Goal: Task Accomplishment & Management: Manage account settings

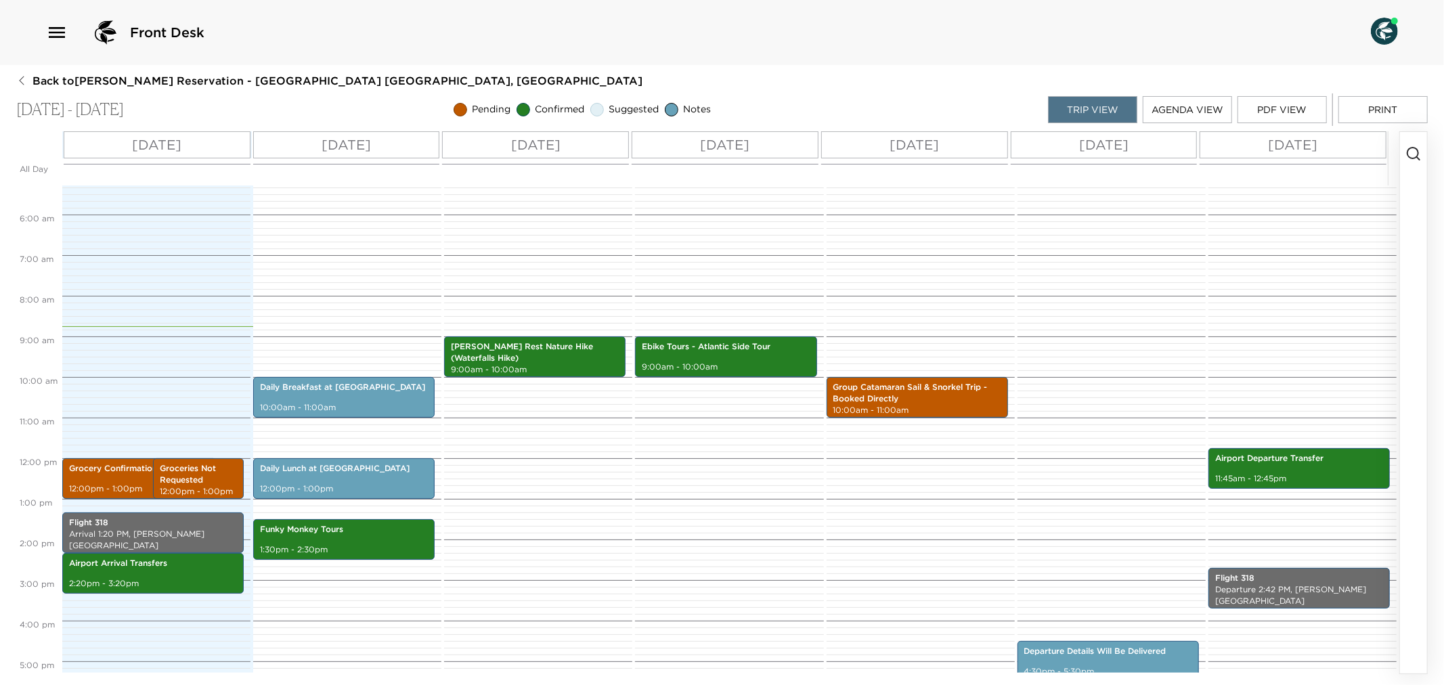
scroll to position [366, 0]
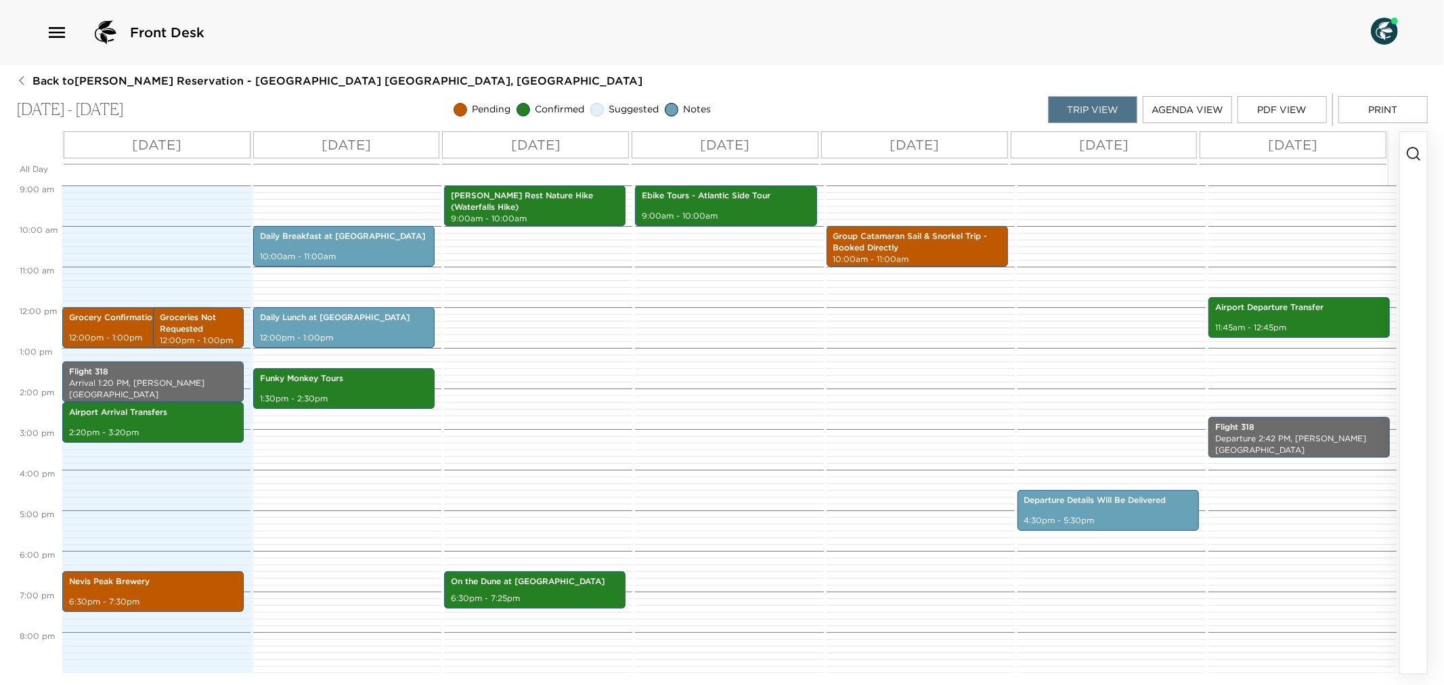
click at [704, 150] on icon "button" at bounding box center [1413, 154] width 16 height 16
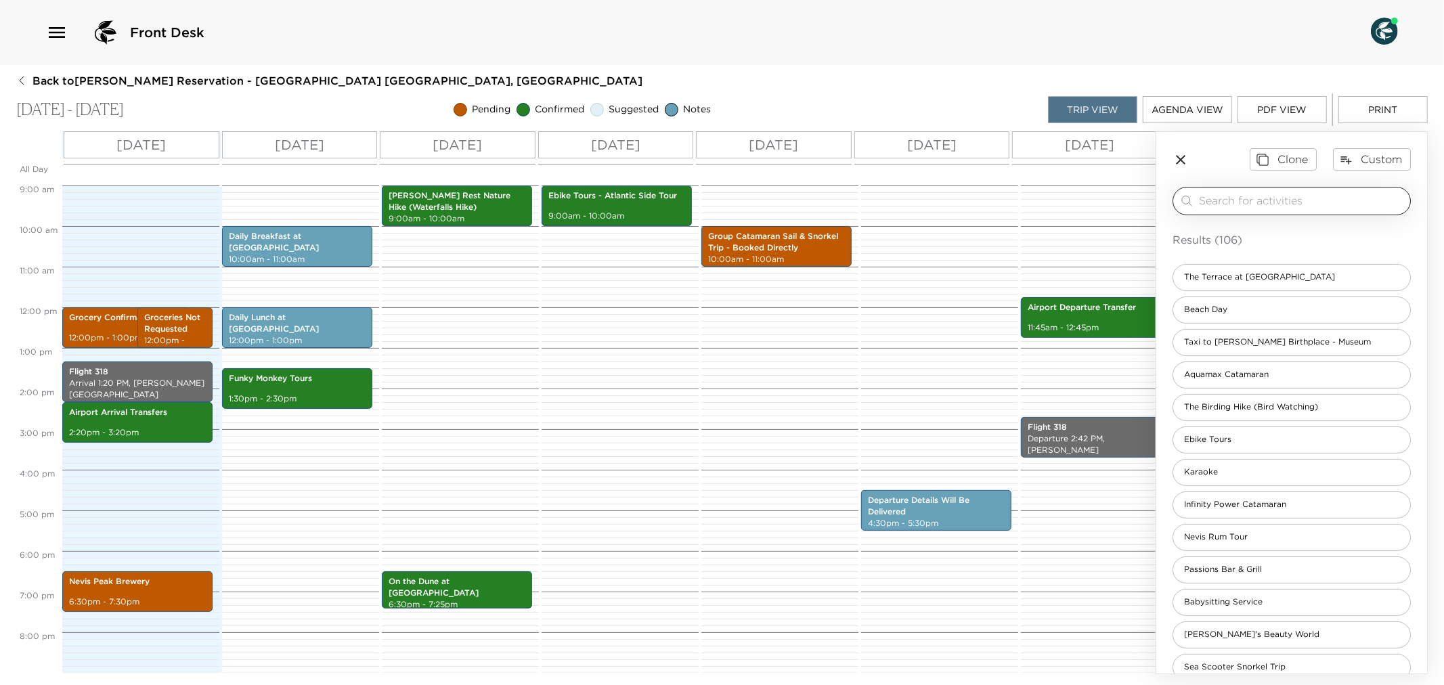
click at [704, 199] on input "search" at bounding box center [1302, 201] width 206 height 16
type input "F"
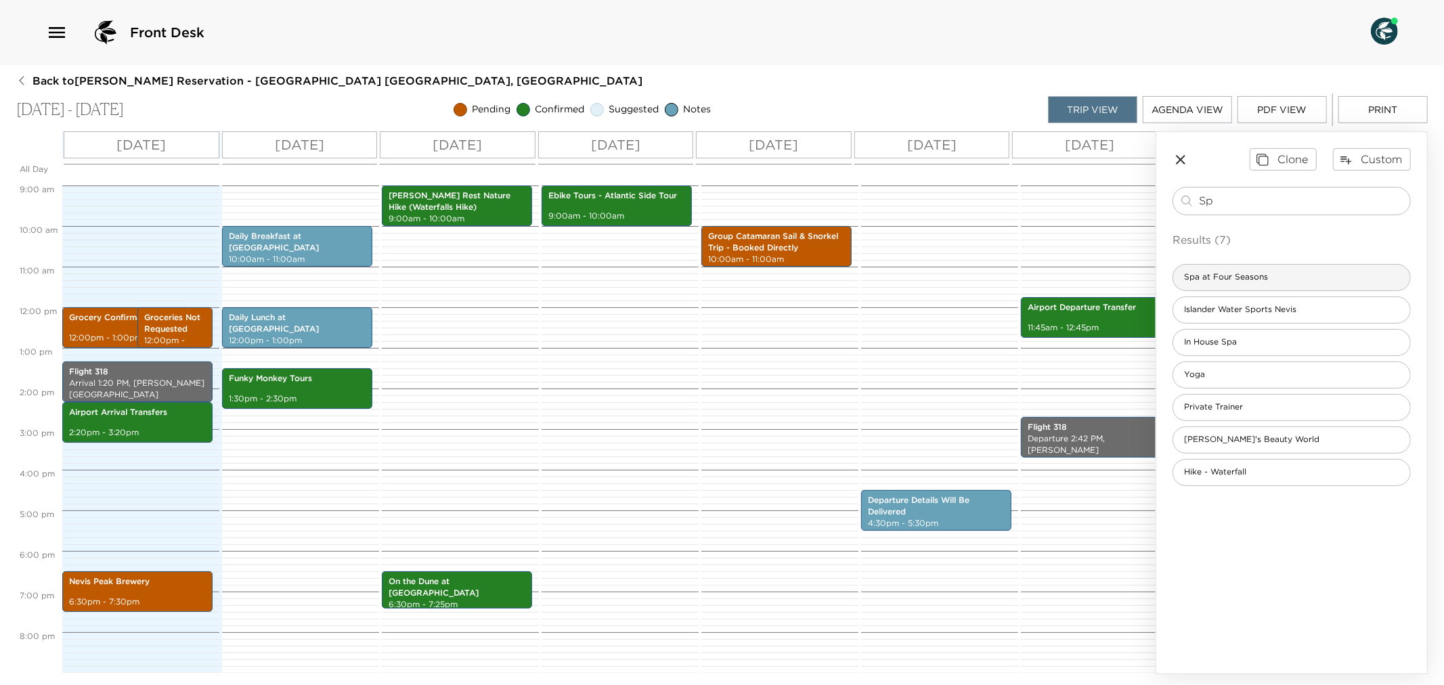
type input "Sp"
click at [704, 276] on span "Spa at Four Seasons" at bounding box center [1226, 277] width 106 height 12
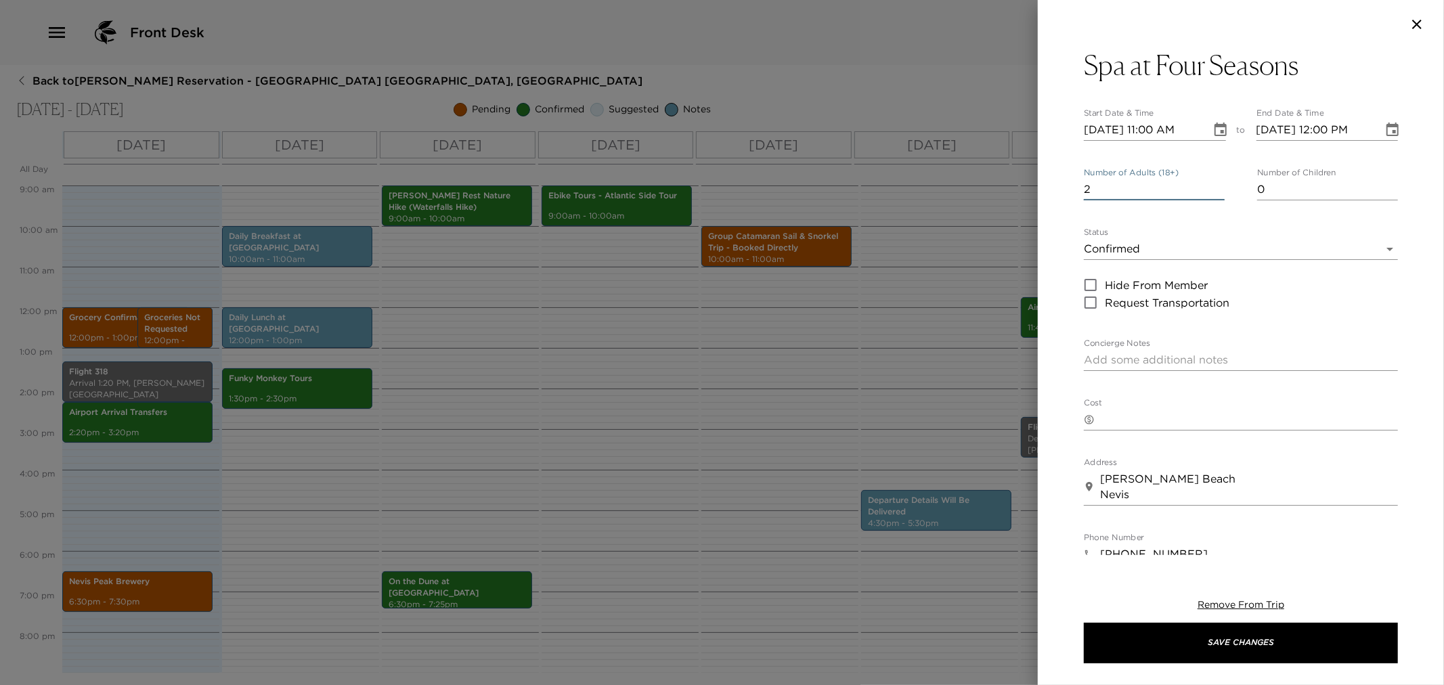
type input "2"
click at [704, 186] on input "2" at bounding box center [1154, 190] width 141 height 22
click at [704, 130] on icon "Choose date, selected date is Sep 2, 2025" at bounding box center [1220, 130] width 16 height 16
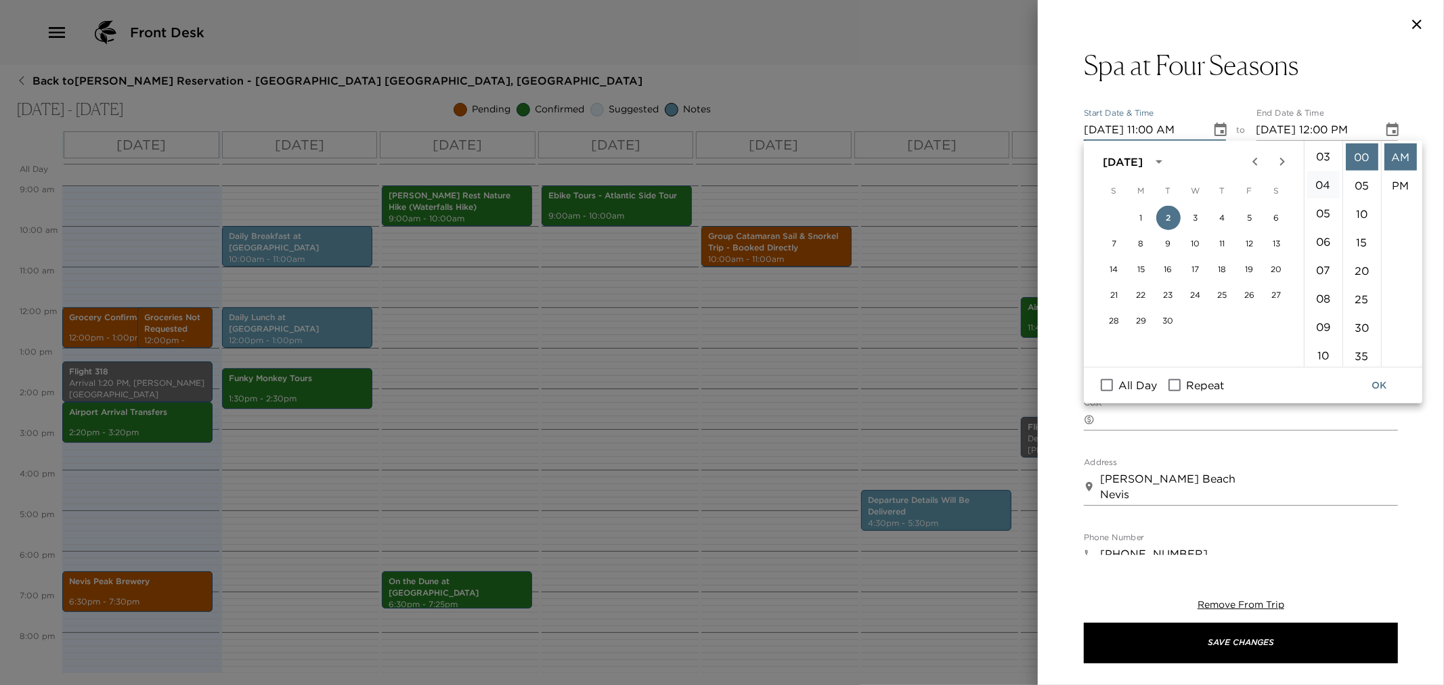
scroll to position [11, 0]
click at [704, 192] on li "02" at bounding box center [1323, 203] width 32 height 27
click at [704, 180] on li "PM" at bounding box center [1400, 185] width 32 height 27
type input "09/02/2025 02:00 PM"
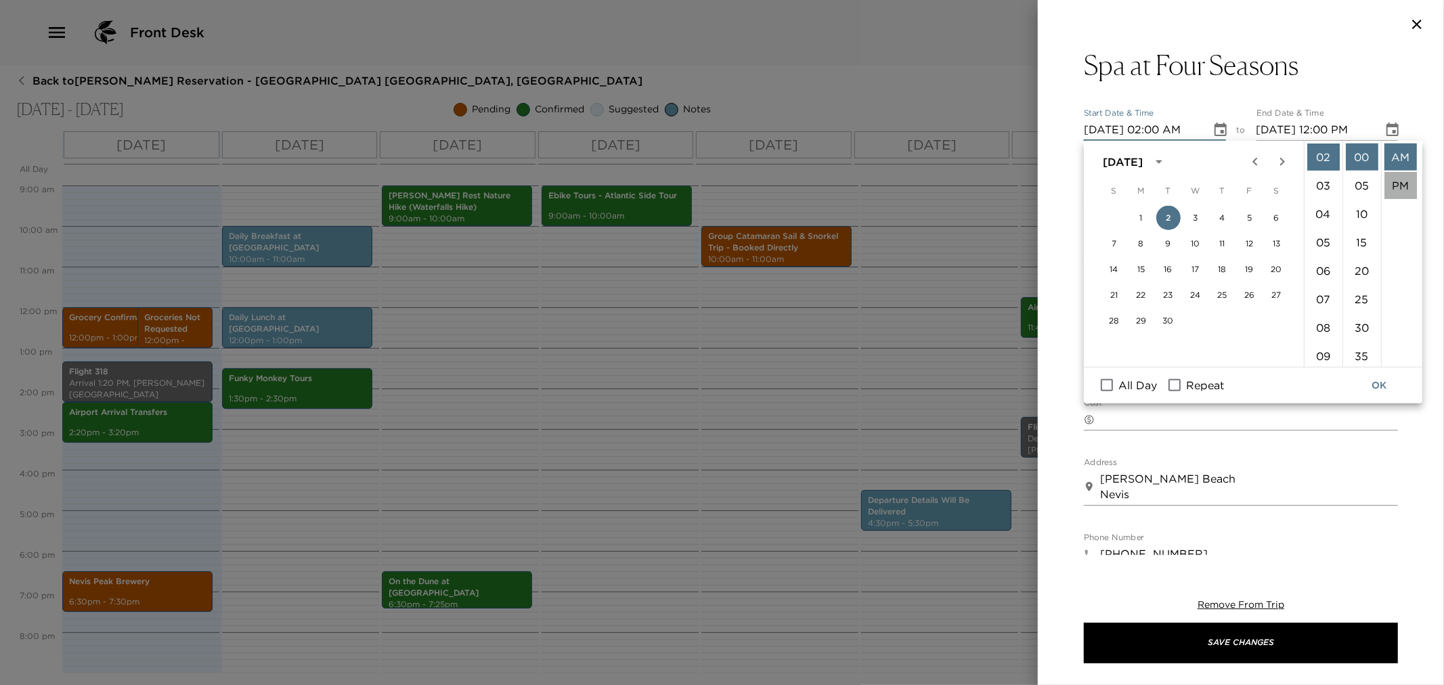
type input "09/02/2025 03:00 PM"
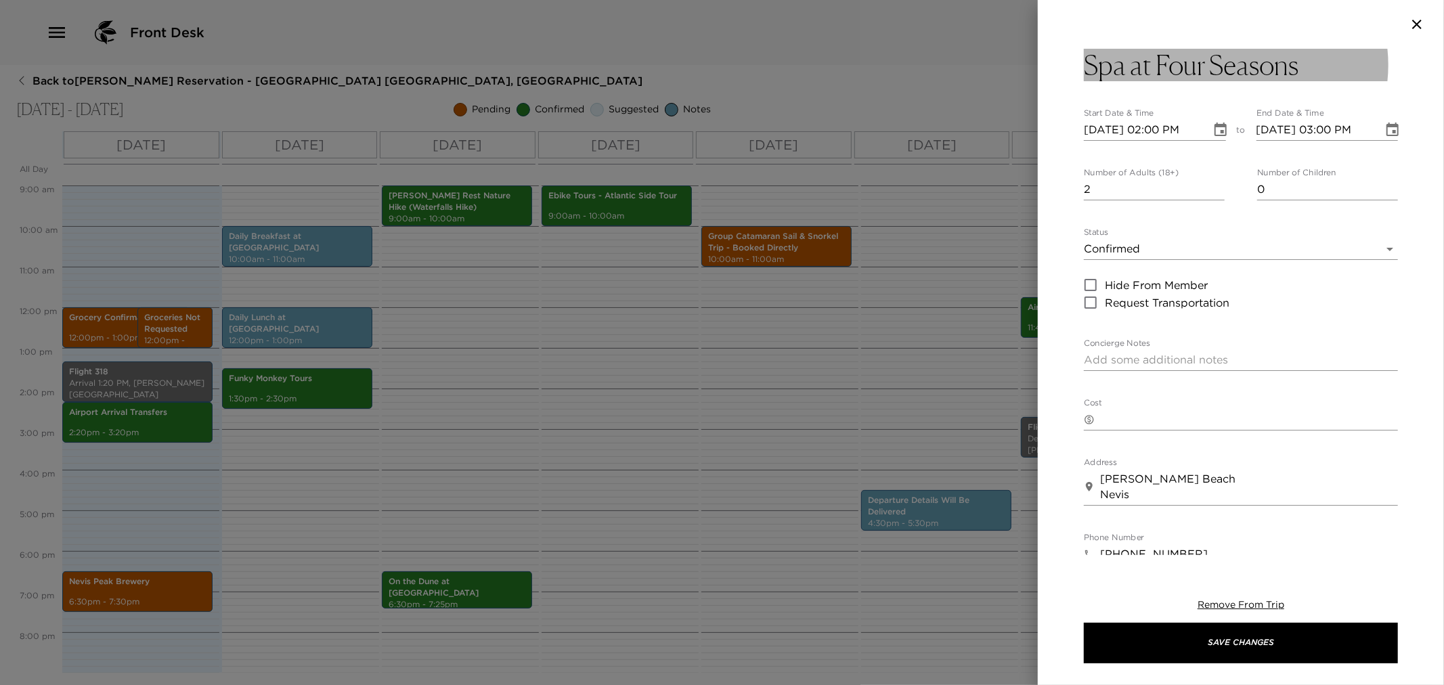
click at [704, 65] on button "Spa at Four Seasons" at bounding box center [1241, 65] width 314 height 32
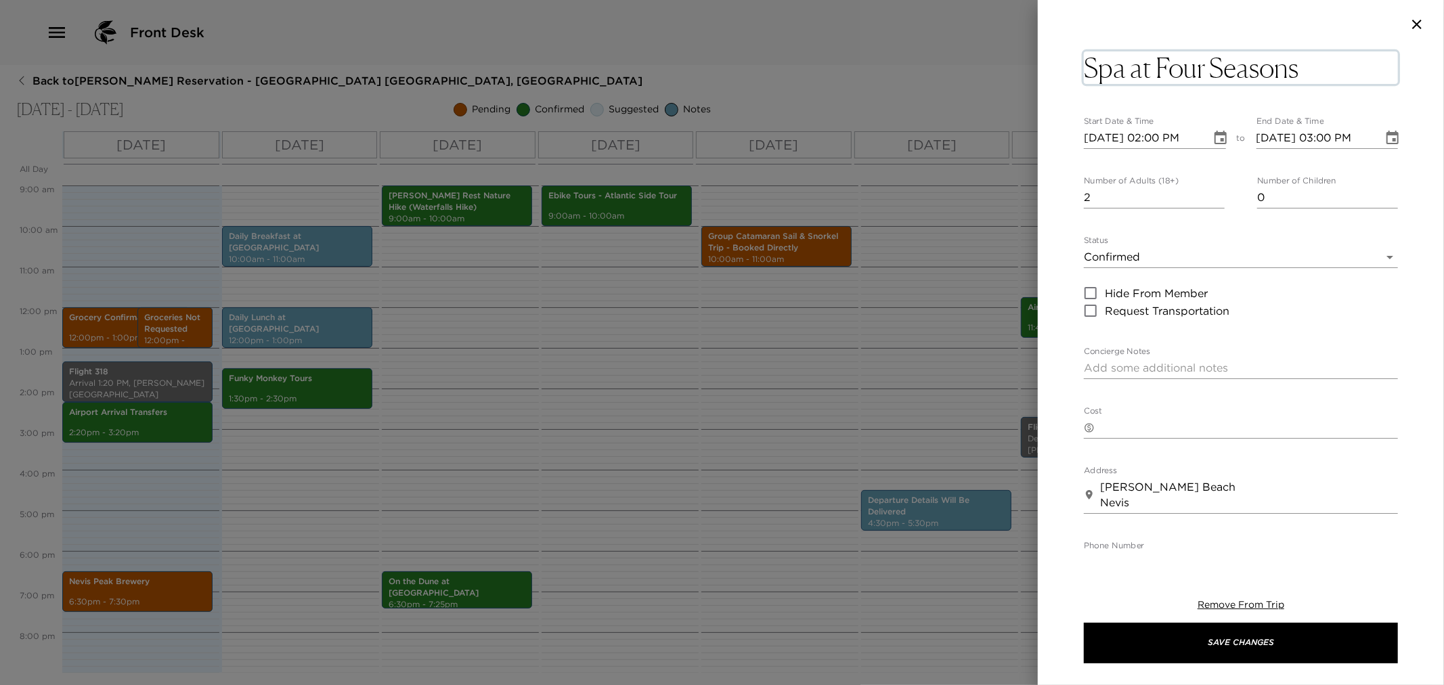
click at [704, 65] on textarea "Spa at Four Seasons" at bounding box center [1241, 67] width 314 height 32
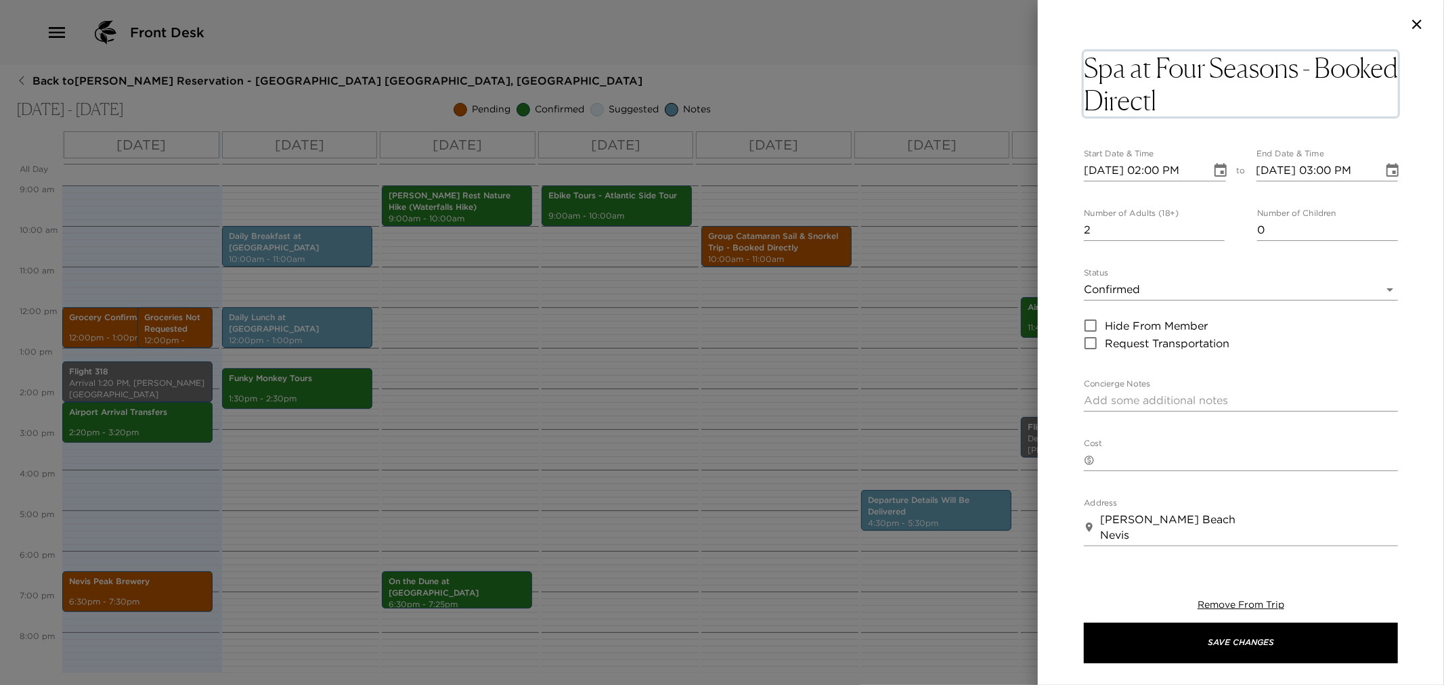
type textarea "Spa at Four Seasons - Booked Directly"
click at [704, 159] on button "Choose date, selected date is Sep 2, 2025" at bounding box center [1220, 162] width 27 height 27
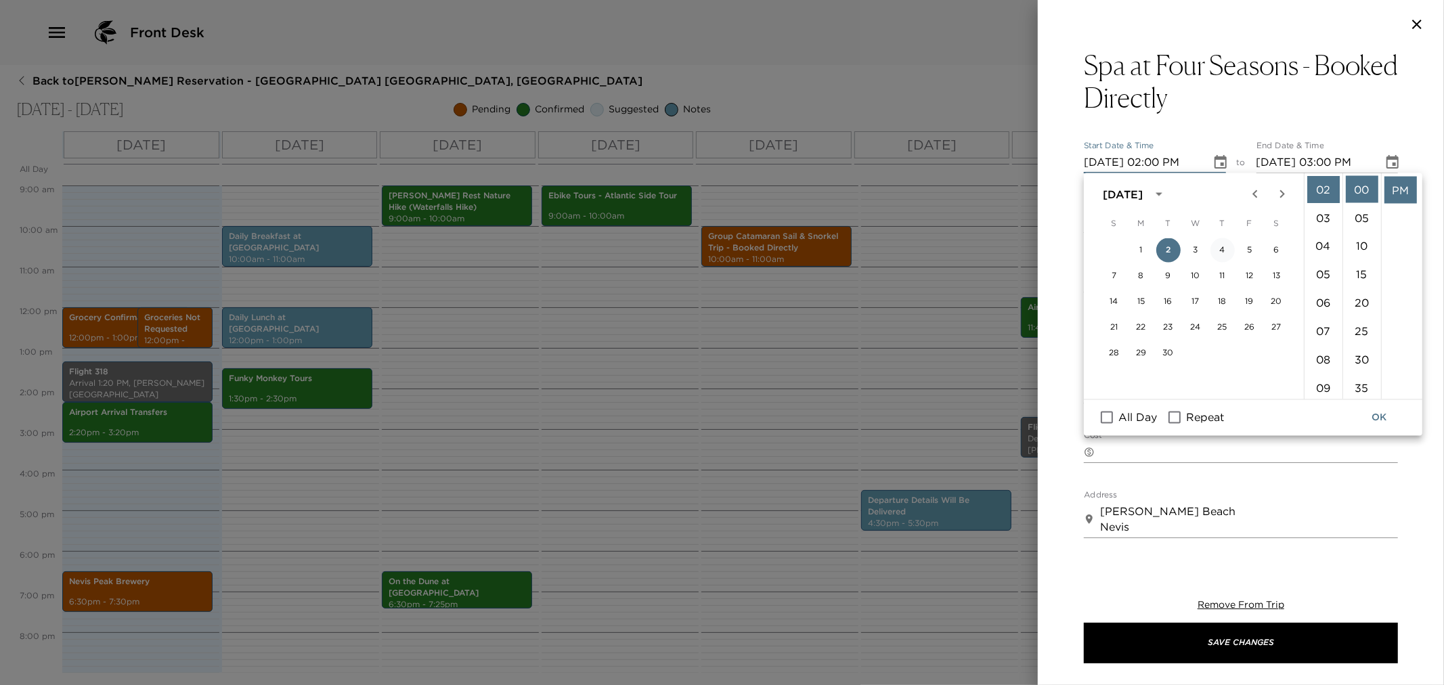
click at [704, 244] on button "4" at bounding box center [1222, 250] width 24 height 24
type input "09/04/2025 02:00 PM"
type input "09/04/2025 03:00 PM"
click at [704, 410] on button "OK" at bounding box center [1378, 417] width 43 height 25
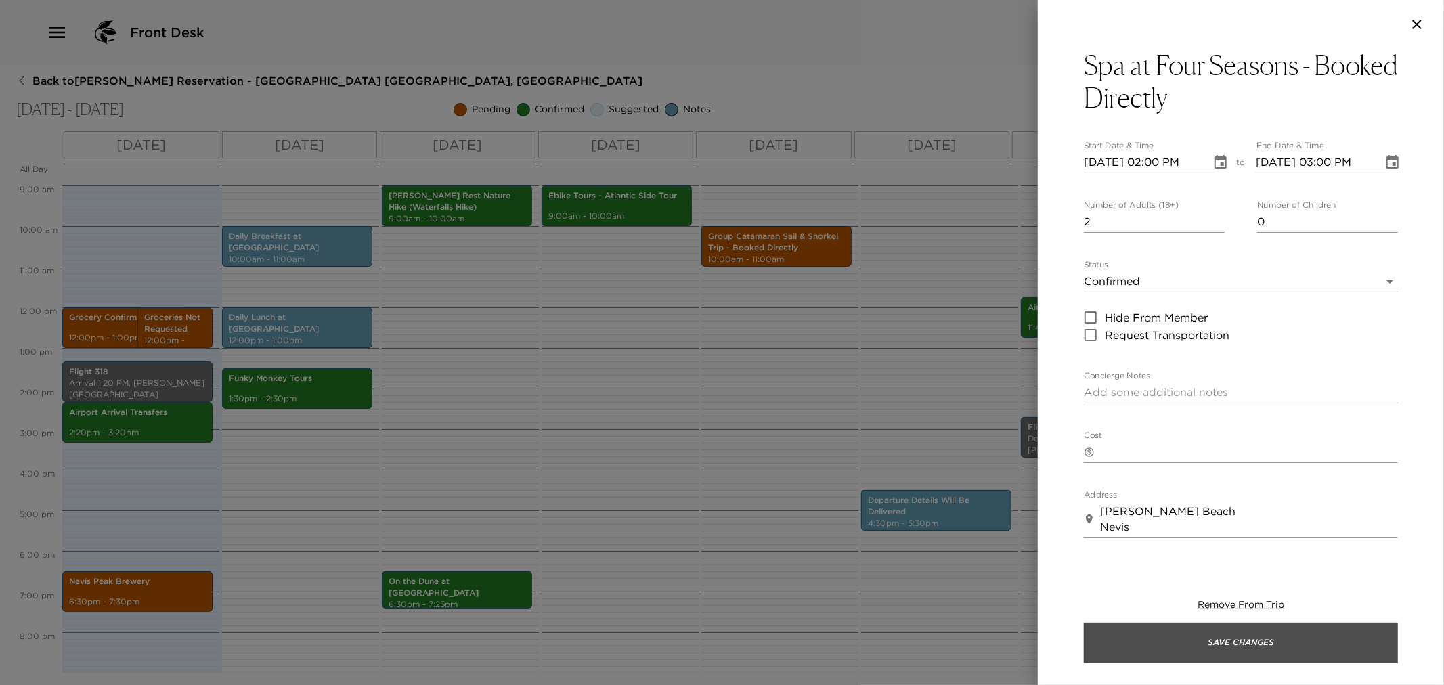
drag, startPoint x: 1283, startPoint y: 638, endPoint x: 1057, endPoint y: 651, distance: 225.8
click at [704, 638] on button "Save Changes" at bounding box center [1241, 643] width 314 height 41
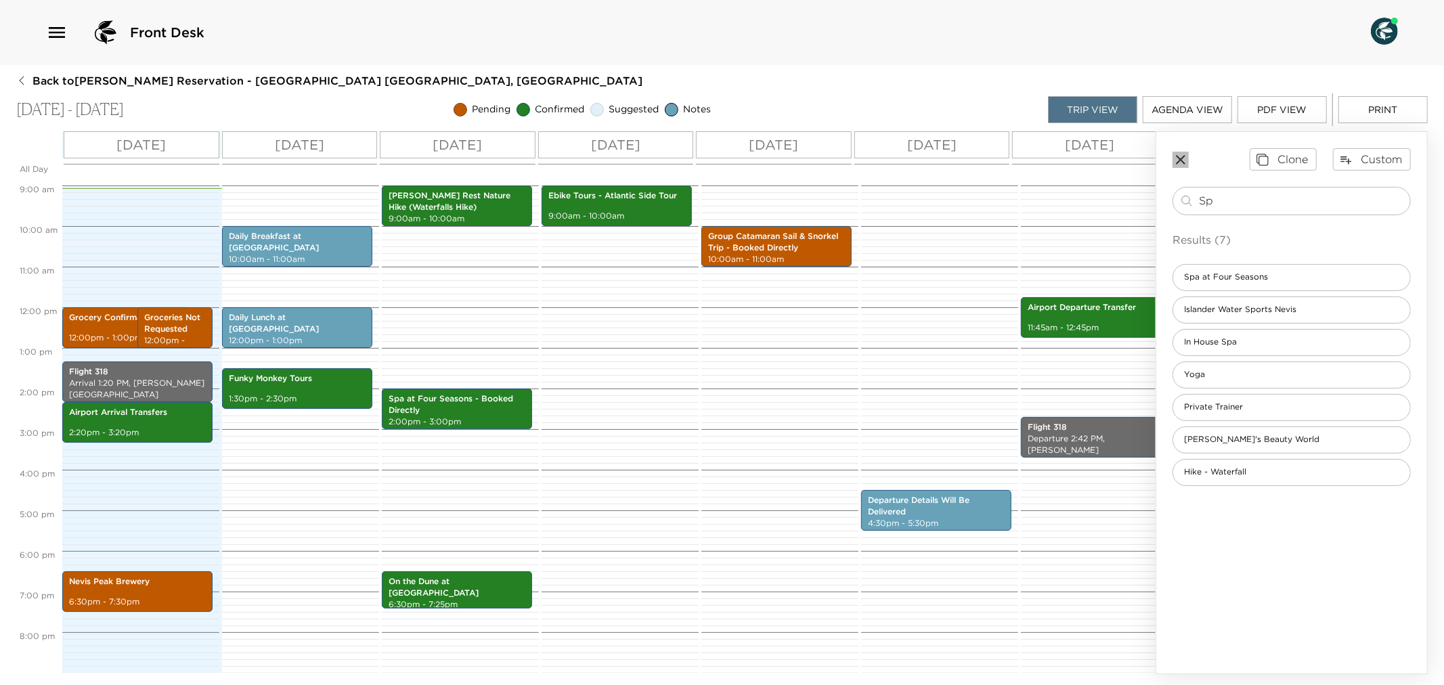
click at [704, 160] on icon "button" at bounding box center [1180, 160] width 16 height 16
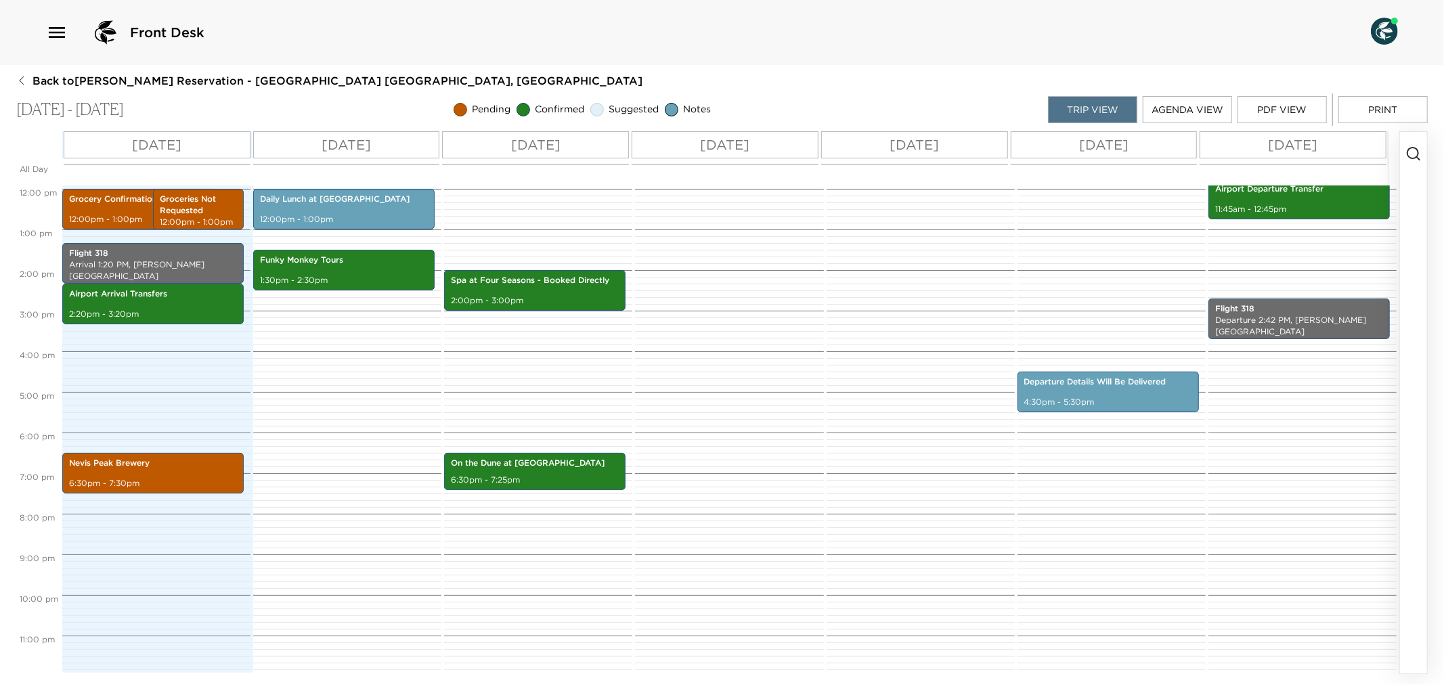
scroll to position [487, 0]
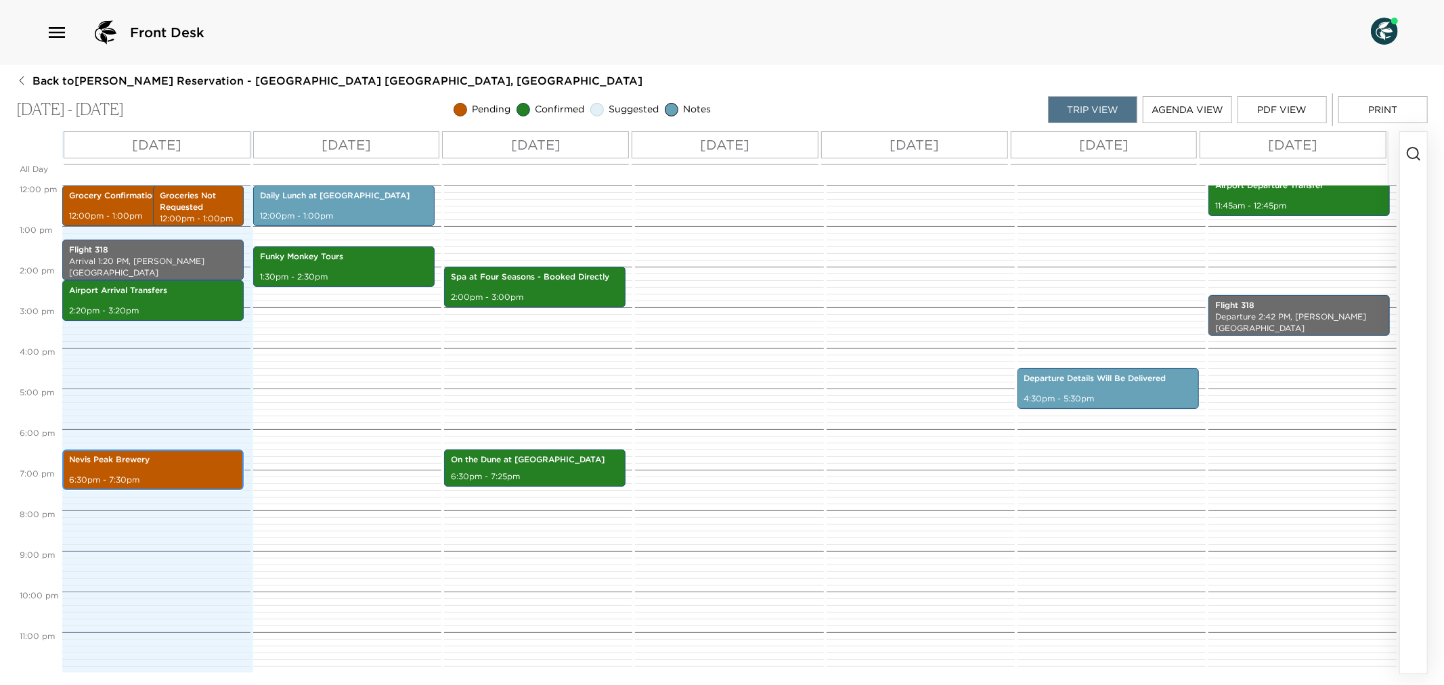
click at [167, 474] on p "6:30pm - 7:30pm" at bounding box center [153, 480] width 168 height 12
click at [194, 474] on p "6:30pm - 7:30pm" at bounding box center [153, 480] width 168 height 12
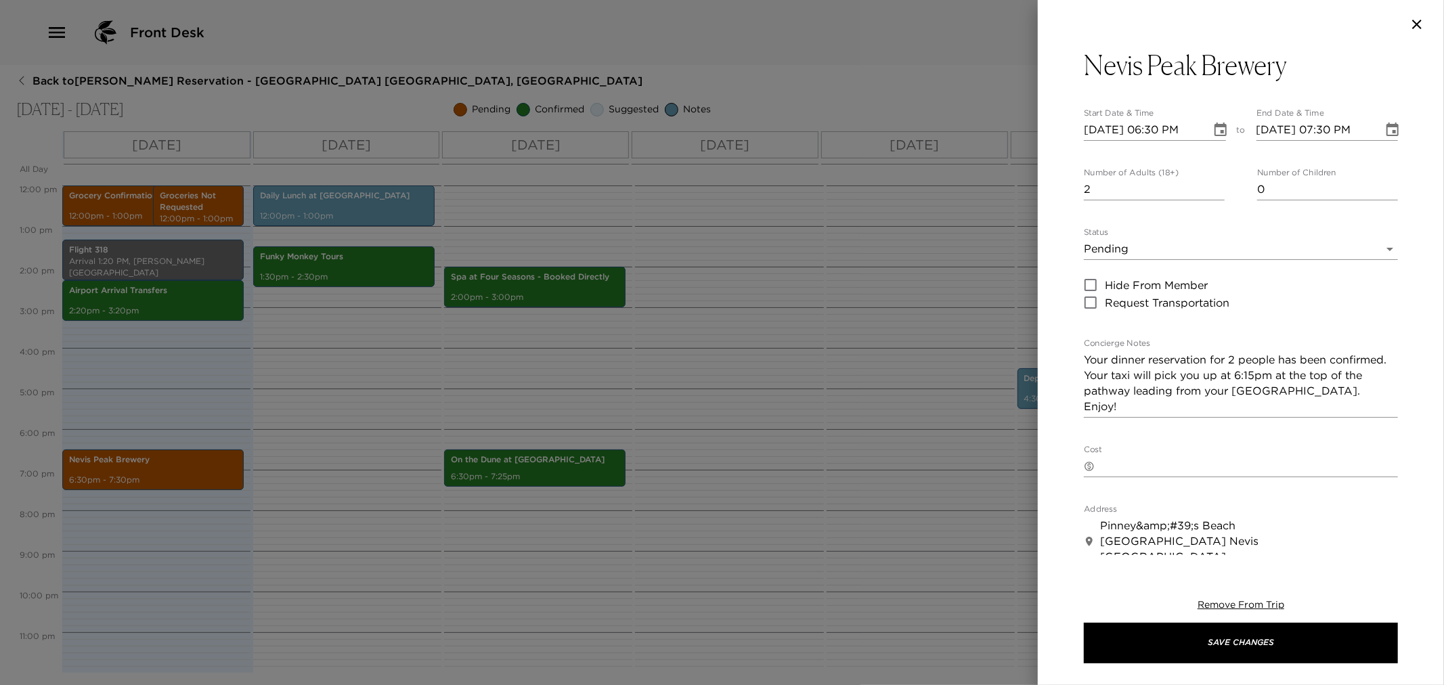
click at [704, 248] on body "Front Desk Back to Nicole Byrne Reservation - Beach House 3 Nevis, West Indies …" at bounding box center [722, 342] width 1444 height 685
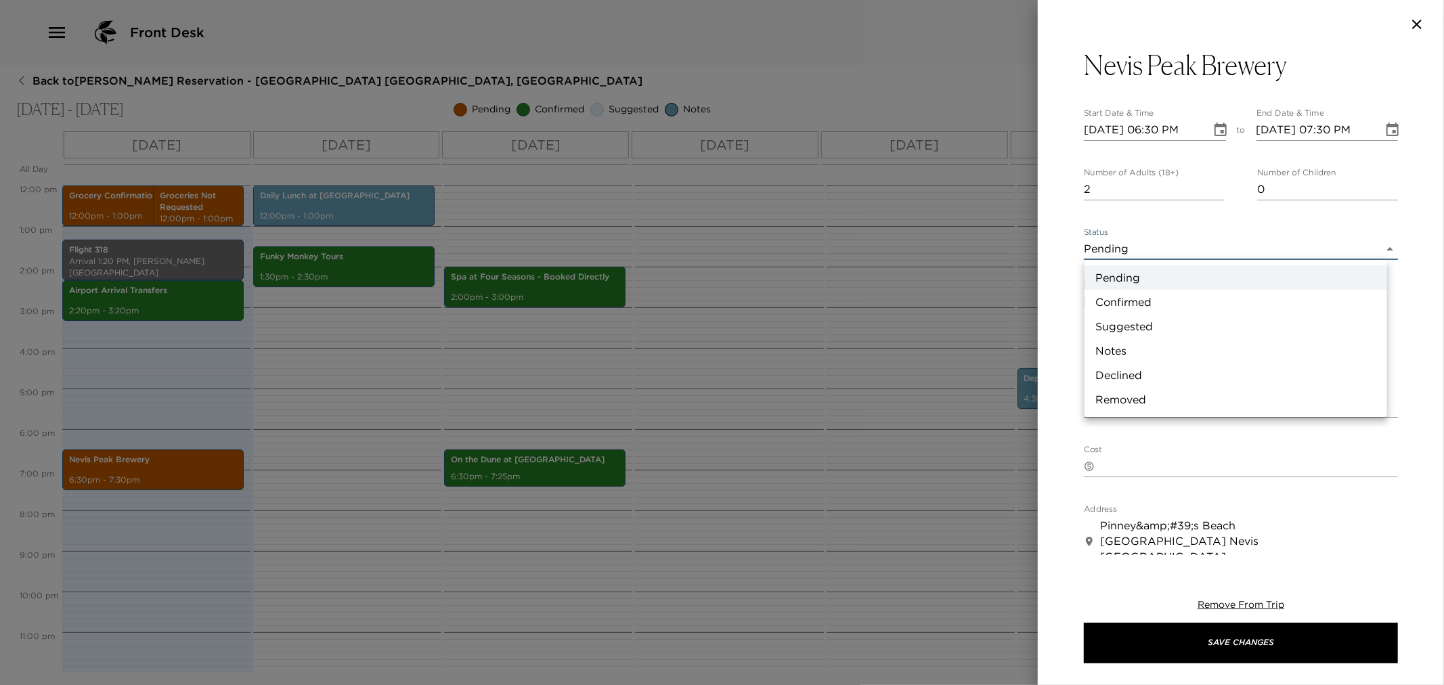
click at [704, 302] on li "Confirmed" at bounding box center [1235, 302] width 303 height 24
type input "Confirmed"
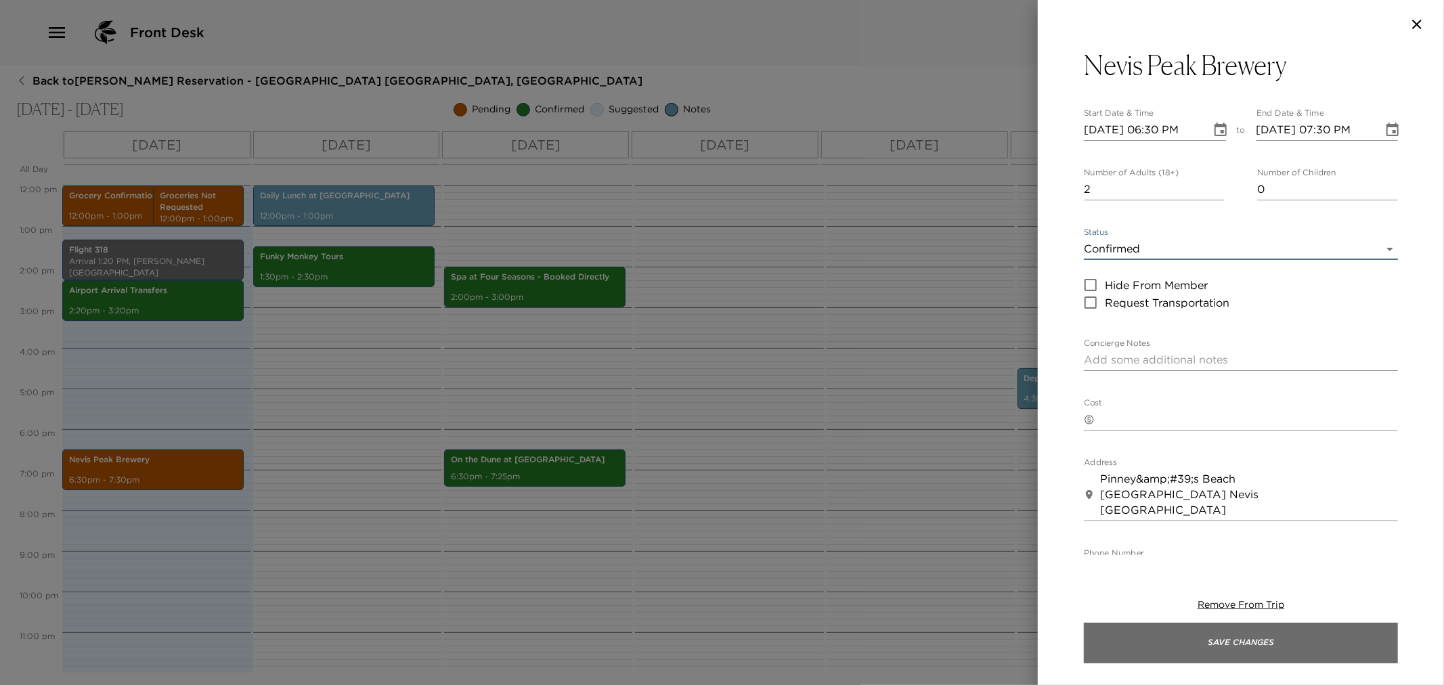
click at [704, 641] on button "Save Changes" at bounding box center [1241, 643] width 314 height 41
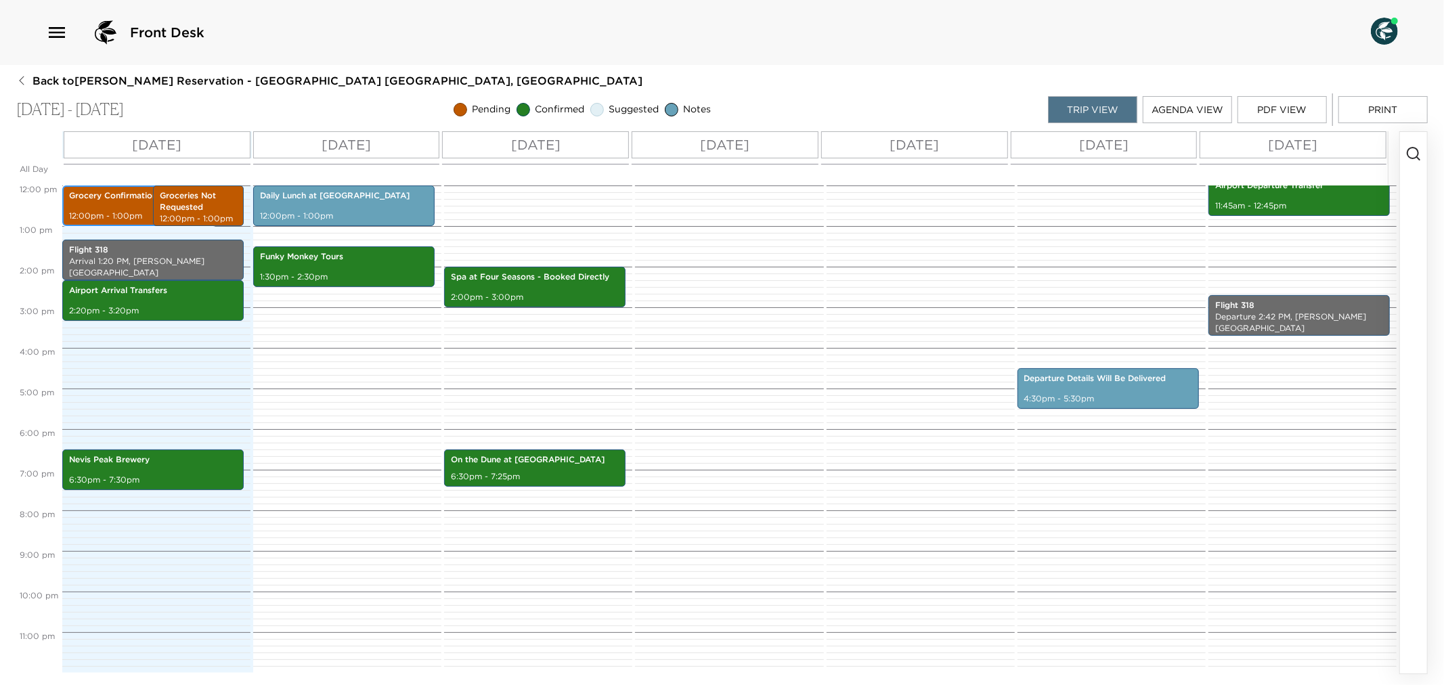
click at [110, 206] on div "Grocery Confirmation 12:00pm - 1:00pm" at bounding box center [139, 205] width 146 height 37
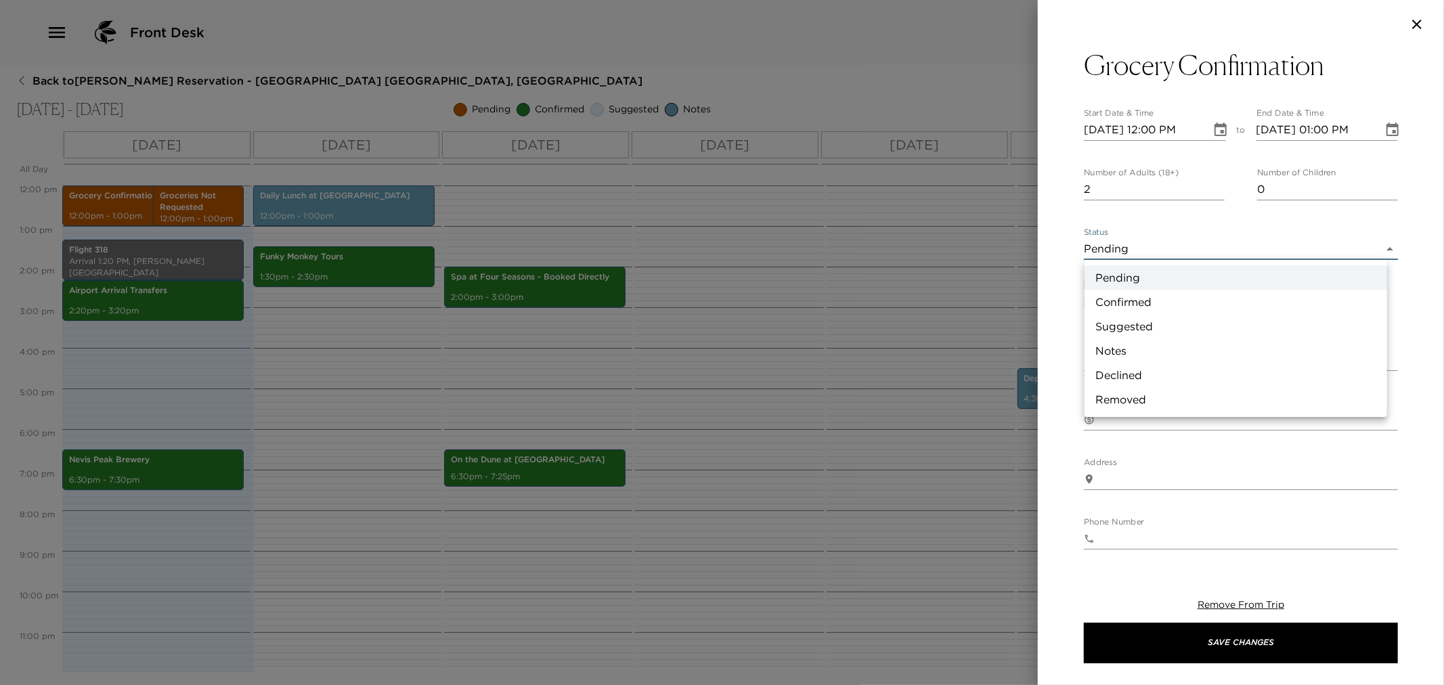
click at [704, 245] on body "Front Desk Back to Nicole Byrne Reservation - Beach House 3 Nevis, West Indies …" at bounding box center [722, 342] width 1444 height 685
click at [704, 398] on li "Removed" at bounding box center [1235, 399] width 303 height 24
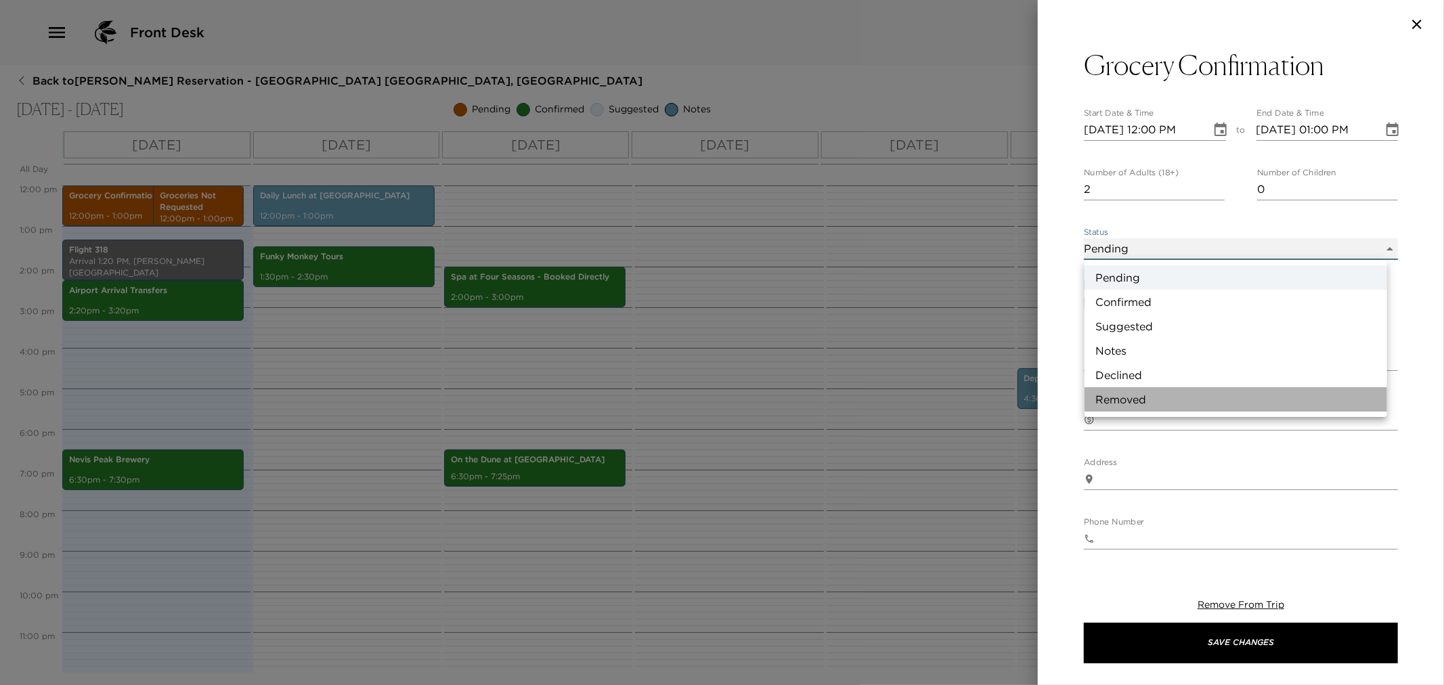
type input "Removed"
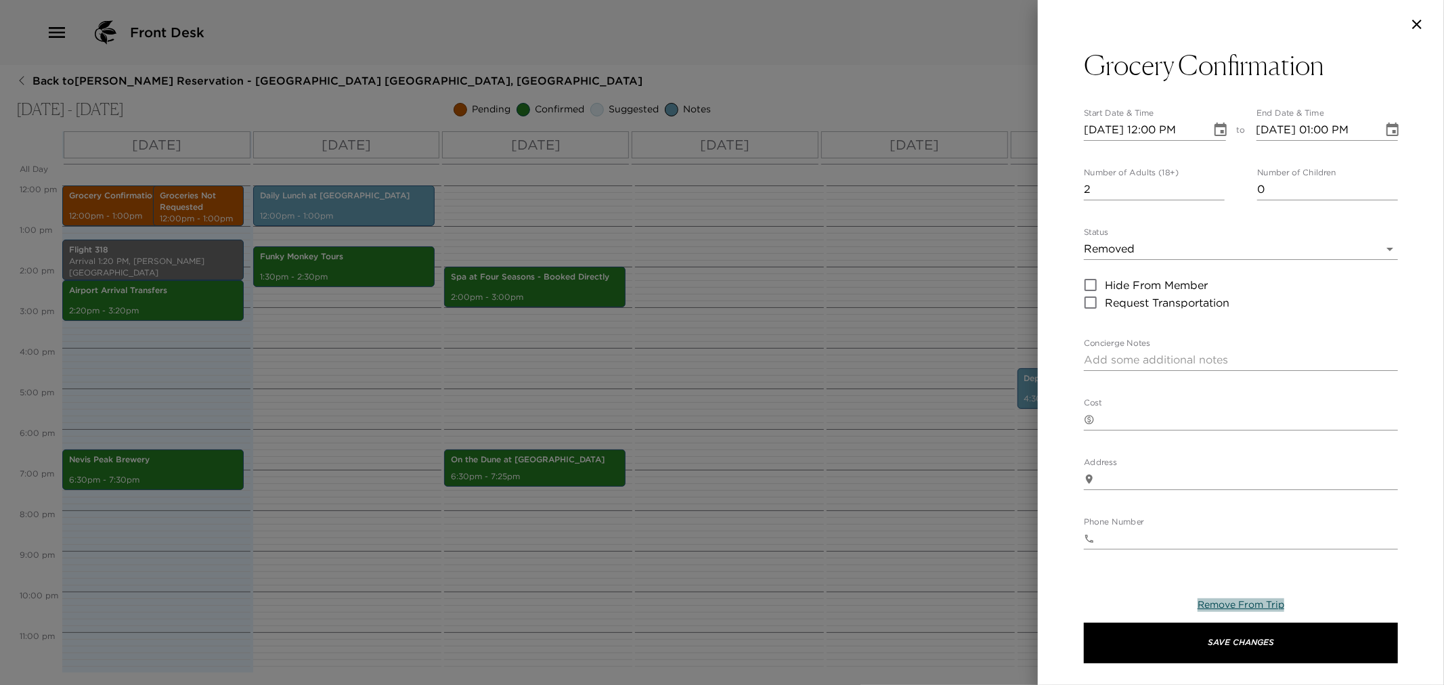
click at [704, 604] on span "Remove From Trip" at bounding box center [1240, 604] width 87 height 12
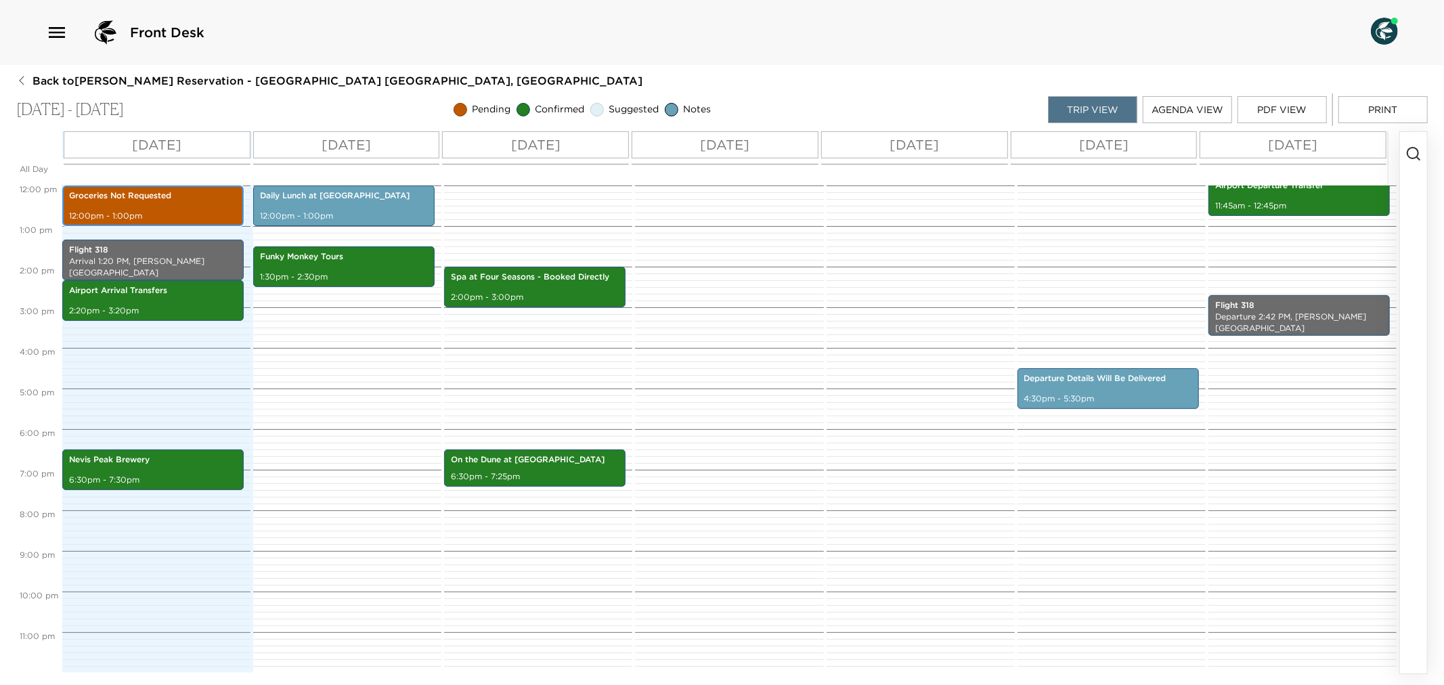
click at [194, 208] on div "Groceries Not Requested 12:00pm - 1:00pm" at bounding box center [152, 205] width 173 height 37
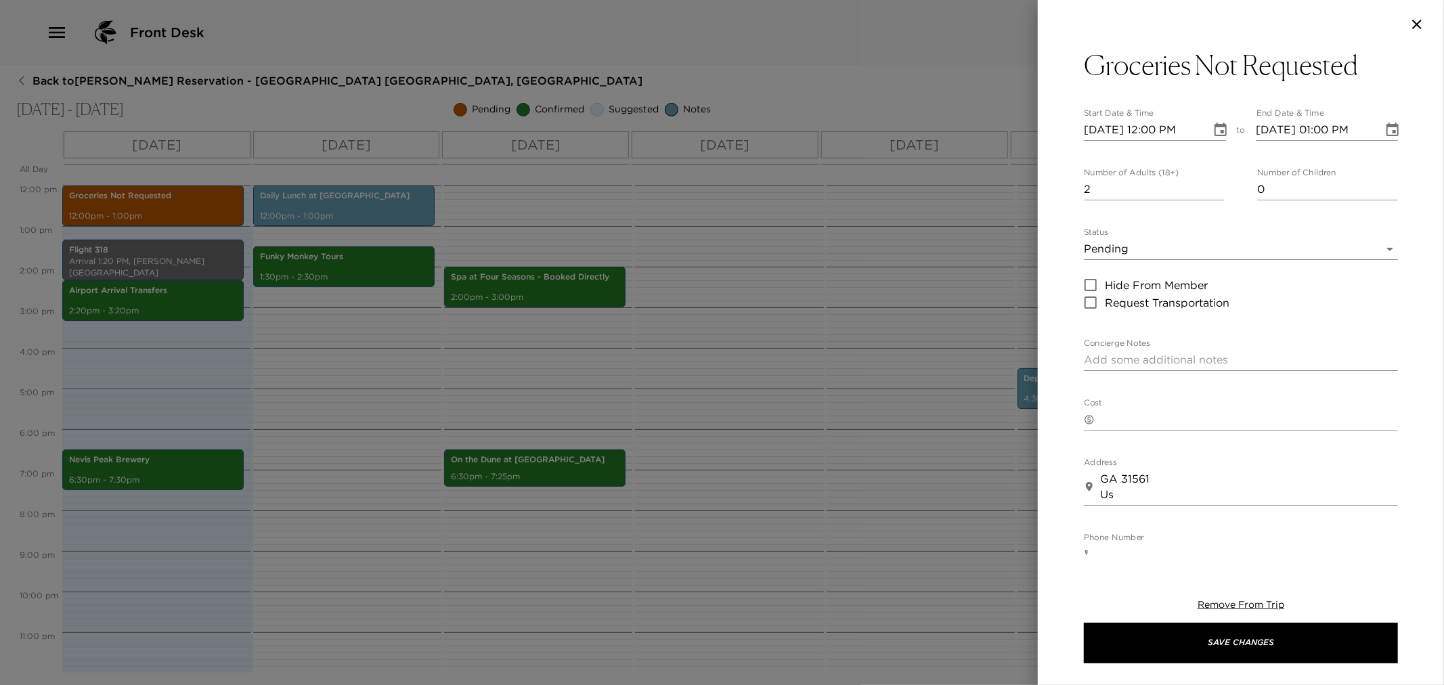
click at [704, 241] on body "Front Desk Back to Nicole Byrne Reservation - Beach House 3 Nevis, West Indies …" at bounding box center [722, 342] width 1444 height 685
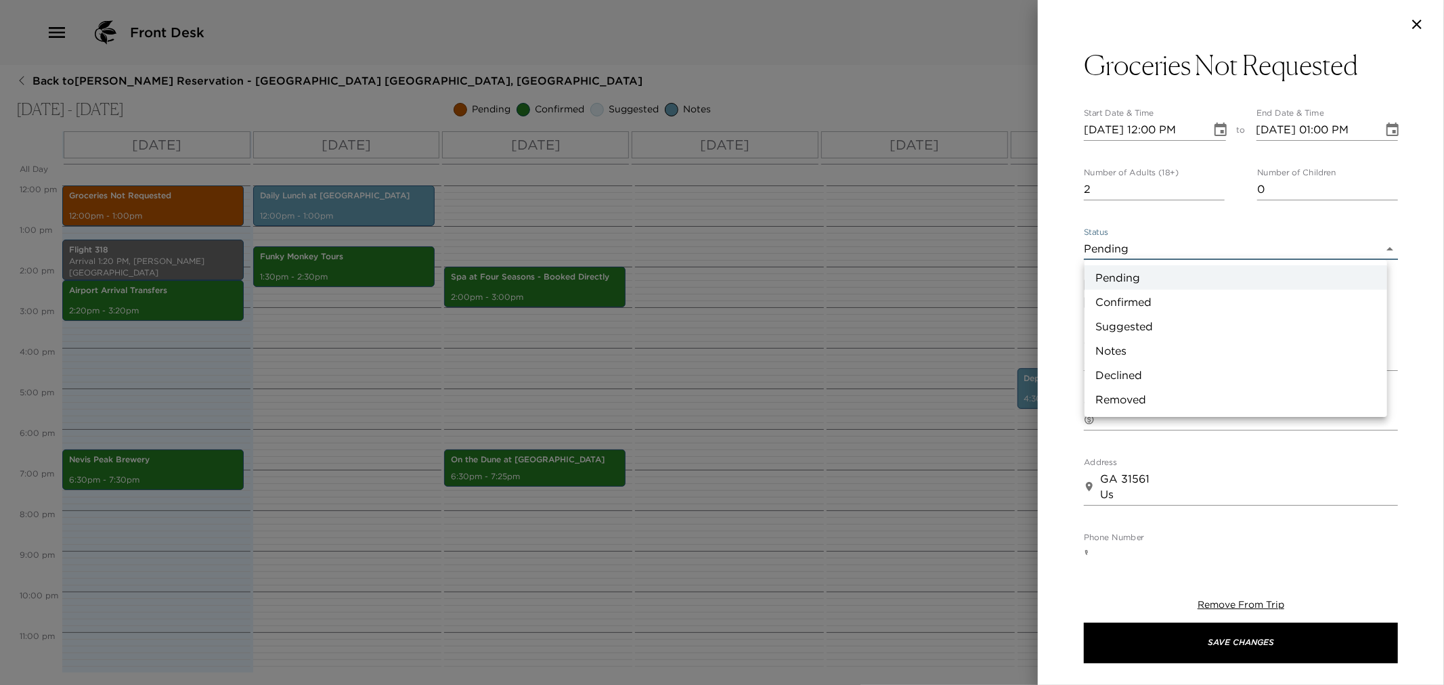
click at [704, 301] on li "Confirmed" at bounding box center [1235, 302] width 303 height 24
type input "Confirmed"
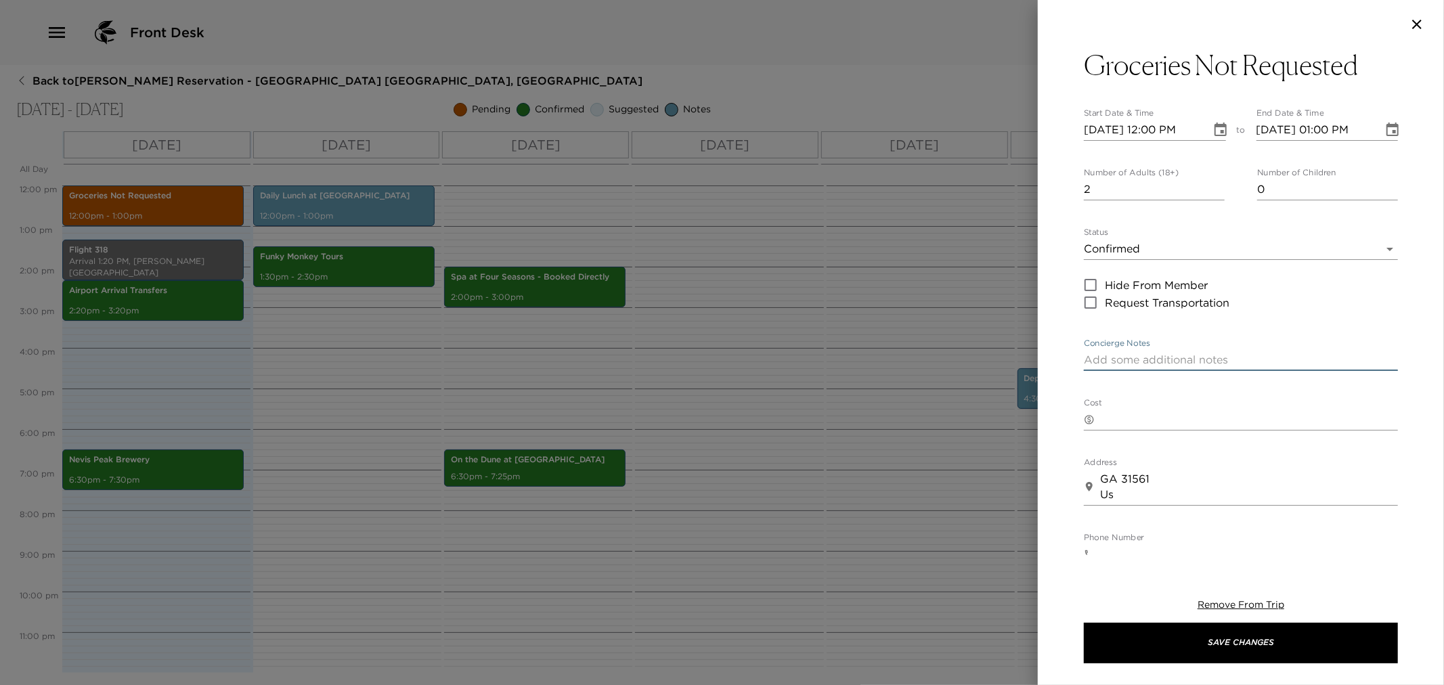
click at [704, 366] on textarea "Concierge Notes" at bounding box center [1241, 360] width 314 height 16
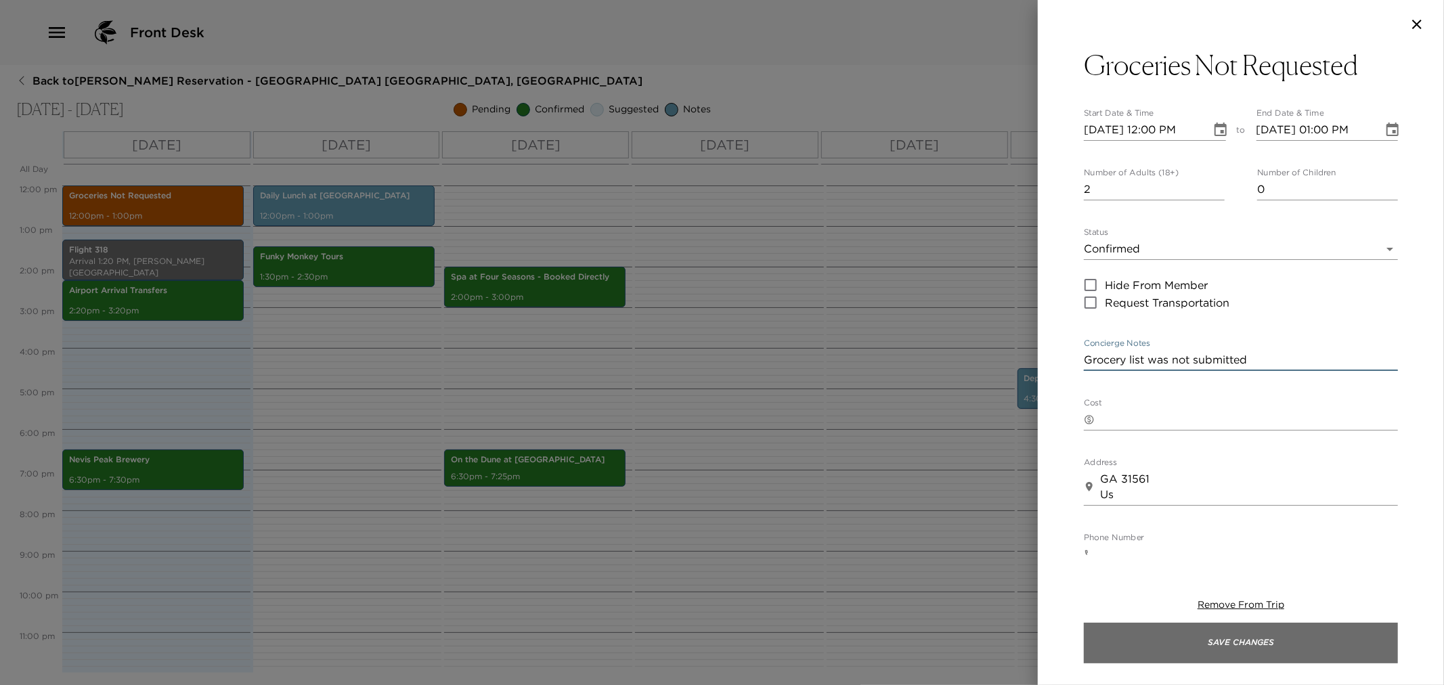
type textarea "Grocery list was not submitted"
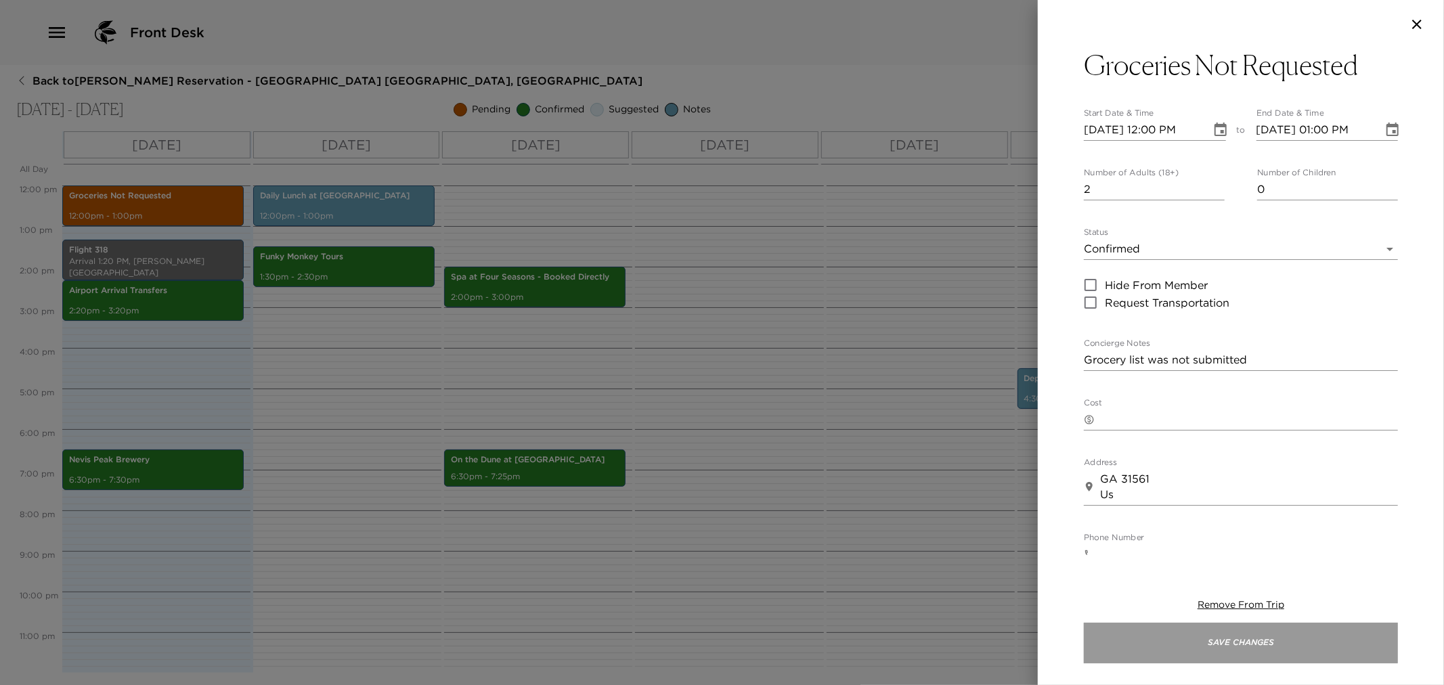
click at [704, 641] on button "Save Changes" at bounding box center [1241, 643] width 314 height 41
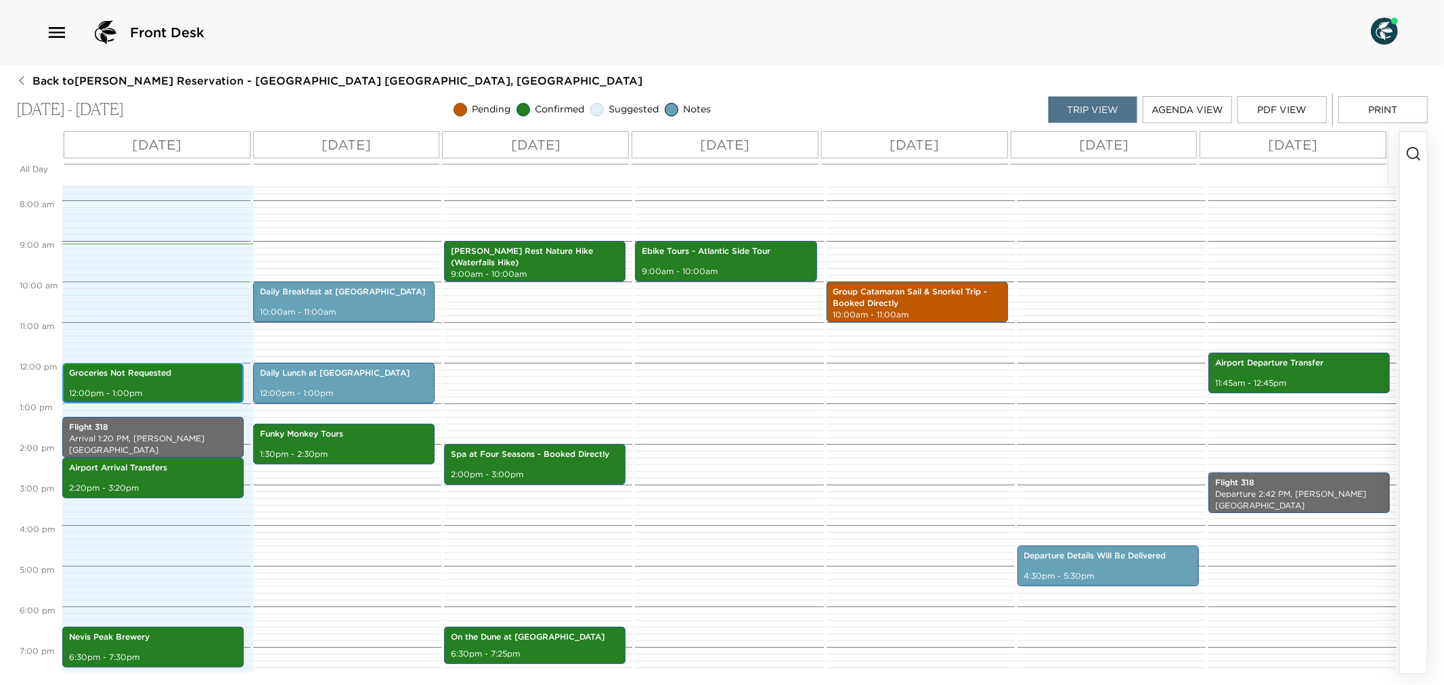
scroll to position [336, 0]
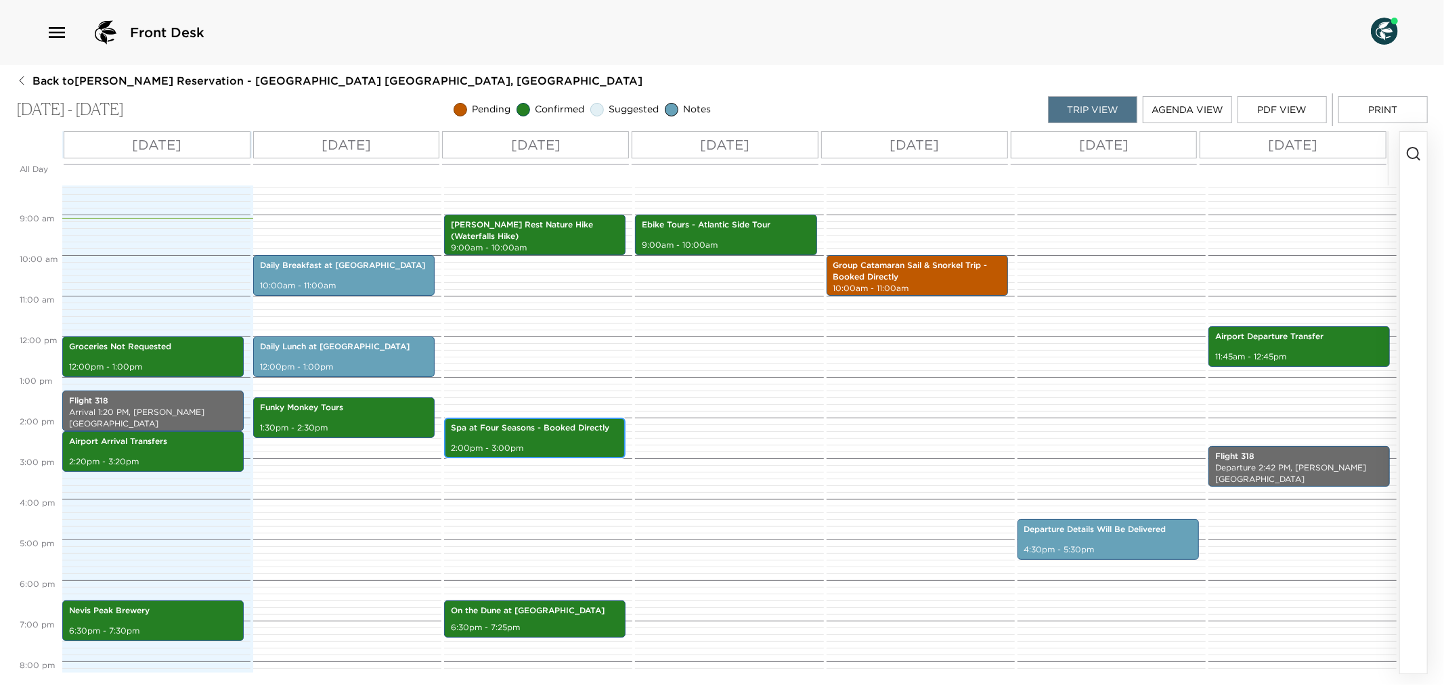
click at [549, 424] on p "Spa at Four Seasons - Booked Directly" at bounding box center [535, 428] width 168 height 12
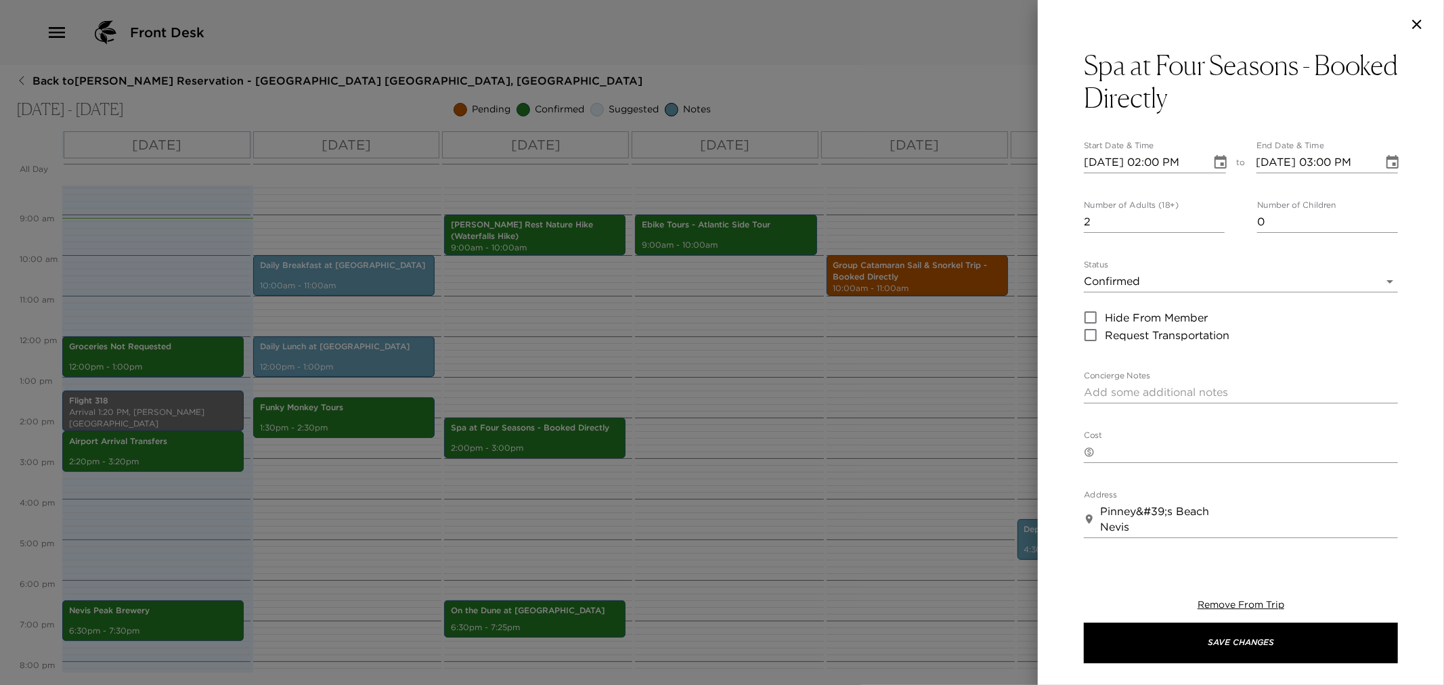
click at [704, 393] on textarea "Concierge Notes" at bounding box center [1241, 392] width 314 height 16
paste textarea "Two massages (Paradise Deep Tissue Massage) is confirmed for Emma and Ruben. Ko…"
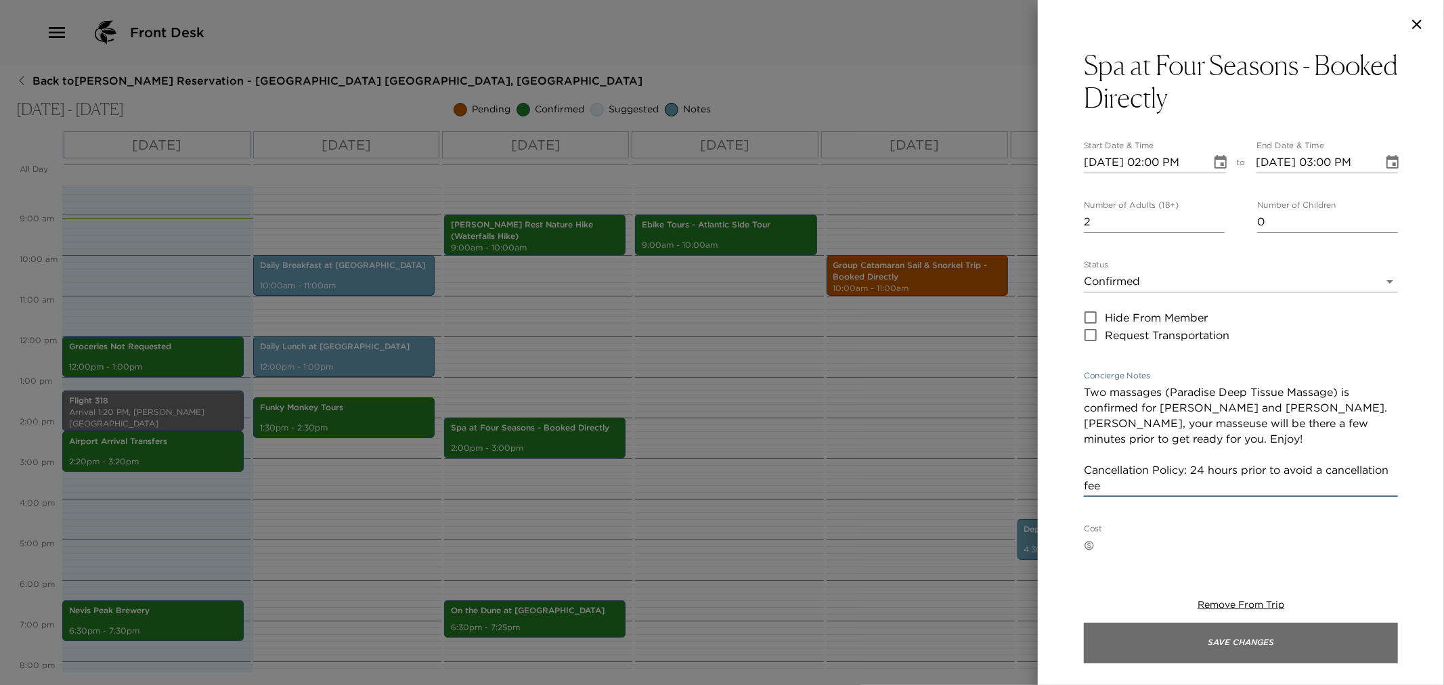
type textarea "Two massages (Paradise Deep Tissue Massage) is confirmed for Emma and Ruben. Ko…"
click at [704, 640] on button "Save Changes" at bounding box center [1241, 643] width 314 height 41
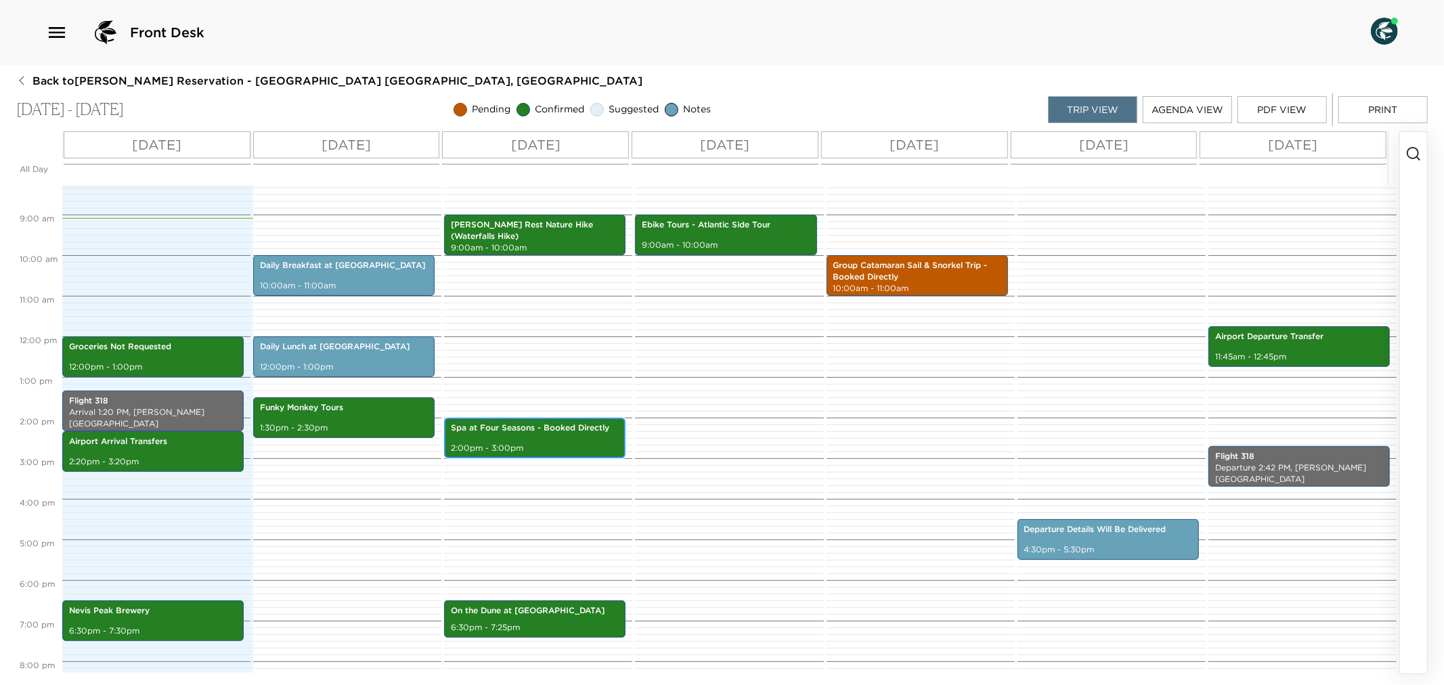
click at [502, 443] on p "2:00pm - 3:00pm" at bounding box center [535, 449] width 168 height 12
click at [556, 434] on div "Spa at Four Seasons - Booked Directly 2:00pm - 3:00pm" at bounding box center [534, 438] width 173 height 37
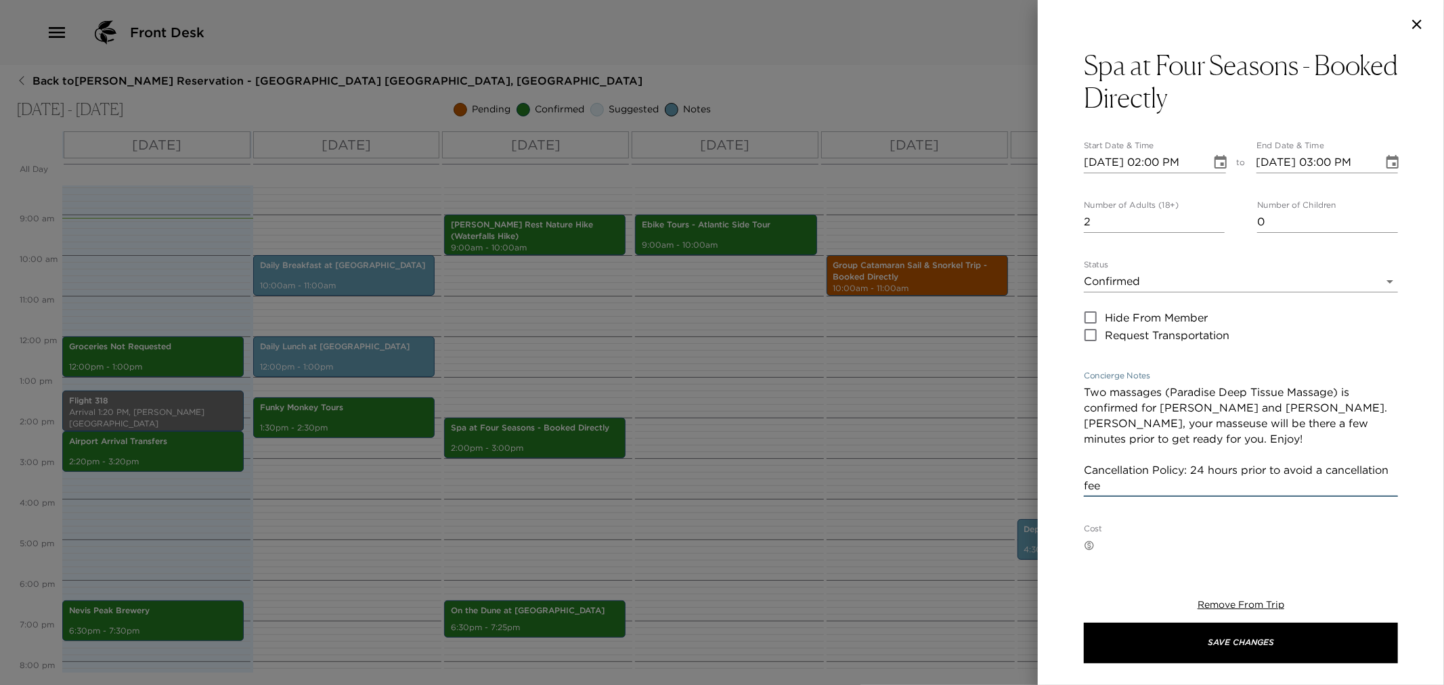
drag, startPoint x: 1085, startPoint y: 391, endPoint x: 1162, endPoint y: 393, distance: 76.5
click at [704, 393] on textarea "Two massages (Paradise Deep Tissue Massage) is confirmed for Emma and Ruben. Ko…" at bounding box center [1241, 438] width 314 height 109
drag, startPoint x: 1084, startPoint y: 407, endPoint x: 1169, endPoint y: 464, distance: 102.5
click at [704, 413] on textarea "A Couple's Massage, booked directly is confirmed for Emma and Ruben. Koreen, yo…" at bounding box center [1241, 430] width 314 height 93
click at [704, 428] on textarea "A Couple's Massage, booked directly is confirmed for you at the Four Seasons Sp…" at bounding box center [1241, 438] width 314 height 109
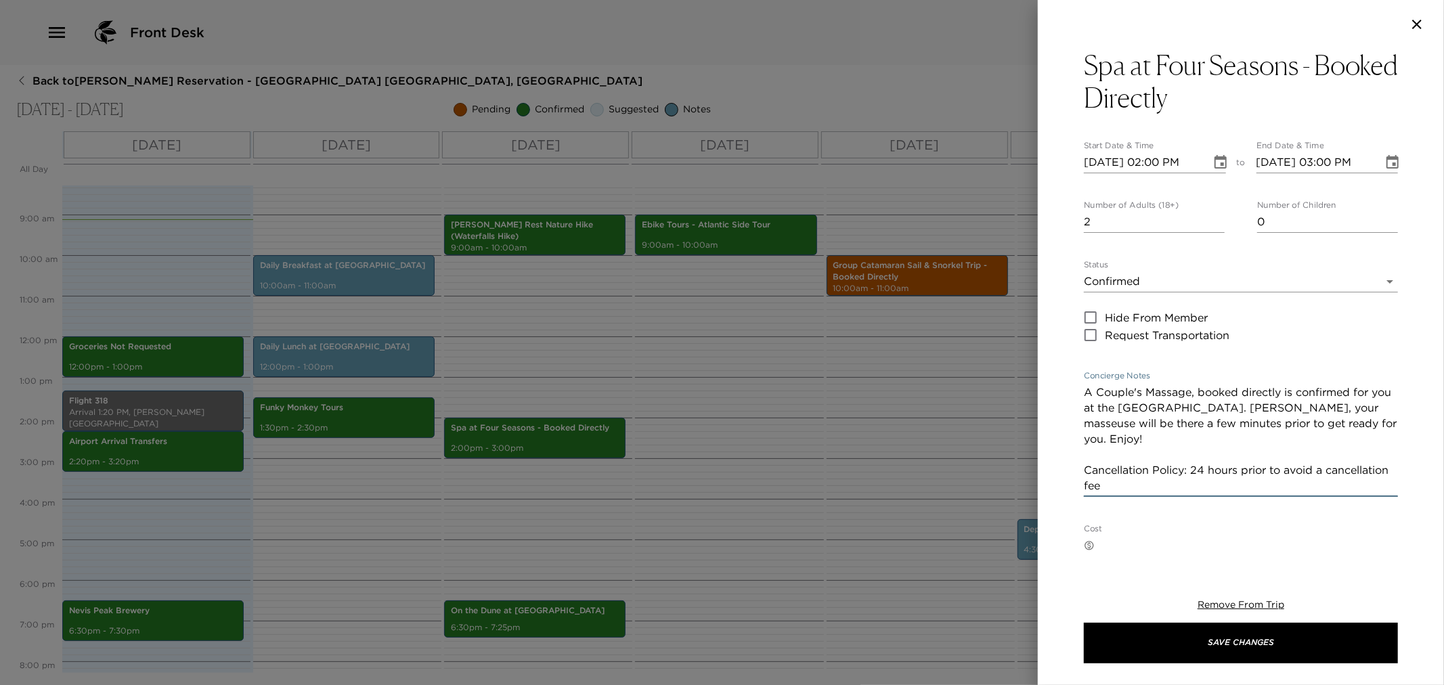
drag, startPoint x: 1375, startPoint y: 428, endPoint x: 1307, endPoint y: 441, distance: 69.6
click at [704, 443] on textarea "A Couple's Massage, booked directly is confirmed for you at the Four Seasons Sp…" at bounding box center [1241, 438] width 314 height 109
drag, startPoint x: 1243, startPoint y: 408, endPoint x: 1381, endPoint y: 427, distance: 139.4
click at [704, 427] on textarea "A Couple's Massage, booked directly is confirmed for you at the Four Seasons Sp…" at bounding box center [1241, 438] width 314 height 109
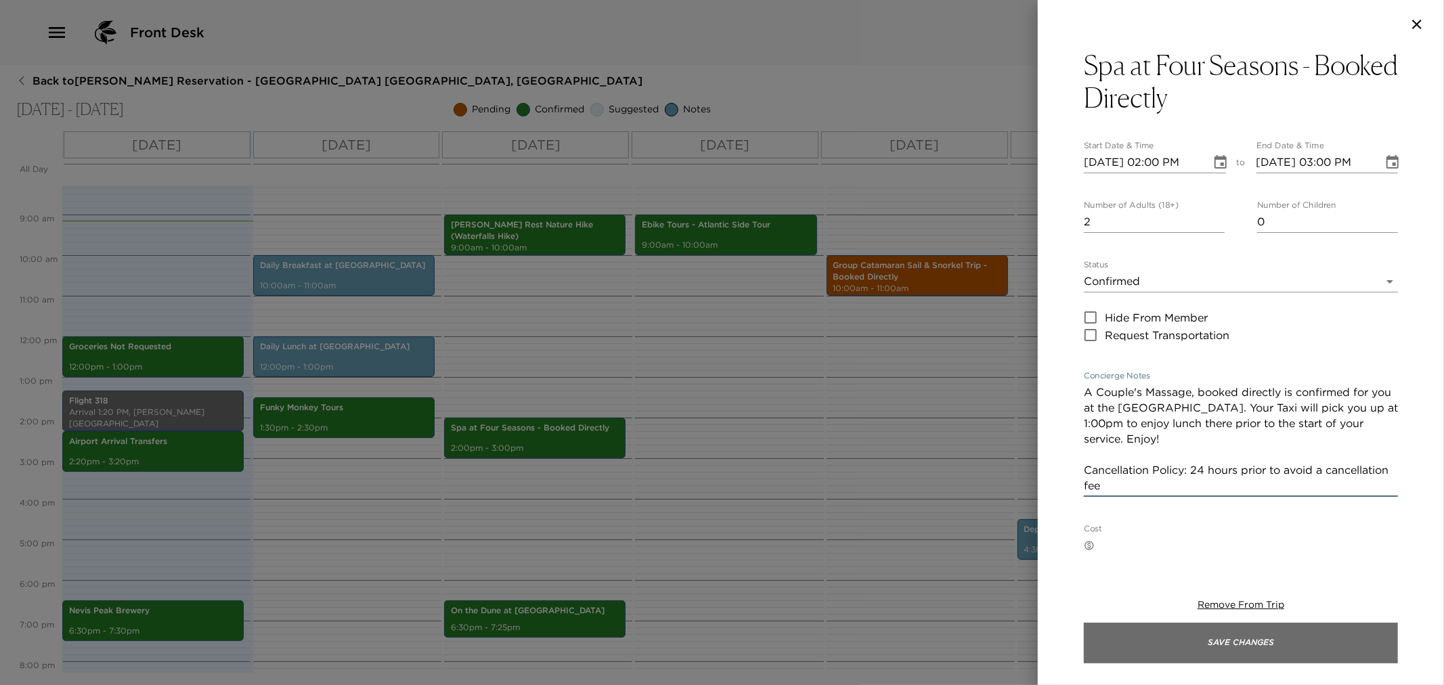
type textarea "A Couple's Massage, booked directly is confirmed for you at the Four Seasons Sp…"
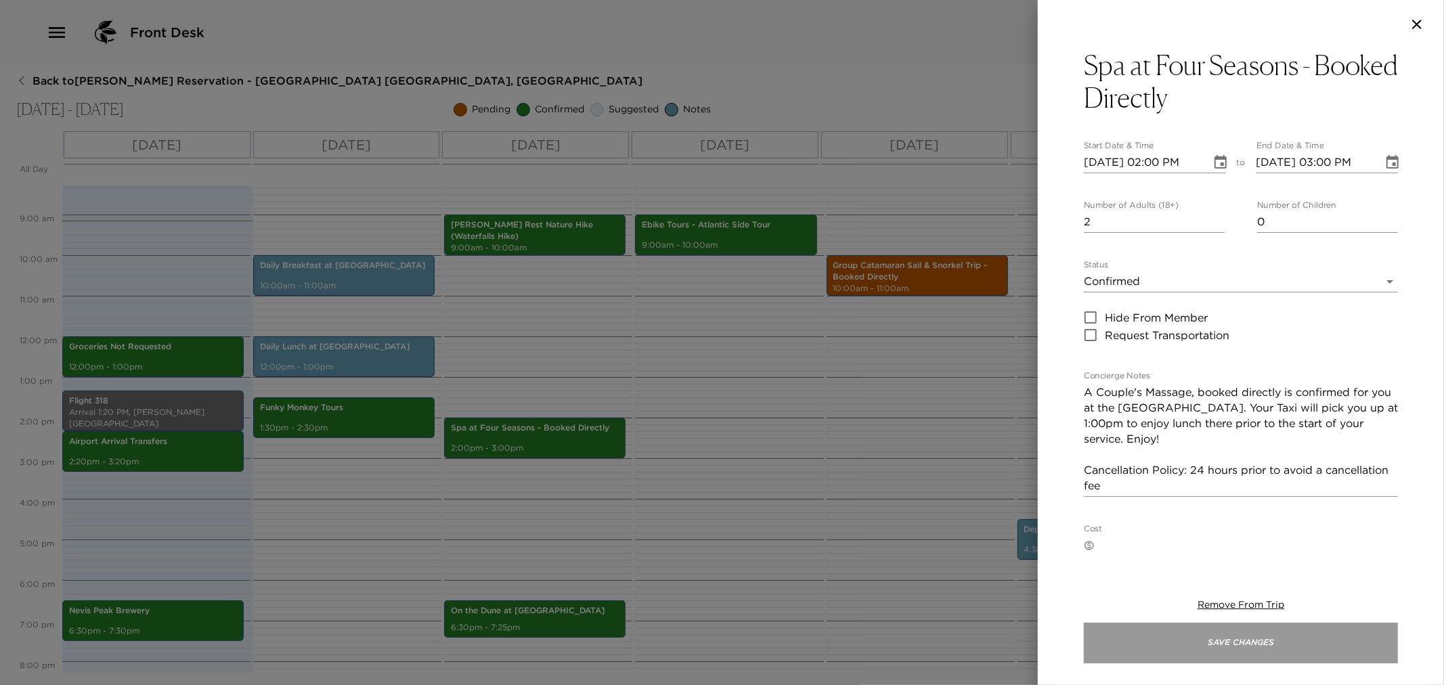
click at [704, 650] on button "Save Changes" at bounding box center [1241, 643] width 314 height 41
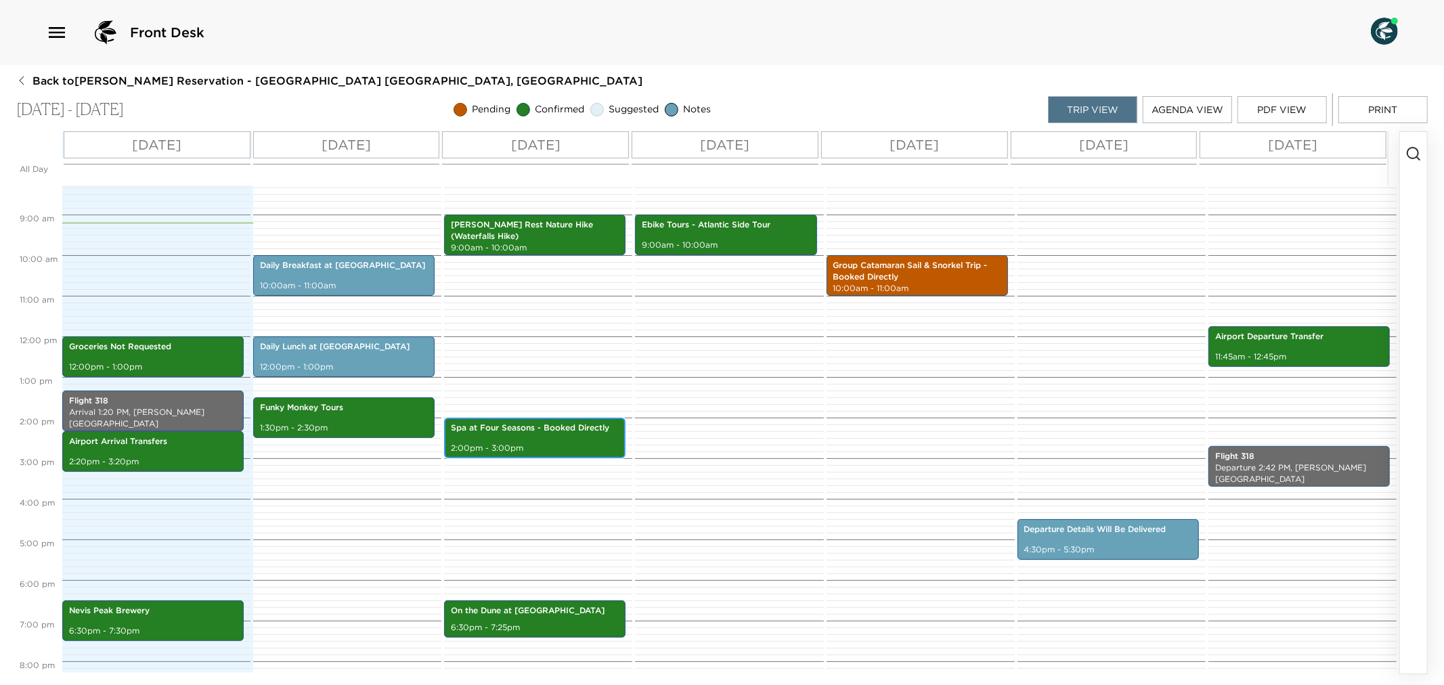
click at [572, 443] on p "2:00pm - 3:00pm" at bounding box center [535, 449] width 168 height 12
click at [571, 443] on p "2:00pm - 3:00pm" at bounding box center [535, 449] width 168 height 12
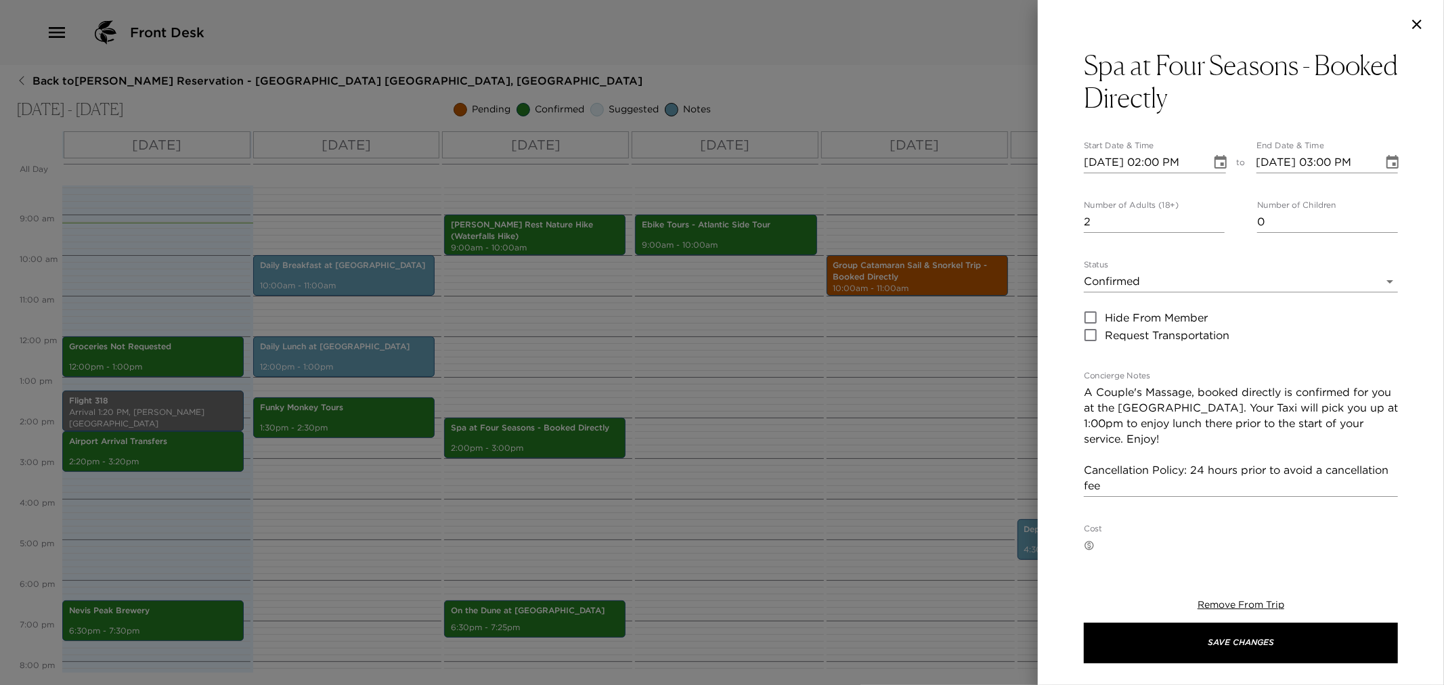
click at [704, 462] on div at bounding box center [722, 342] width 1444 height 685
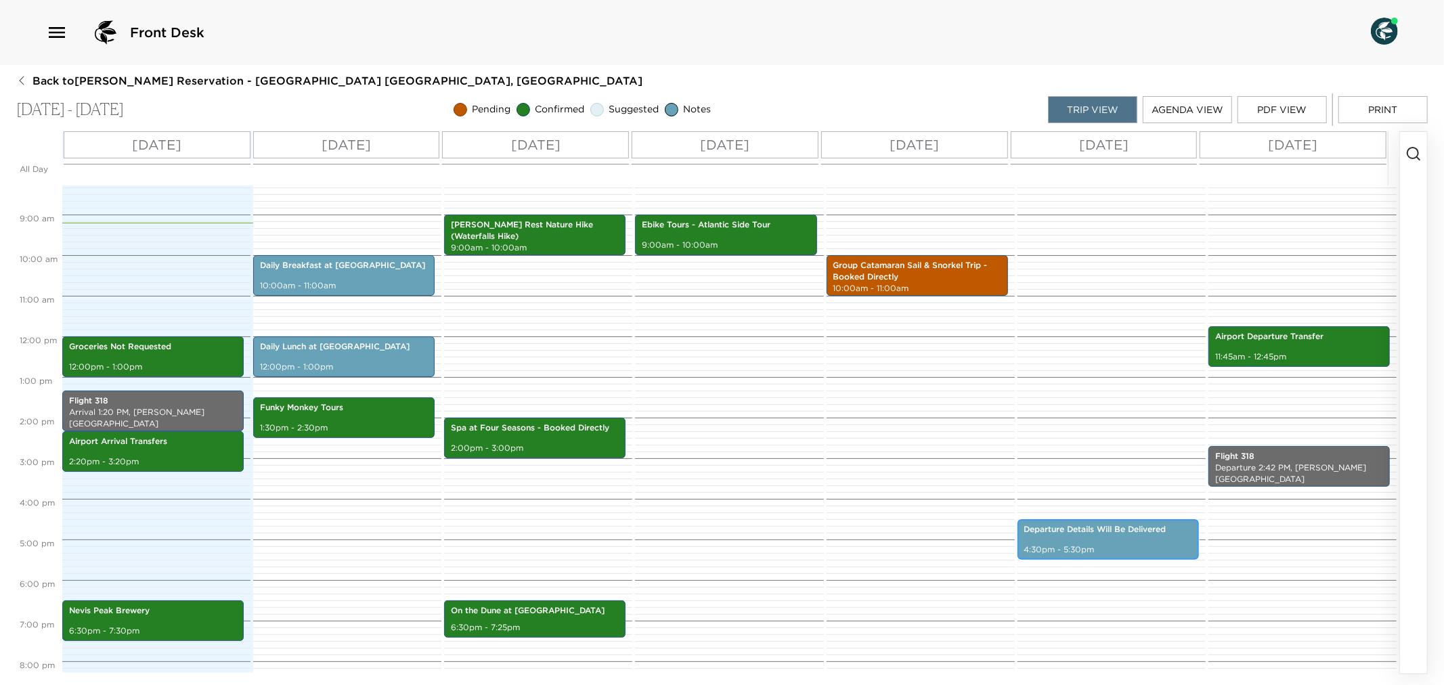
click at [704, 544] on p "4:30pm - 5:30pm" at bounding box center [1108, 550] width 168 height 12
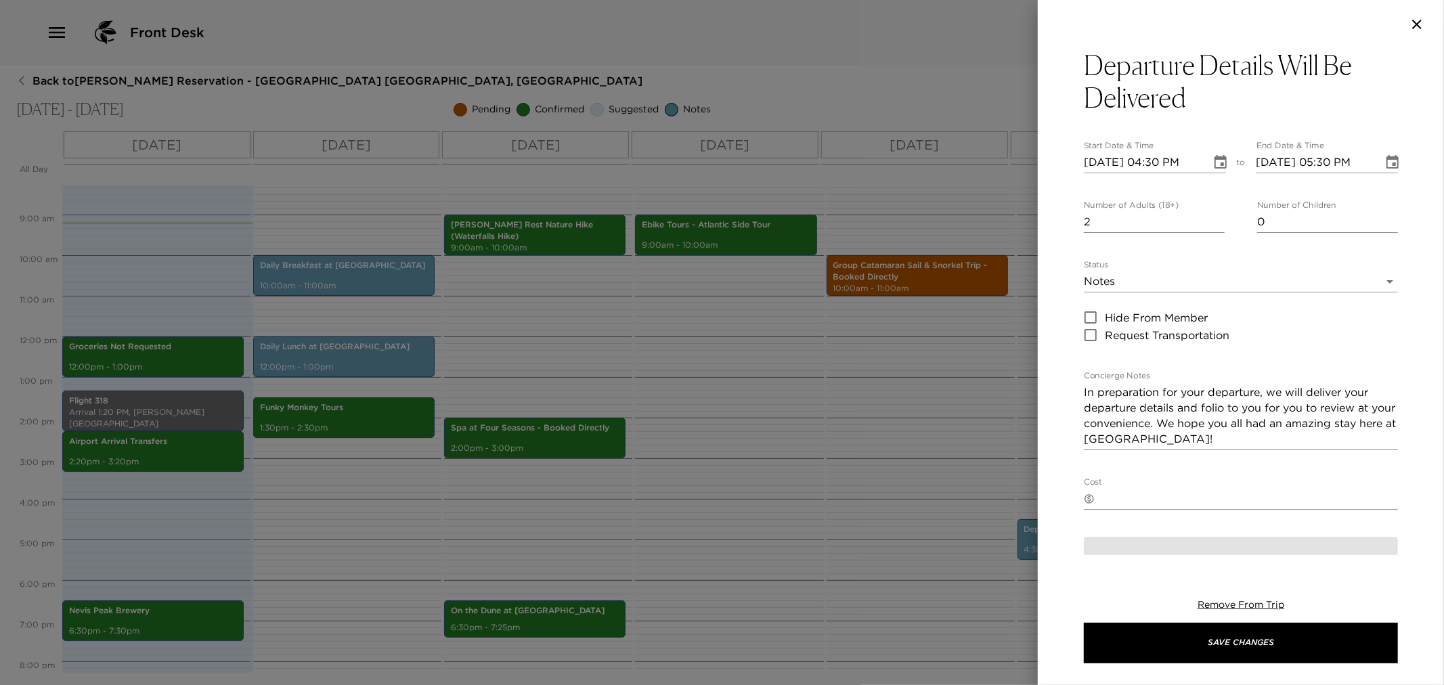
click at [704, 481] on div at bounding box center [722, 342] width 1444 height 685
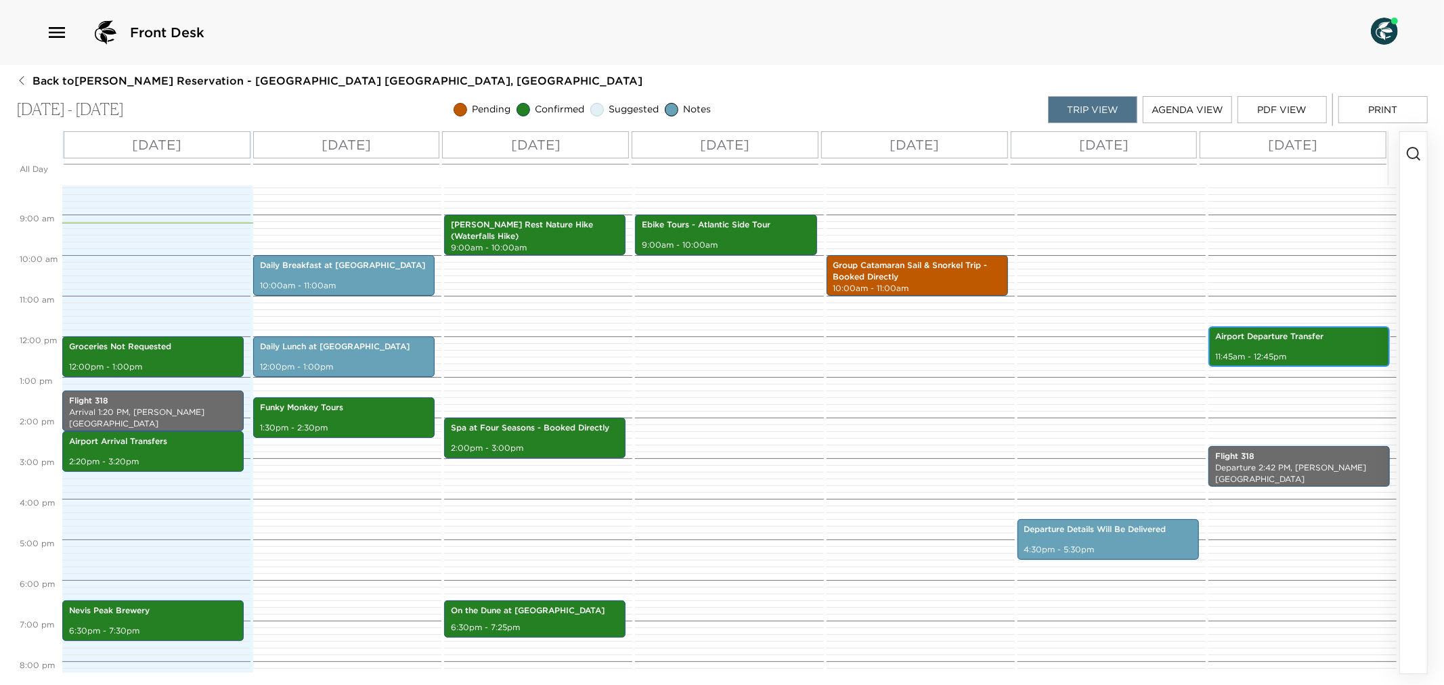
click at [704, 336] on p "Airport Departure Transfer" at bounding box center [1299, 337] width 168 height 12
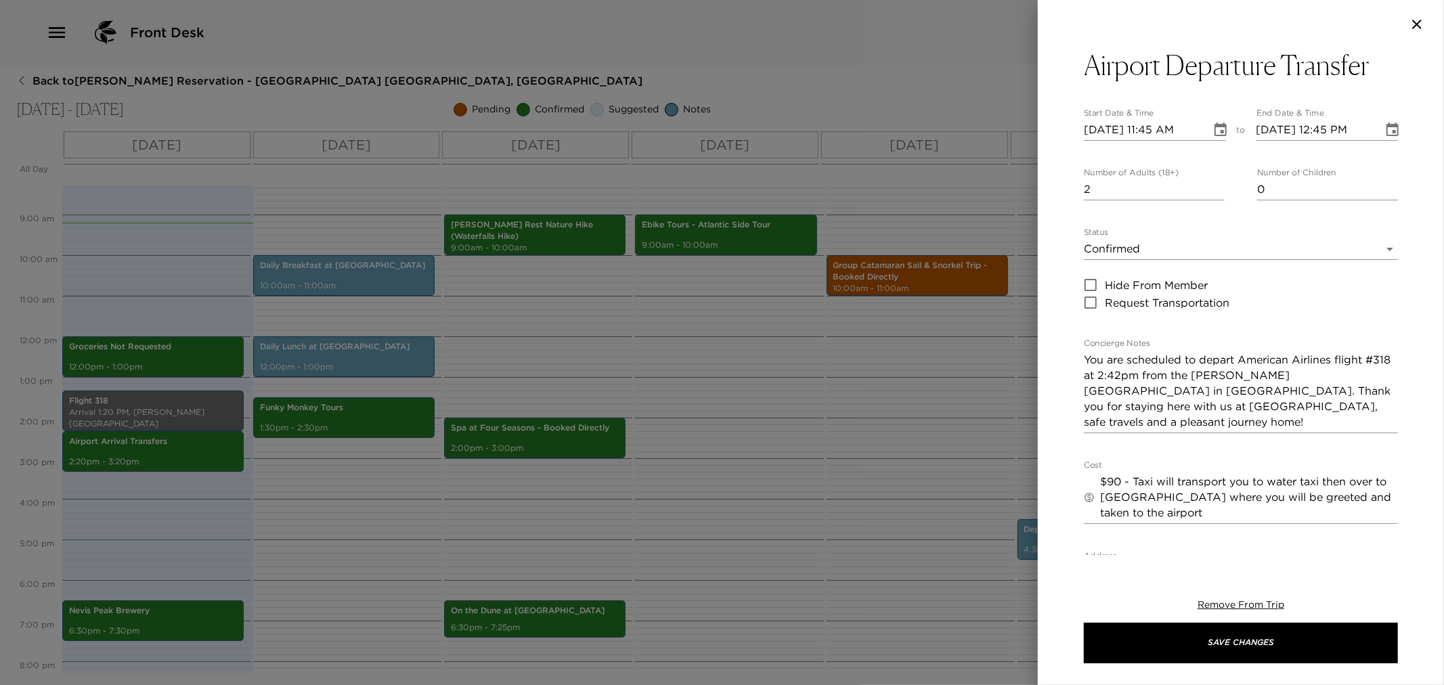
click at [704, 414] on div at bounding box center [722, 342] width 1444 height 685
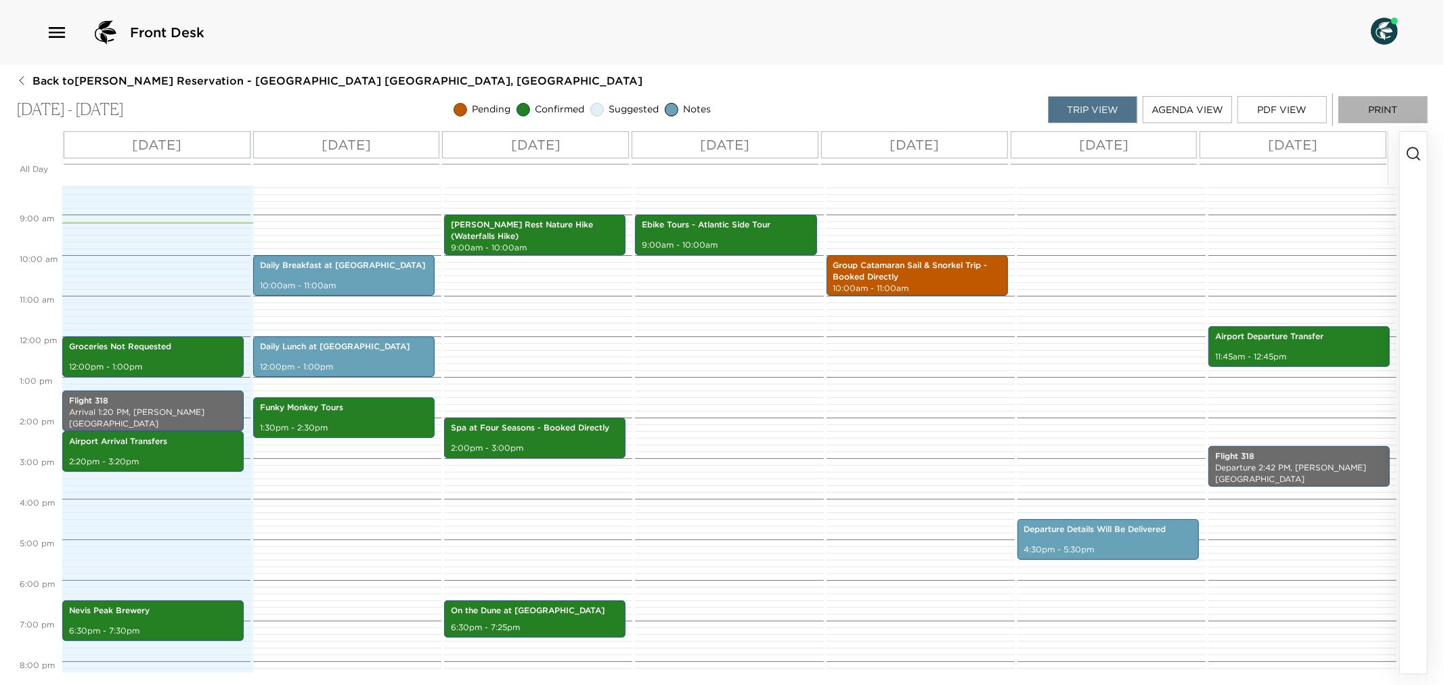
click at [704, 110] on button "Print" at bounding box center [1382, 109] width 89 height 27
click at [704, 102] on button "Print" at bounding box center [1382, 109] width 89 height 27
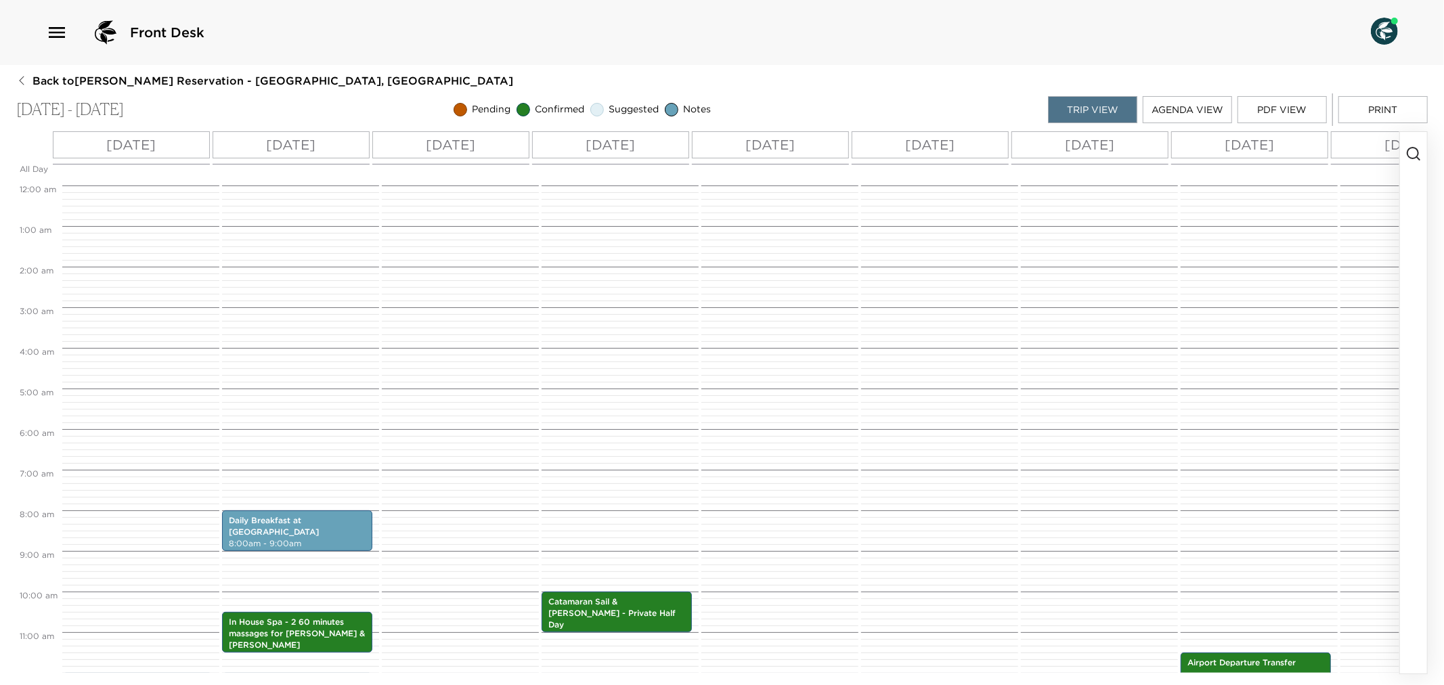
scroll to position [305, 0]
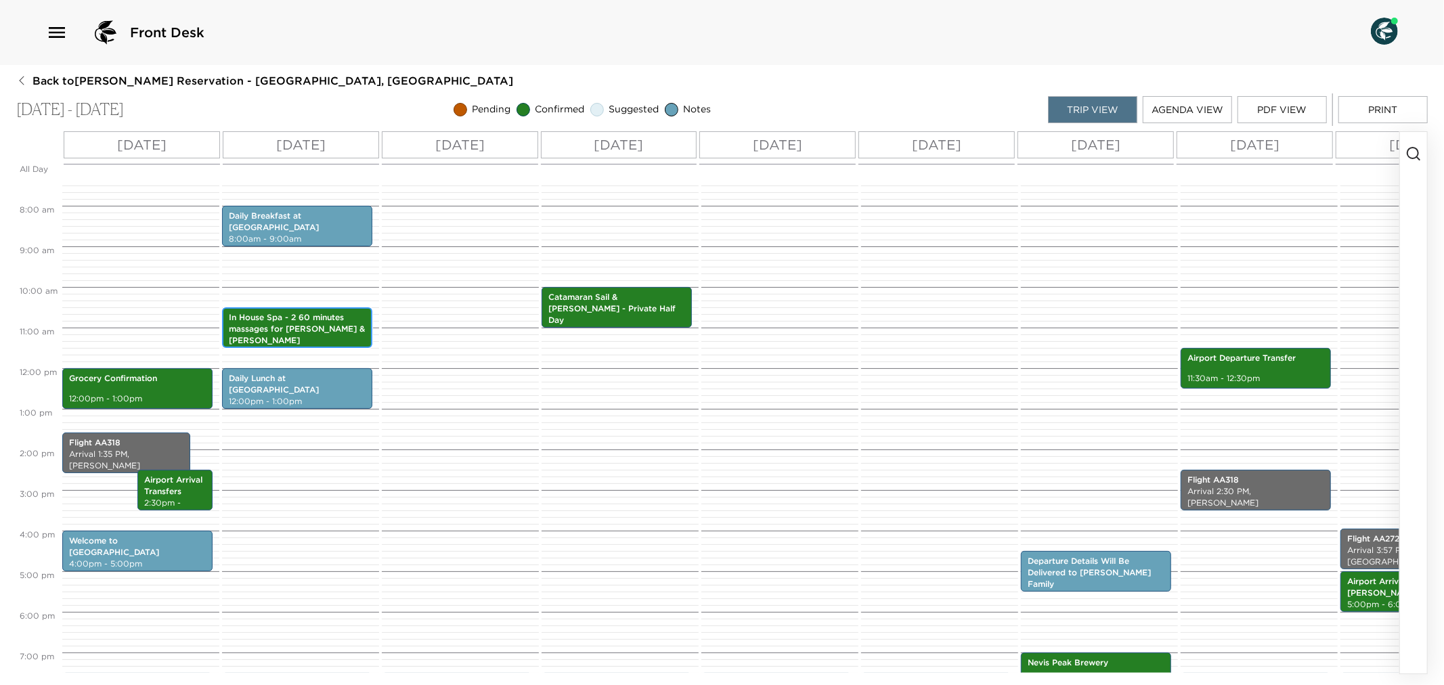
click at [269, 327] on p "In House Spa - 2 60 minutes massages for Emma & Ruben" at bounding box center [297, 329] width 137 height 34
click at [343, 322] on p "In House Spa - 2 60 minutes massages for Emma & Ruben" at bounding box center [297, 329] width 137 height 34
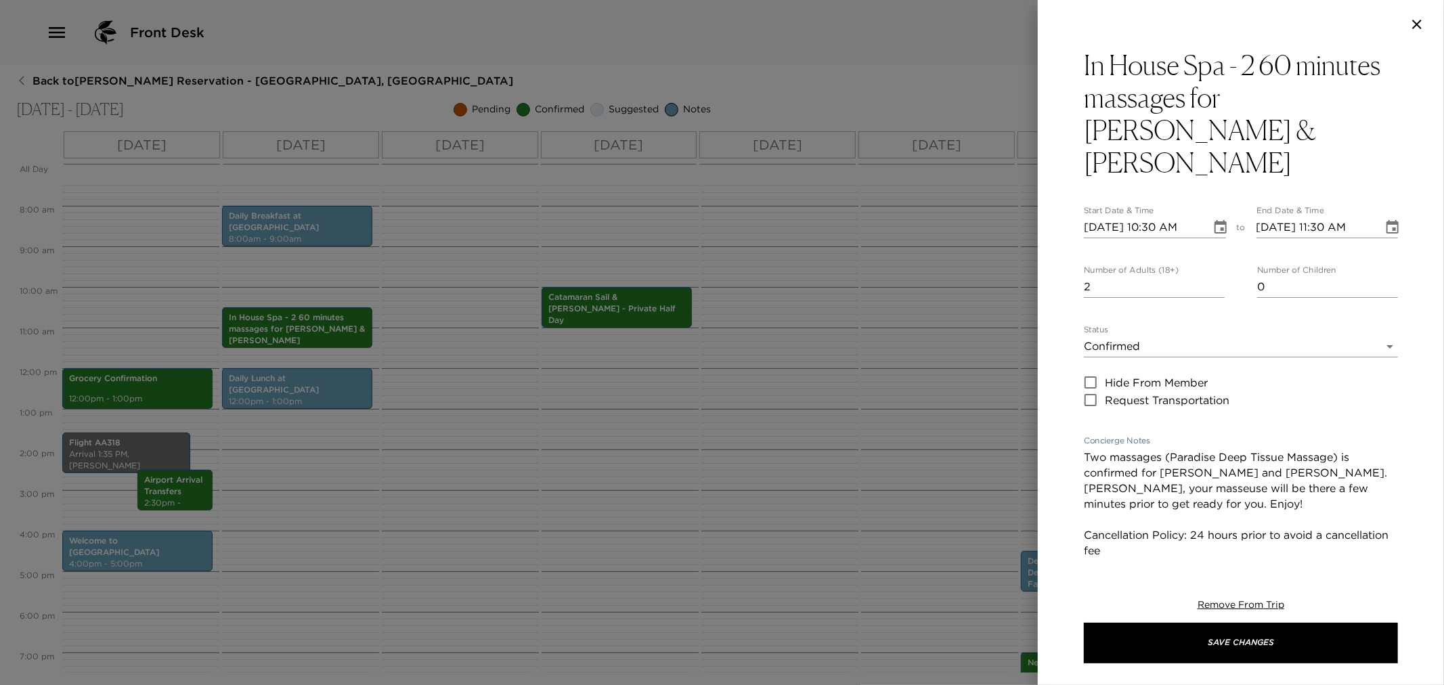
drag, startPoint x: 1084, startPoint y: 423, endPoint x: 1291, endPoint y: 535, distance: 236.2
click at [704, 535] on div "In House Spa - 2 60 minutes massages for Emma & Ruben Start Date & Time 08/02/2…" at bounding box center [1241, 544] width 314 height 990
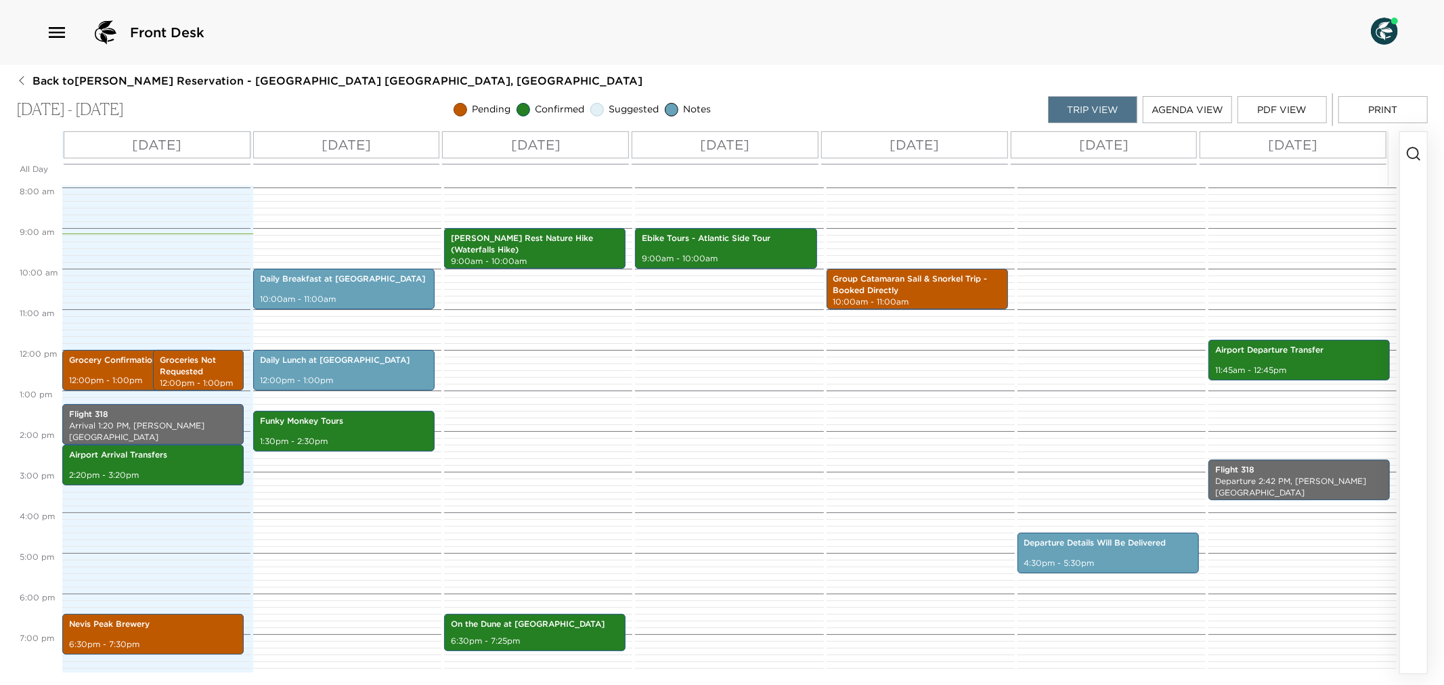
scroll to position [215, 0]
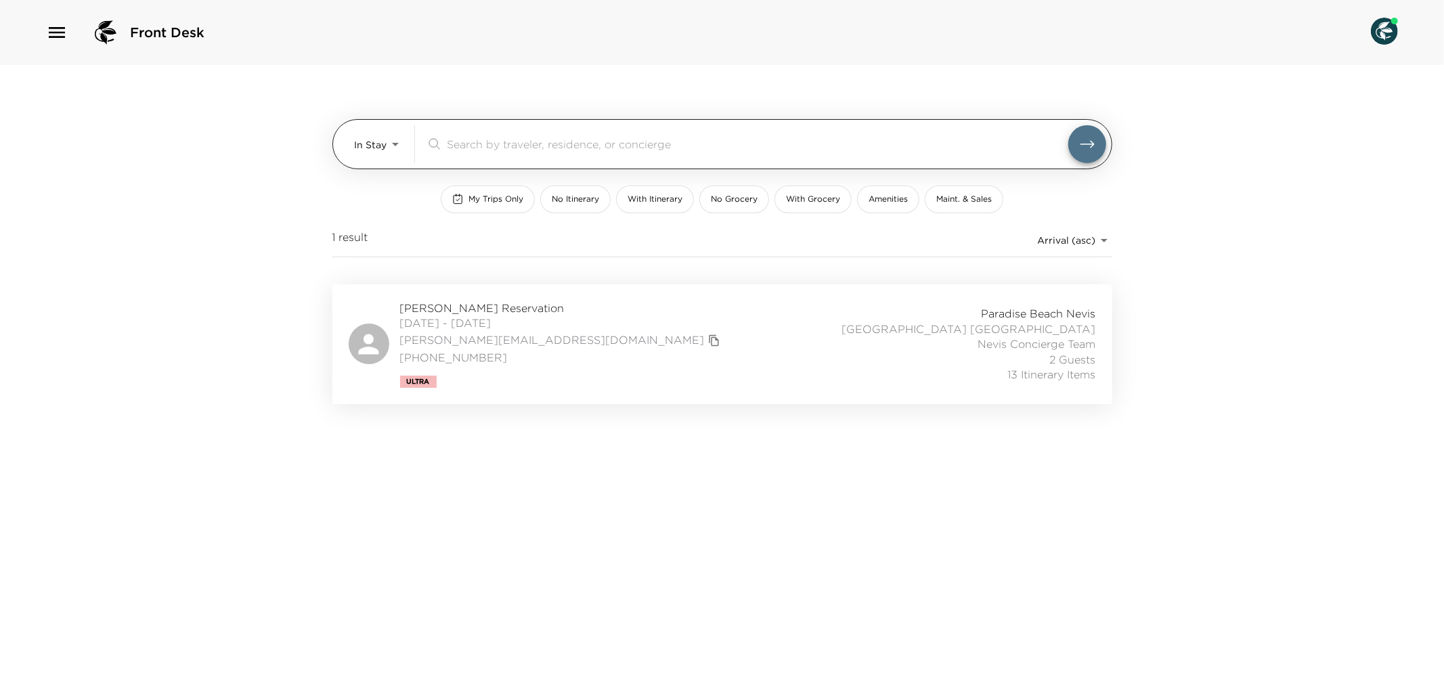
click at [397, 146] on body "Front Desk In Stay In-Stay ​ My Trips Only No Itinerary With Itinerary No Groce…" at bounding box center [722, 342] width 1444 height 685
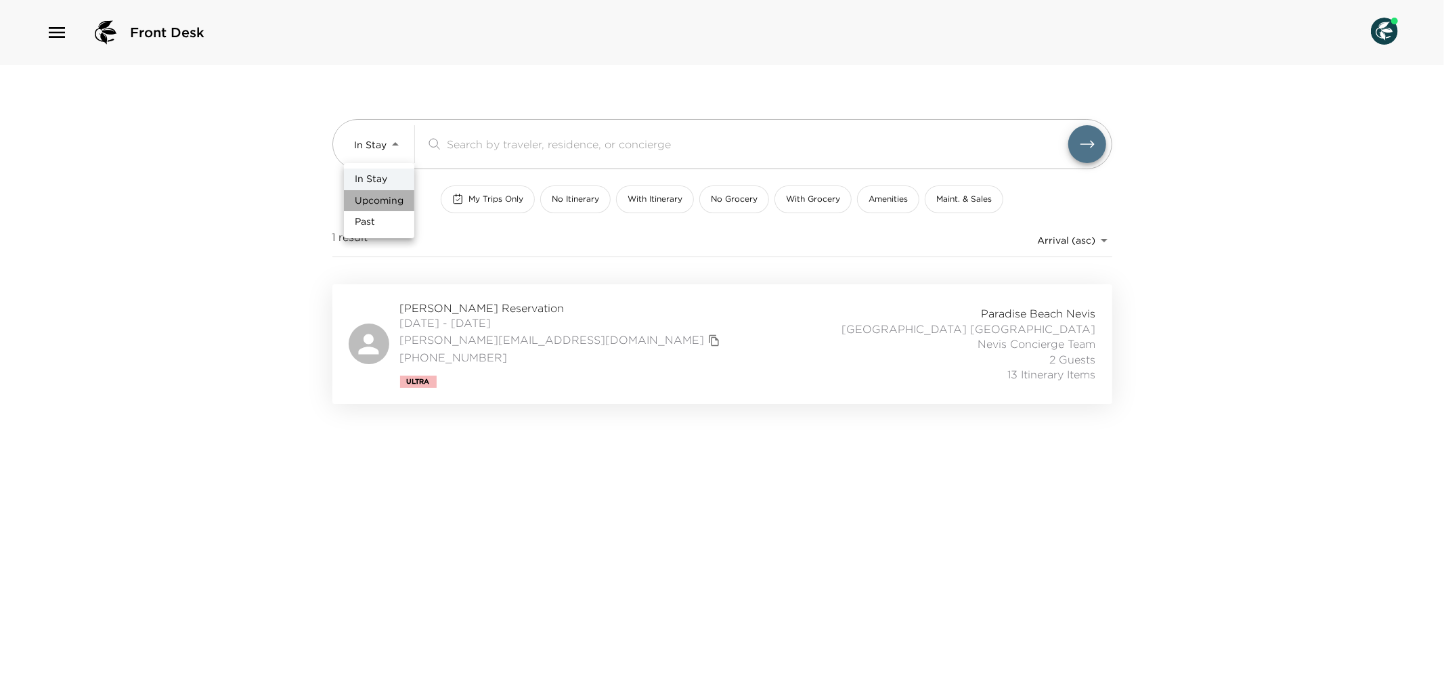
click at [395, 197] on span "Upcoming" at bounding box center [379, 201] width 49 height 14
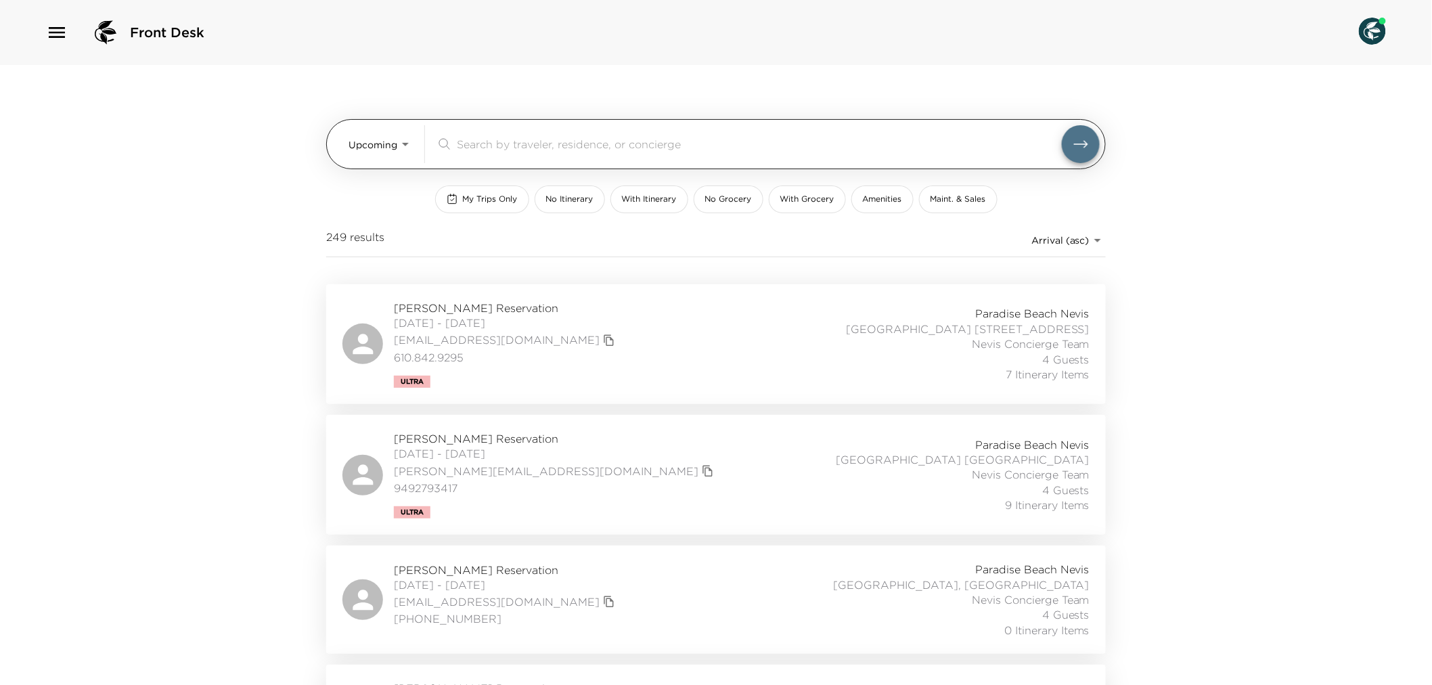
click at [405, 146] on body "Front Desk Upcoming Upcoming ​ My Trips Only No Itinerary With Itinerary No Gro…" at bounding box center [716, 342] width 1432 height 685
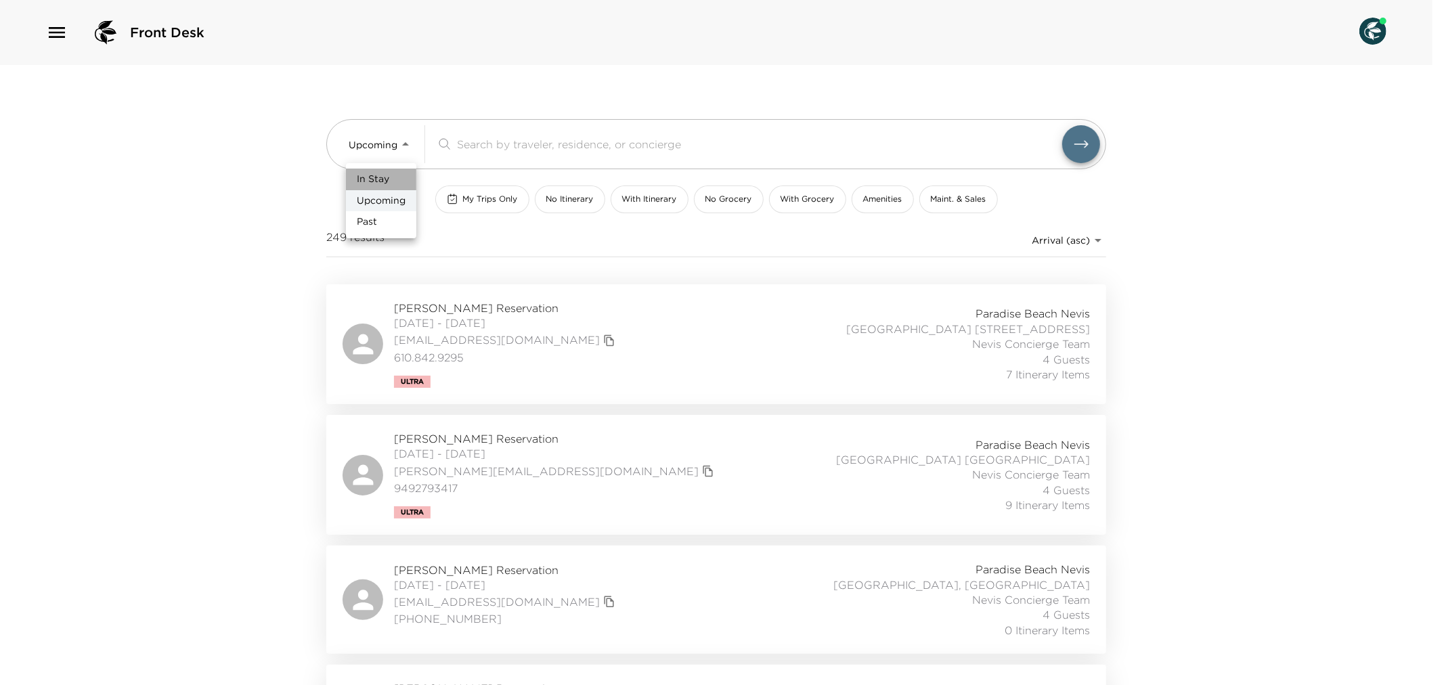
click at [400, 177] on li "In Stay" at bounding box center [381, 180] width 70 height 22
type input "In-Stay"
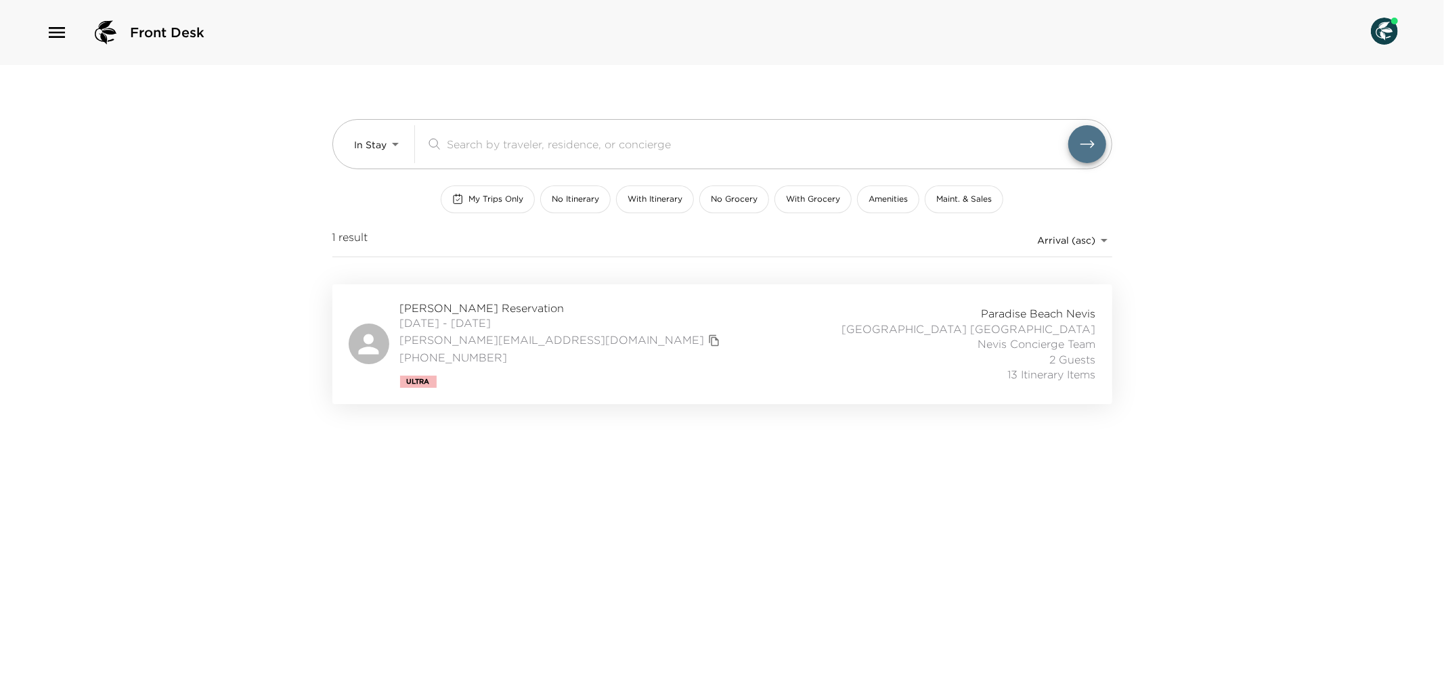
click at [717, 375] on div "Nicole Byrne Reservation 09/02/2025 - 09/08/2025 nicole@byrneups.com (702) 300-…" at bounding box center [722, 344] width 747 height 87
click at [552, 305] on div "Nicole Byrne Reservation 09/02/2025 - 09/08/2025 nicole@byrneups.com (702) 300-…" at bounding box center [722, 344] width 747 height 87
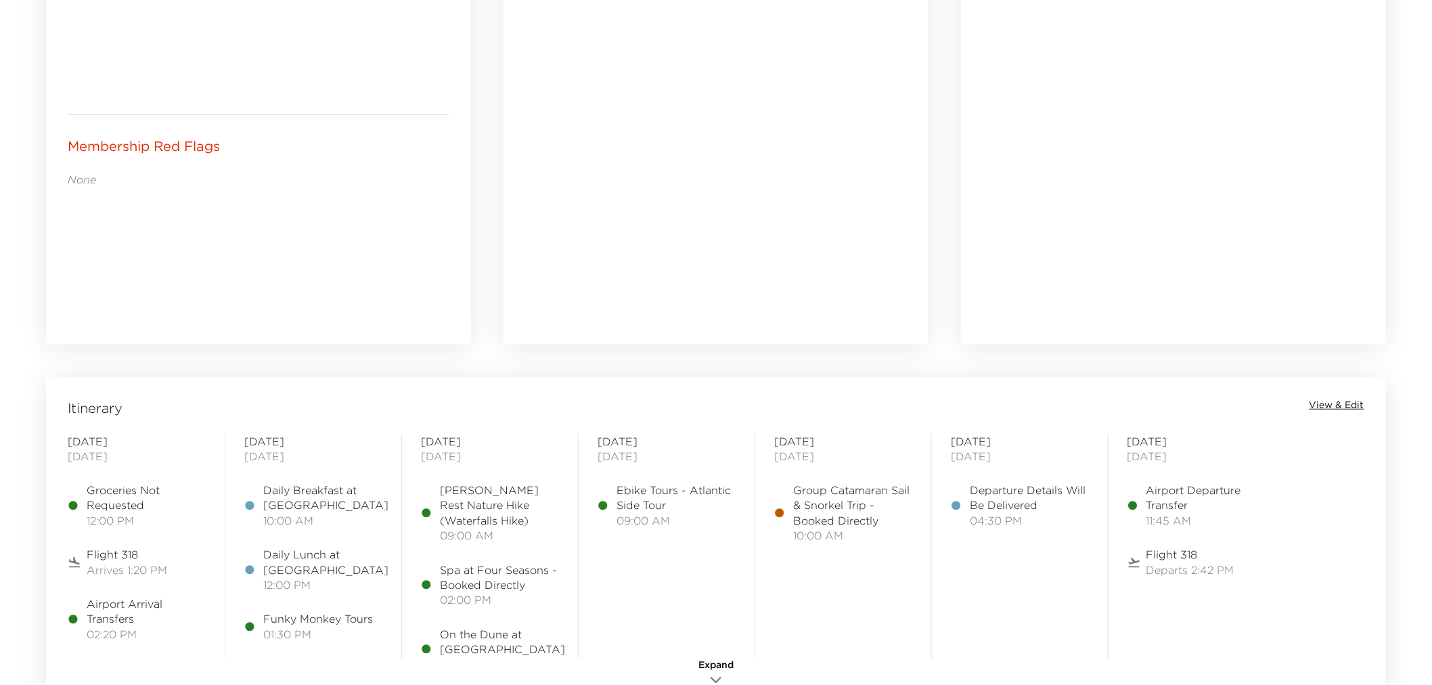
scroll to position [1053, 0]
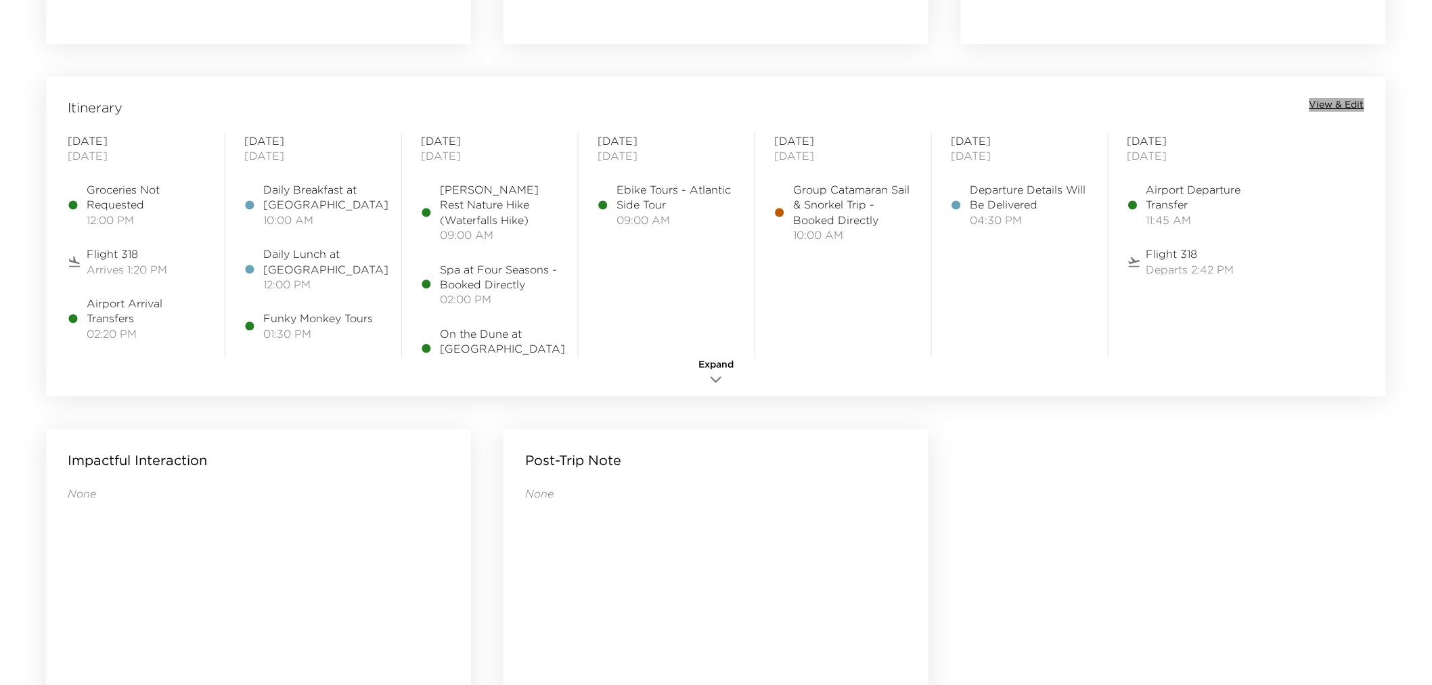
click at [1339, 104] on span "View & Edit" at bounding box center [1337, 105] width 55 height 14
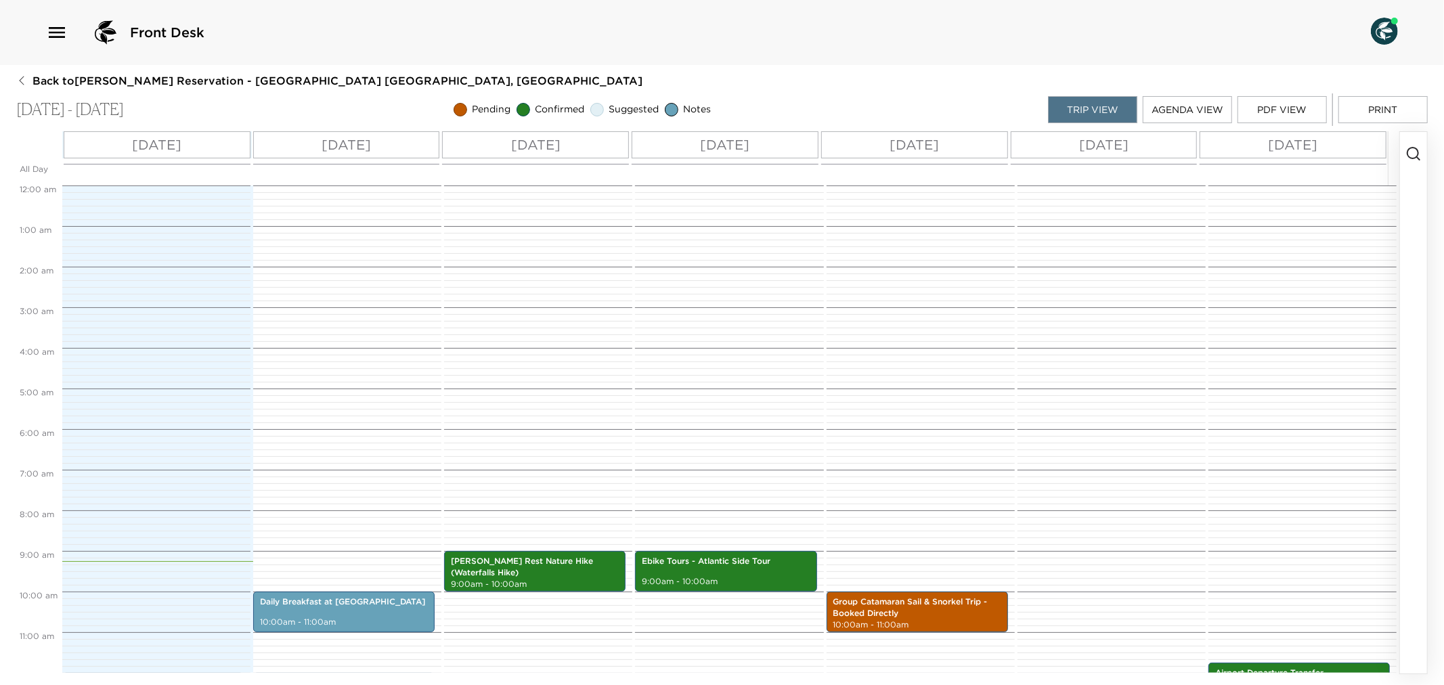
click at [1409, 109] on button "Print" at bounding box center [1382, 109] width 89 height 27
click at [1270, 102] on button "PDF View" at bounding box center [1281, 109] width 89 height 27
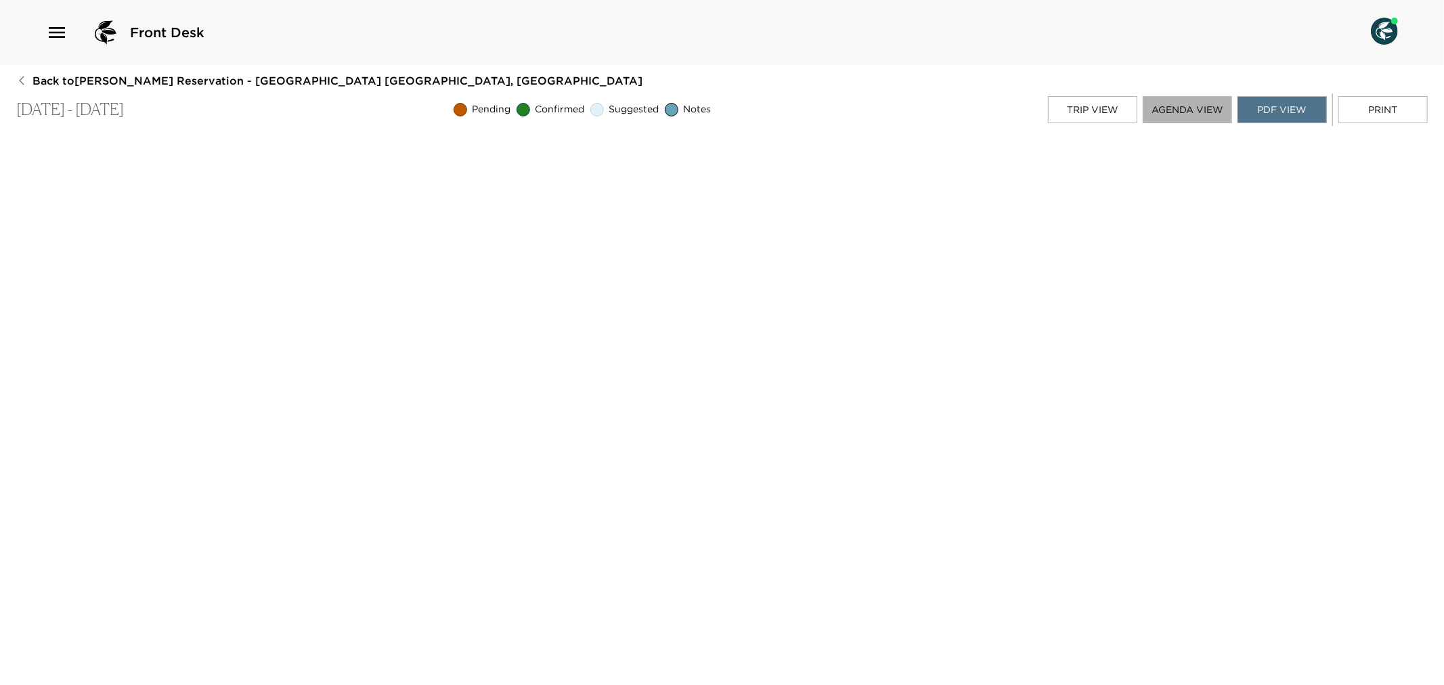
click at [1197, 106] on button "Agenda View" at bounding box center [1187, 109] width 89 height 27
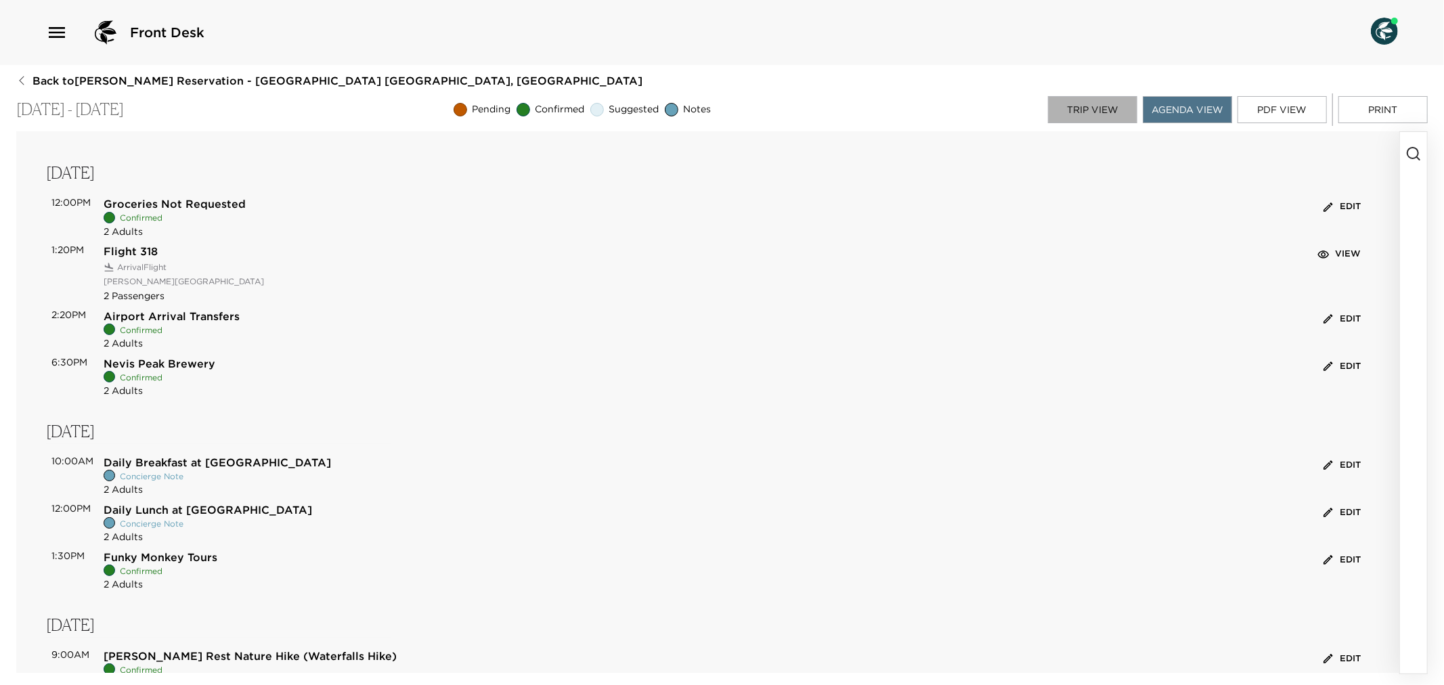
click at [1090, 110] on button "Trip View" at bounding box center [1092, 109] width 89 height 27
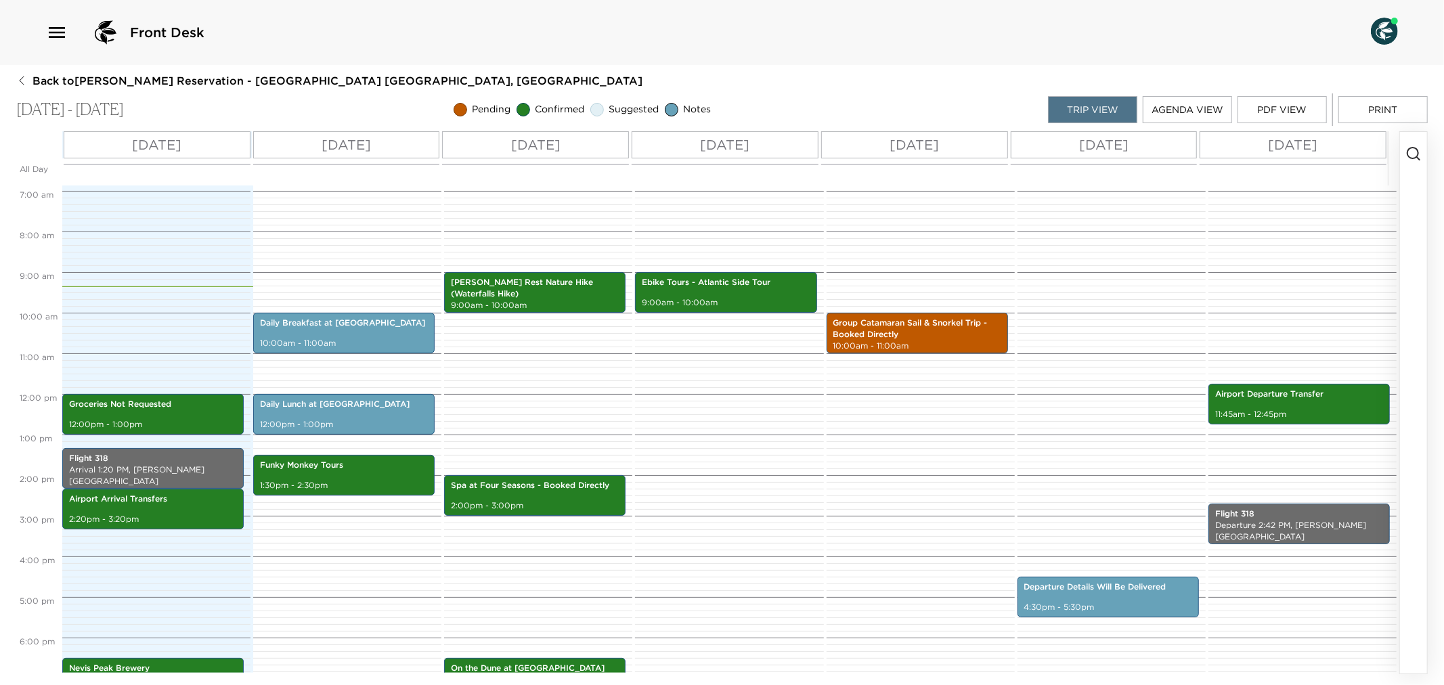
scroll to position [290, 0]
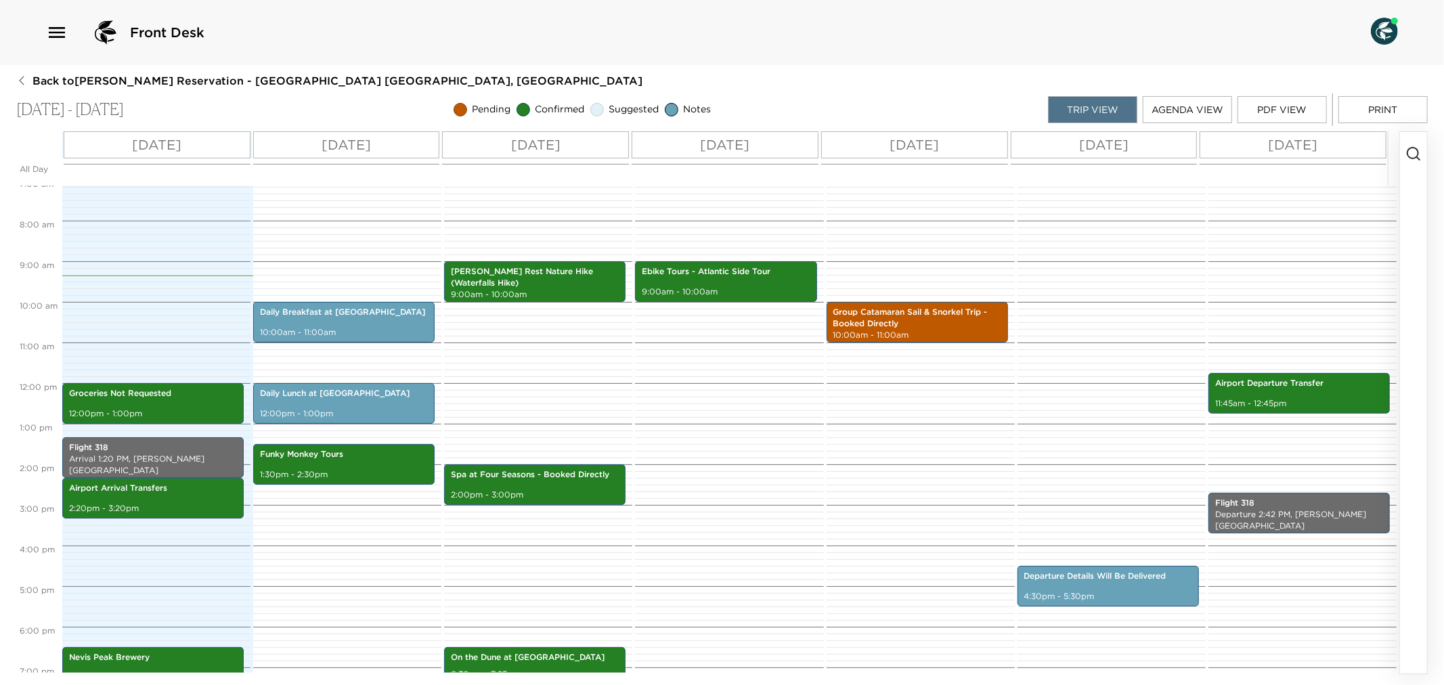
click at [1413, 150] on icon "button" at bounding box center [1413, 154] width 16 height 16
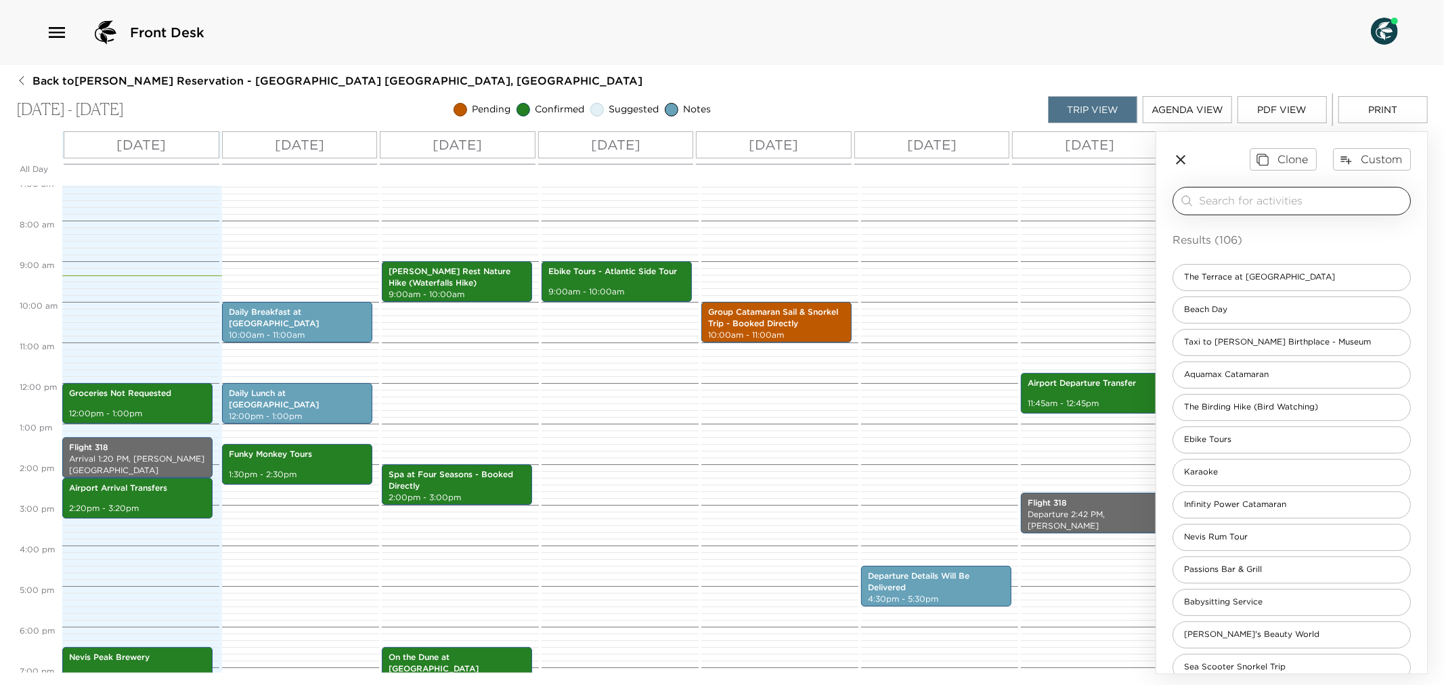
click at [1215, 205] on input "search" at bounding box center [1302, 201] width 206 height 16
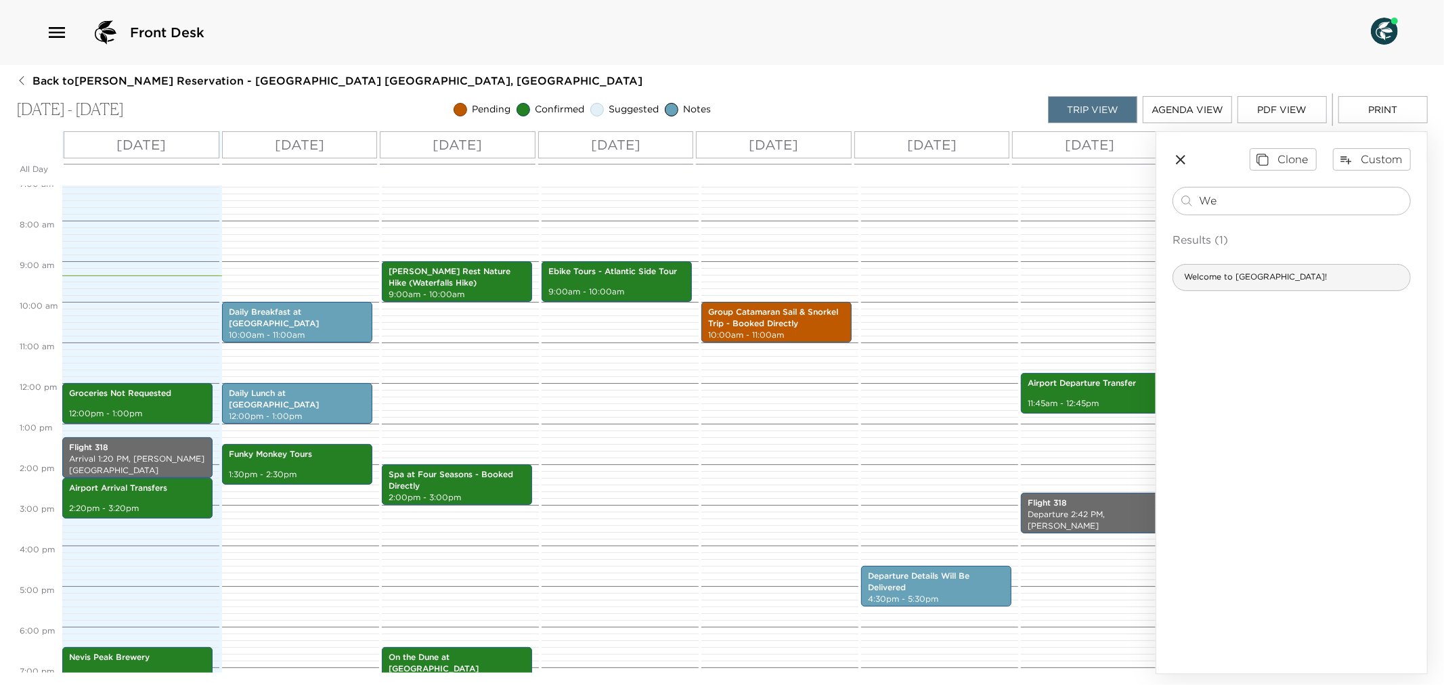
type input "We"
click at [1228, 282] on span "Welcome to Paradise Beach!" at bounding box center [1255, 277] width 164 height 12
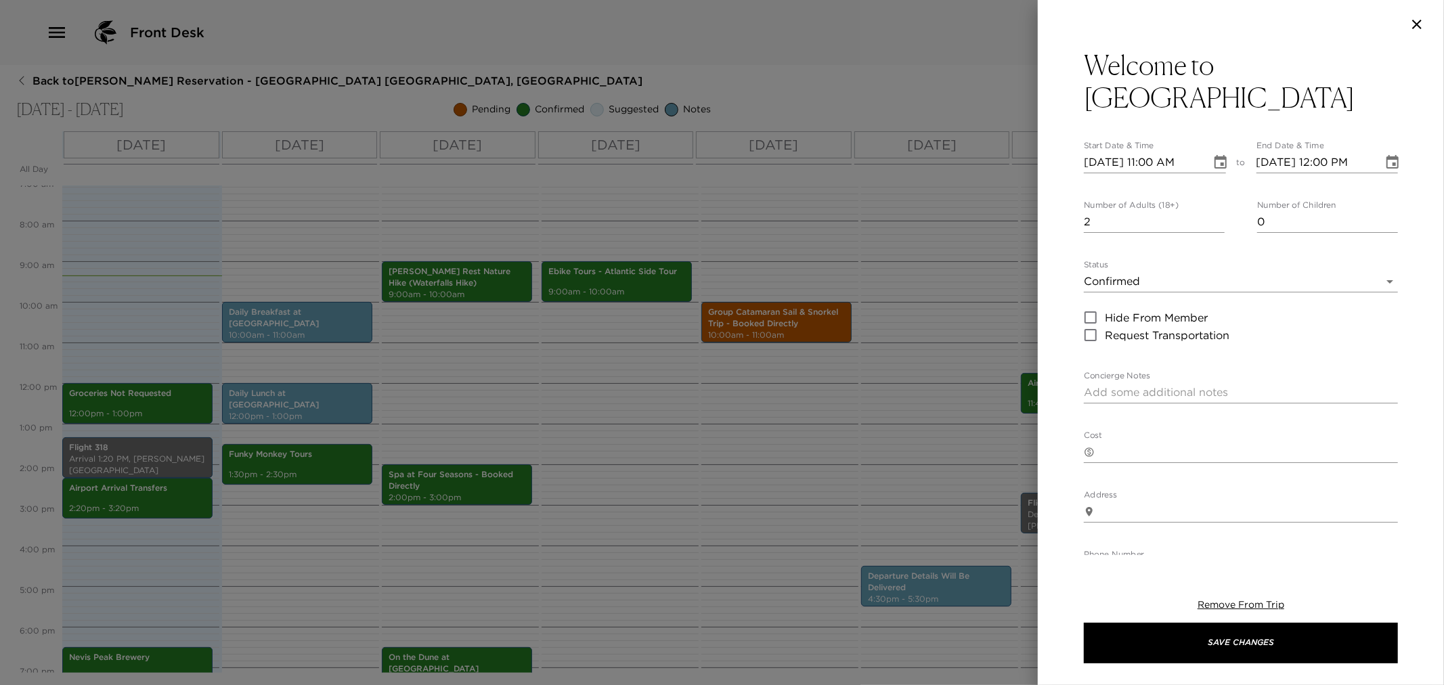
type input "2"
click at [1214, 219] on input "2" at bounding box center [1154, 222] width 141 height 22
click at [1214, 163] on icon "Choose date, selected date is Sep 2, 2025" at bounding box center [1220, 162] width 16 height 16
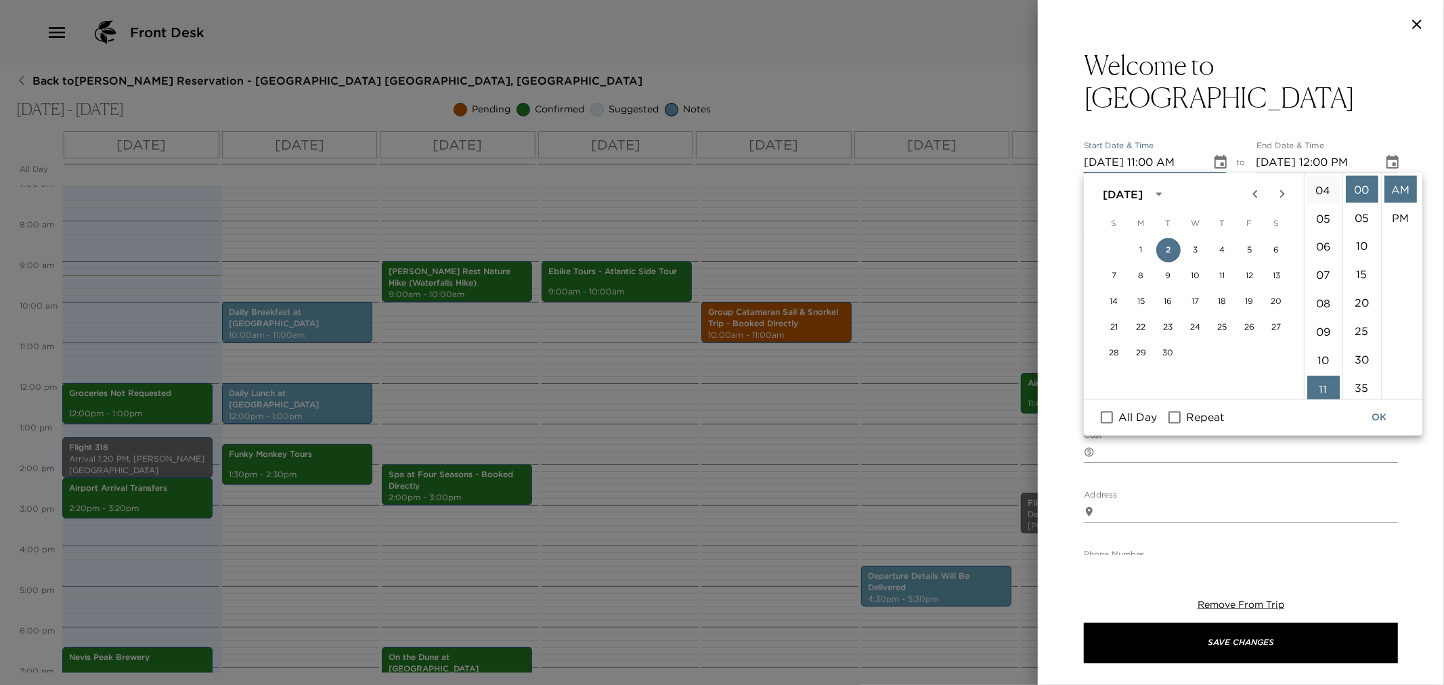
scroll to position [11, 0]
click at [1325, 296] on li "04" at bounding box center [1323, 292] width 32 height 27
click at [1402, 219] on li "PM" at bounding box center [1400, 217] width 32 height 27
type input "09/02/2025 04:00 PM"
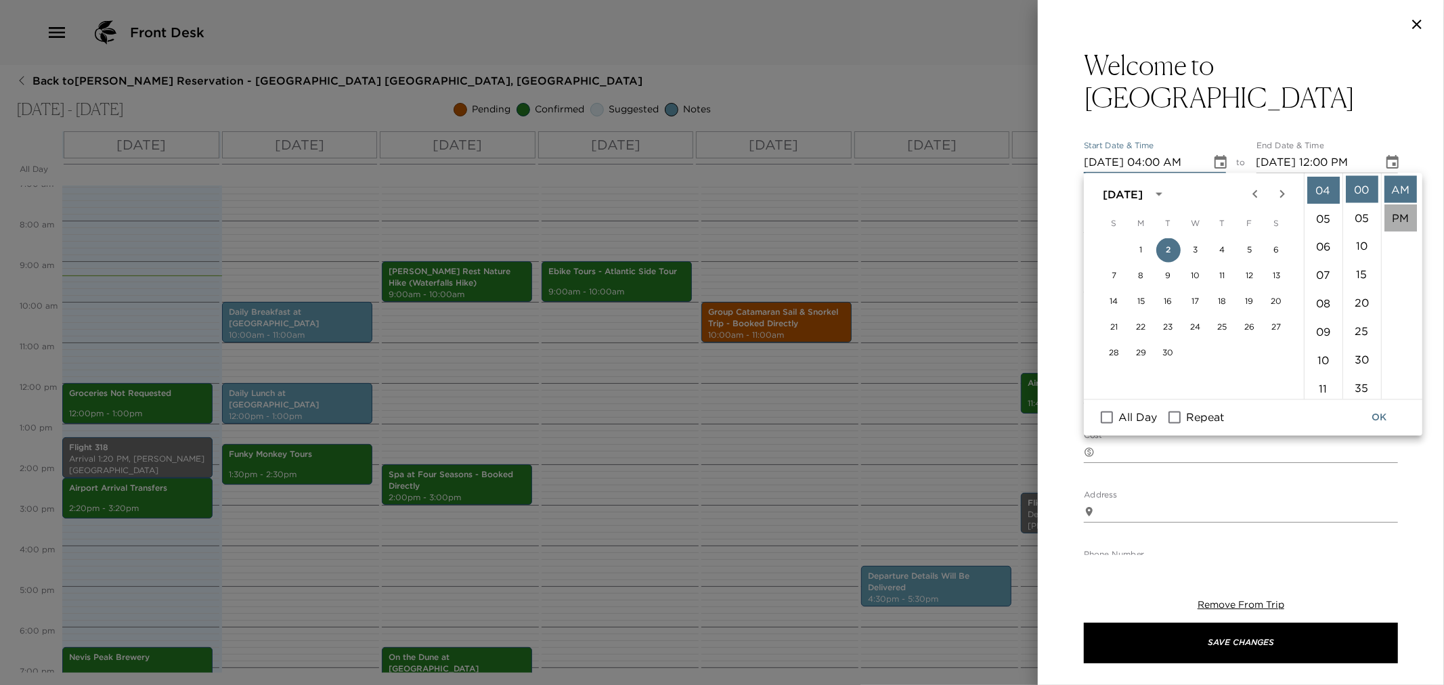
type input "09/02/2025 05:00 PM"
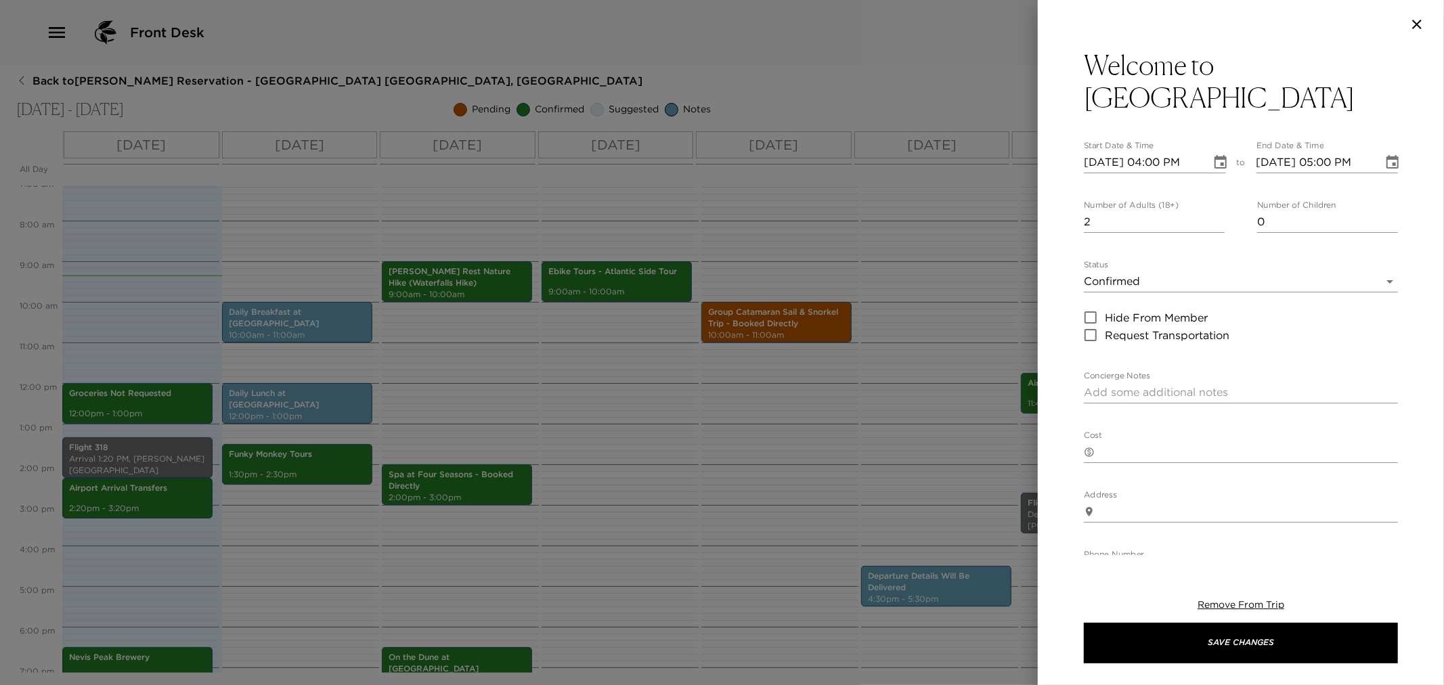
click at [1382, 281] on body "Front Desk Back to Nicole Byrne Reservation - Beach House 3 Nevis, West Indies …" at bounding box center [722, 342] width 1444 height 685
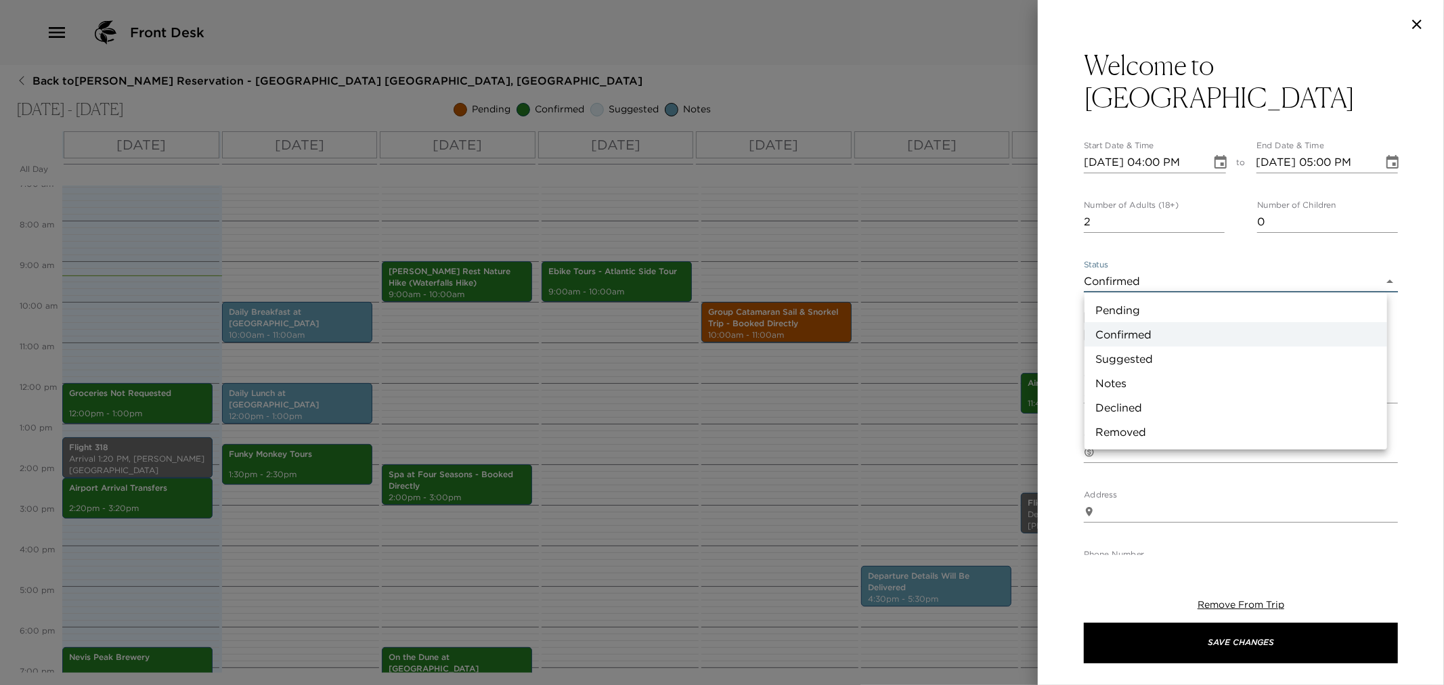
click at [1172, 380] on li "Notes" at bounding box center [1235, 383] width 303 height 24
type input "Concierge Note"
type textarea "Welcome to Paradise! We hope you will enjoy your stay with us, and we will be a…"
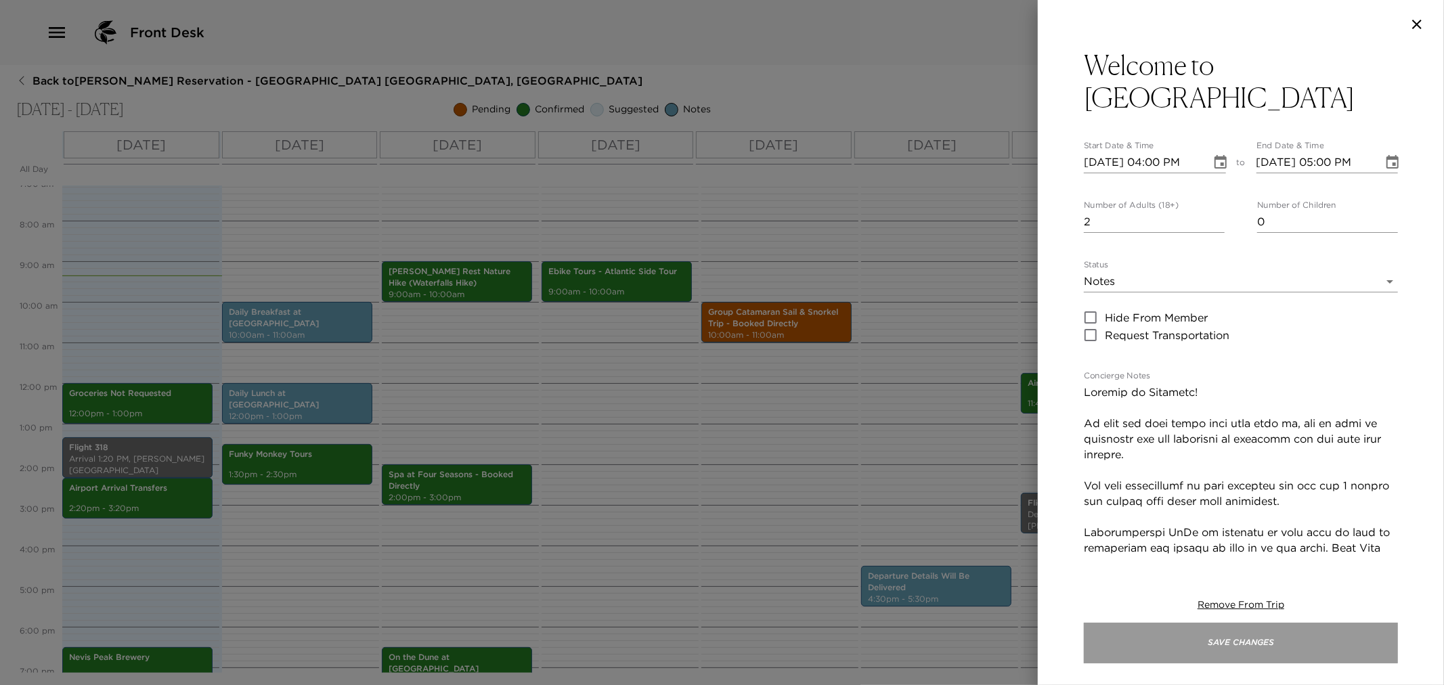
click at [1293, 644] on button "Save Changes" at bounding box center [1241, 643] width 314 height 41
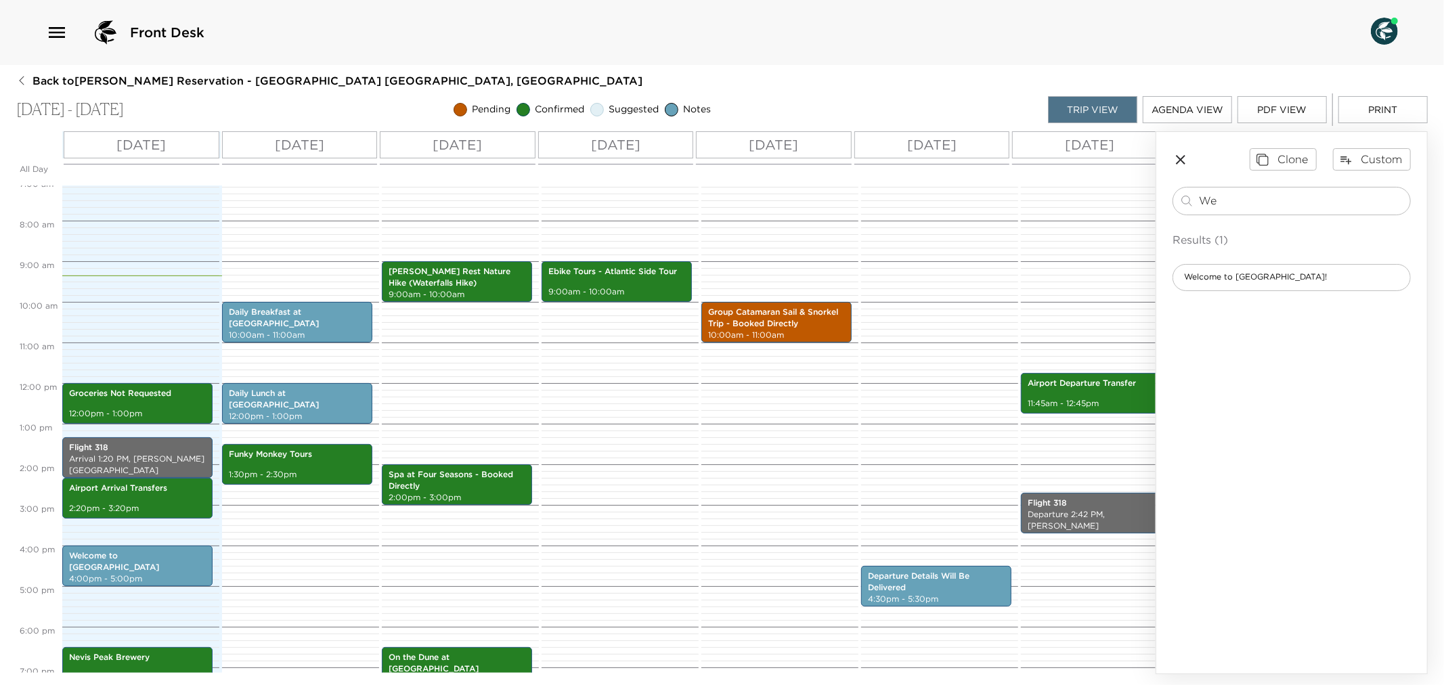
click at [1180, 154] on icon "button" at bounding box center [1180, 160] width 16 height 16
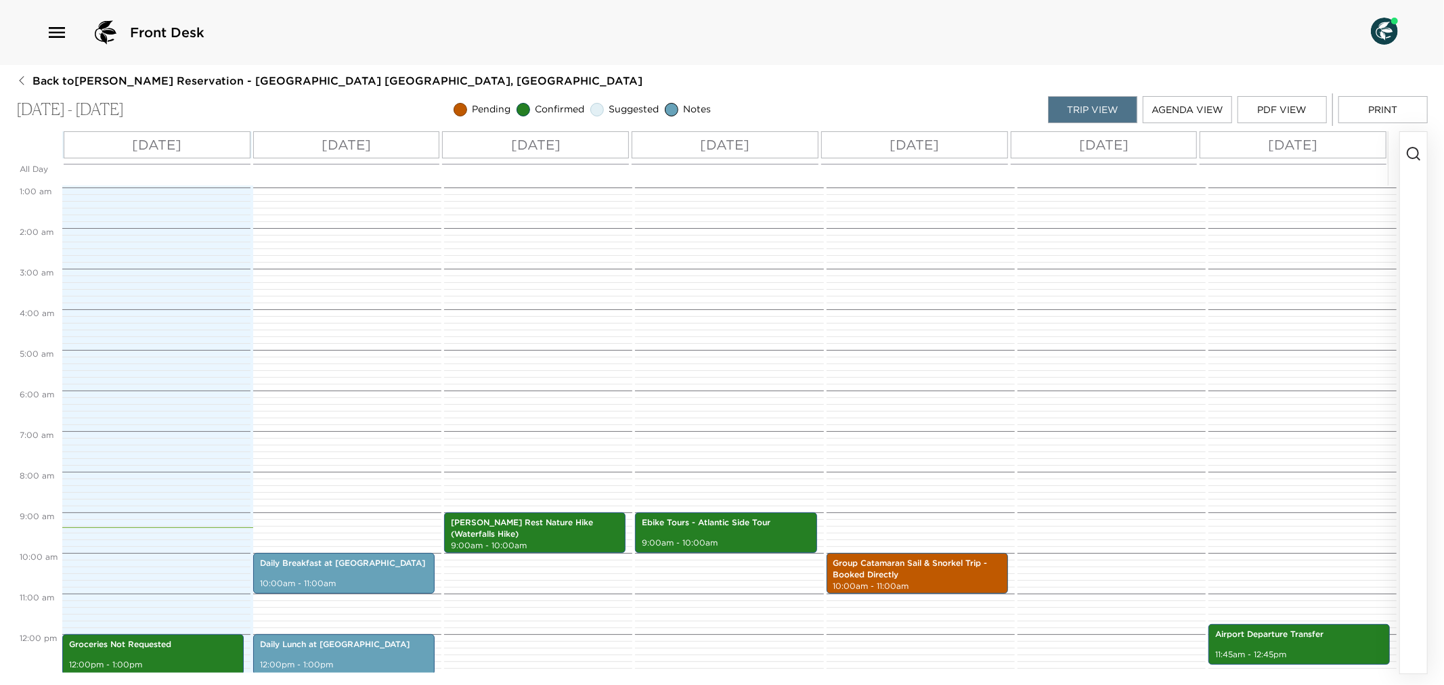
scroll to position [0, 0]
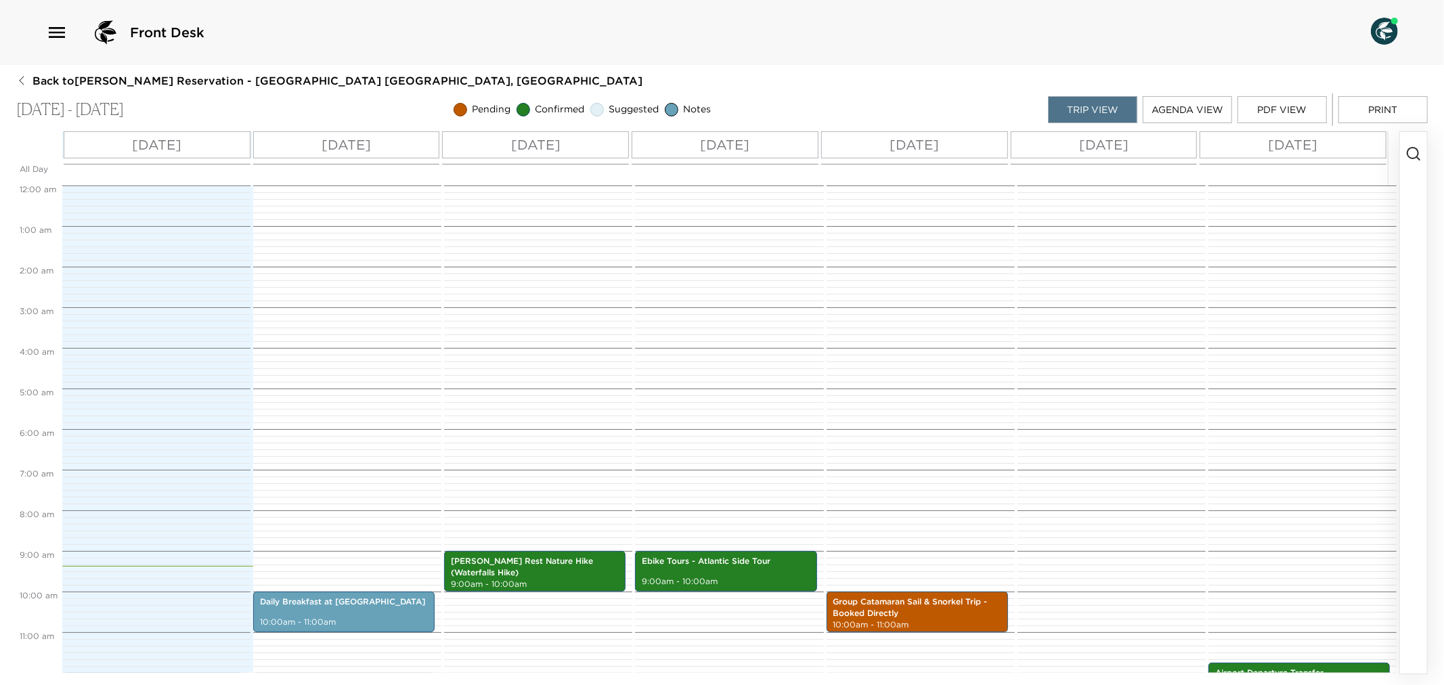
click at [1390, 104] on button "Print" at bounding box center [1382, 109] width 89 height 27
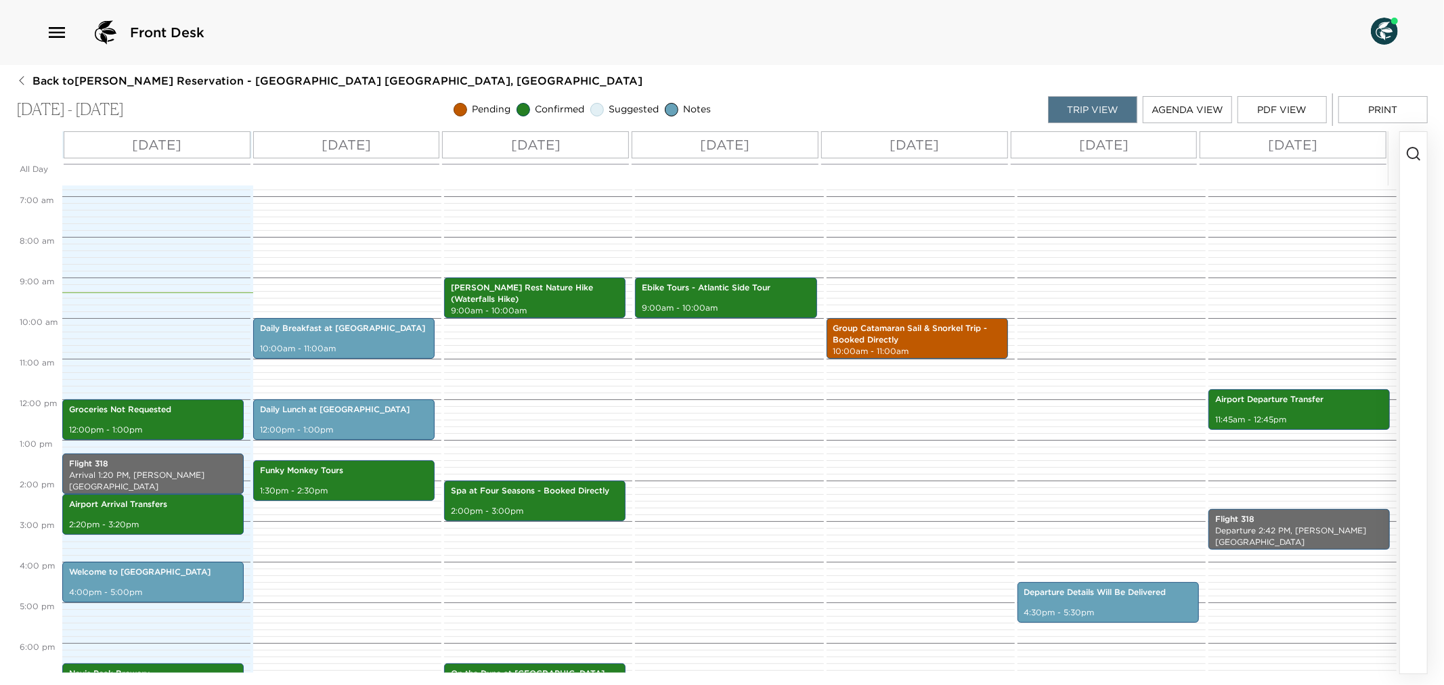
scroll to position [376, 0]
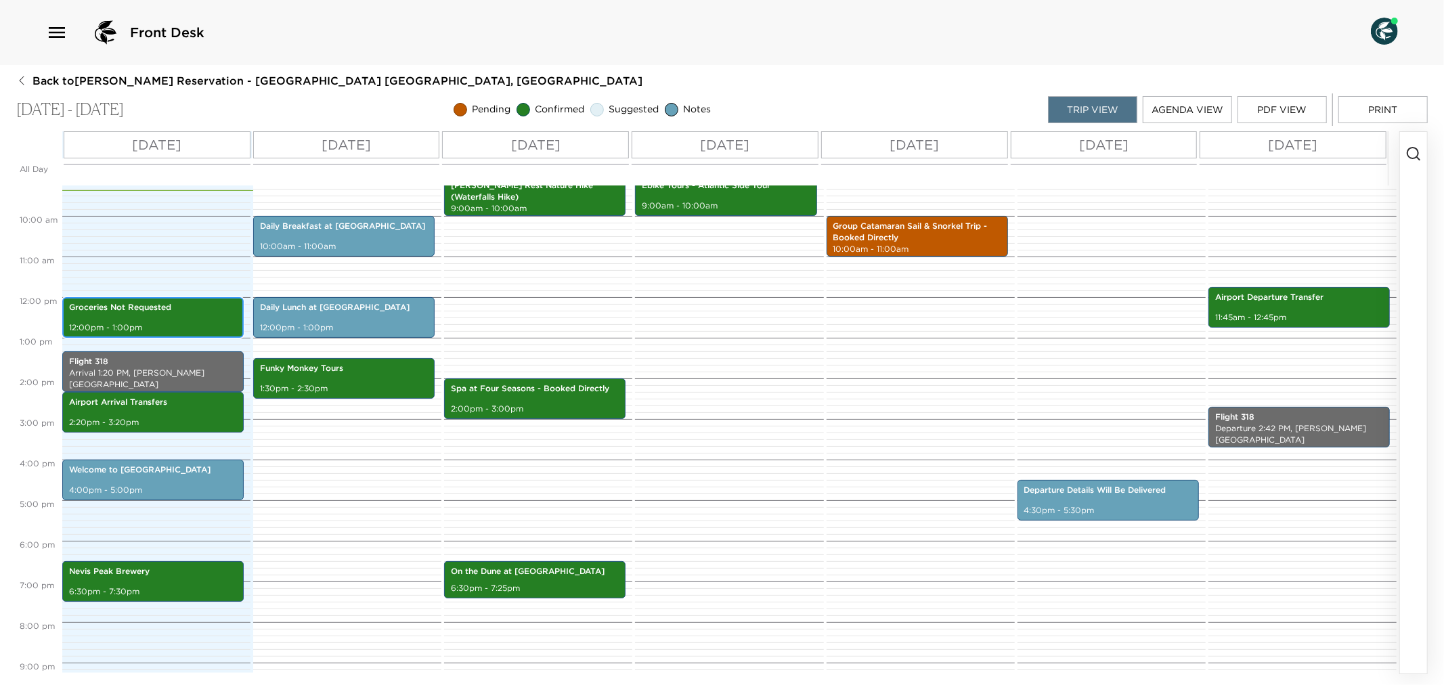
click at [150, 320] on div "Groceries Not Requested 12:00pm - 1:00pm" at bounding box center [152, 317] width 173 height 37
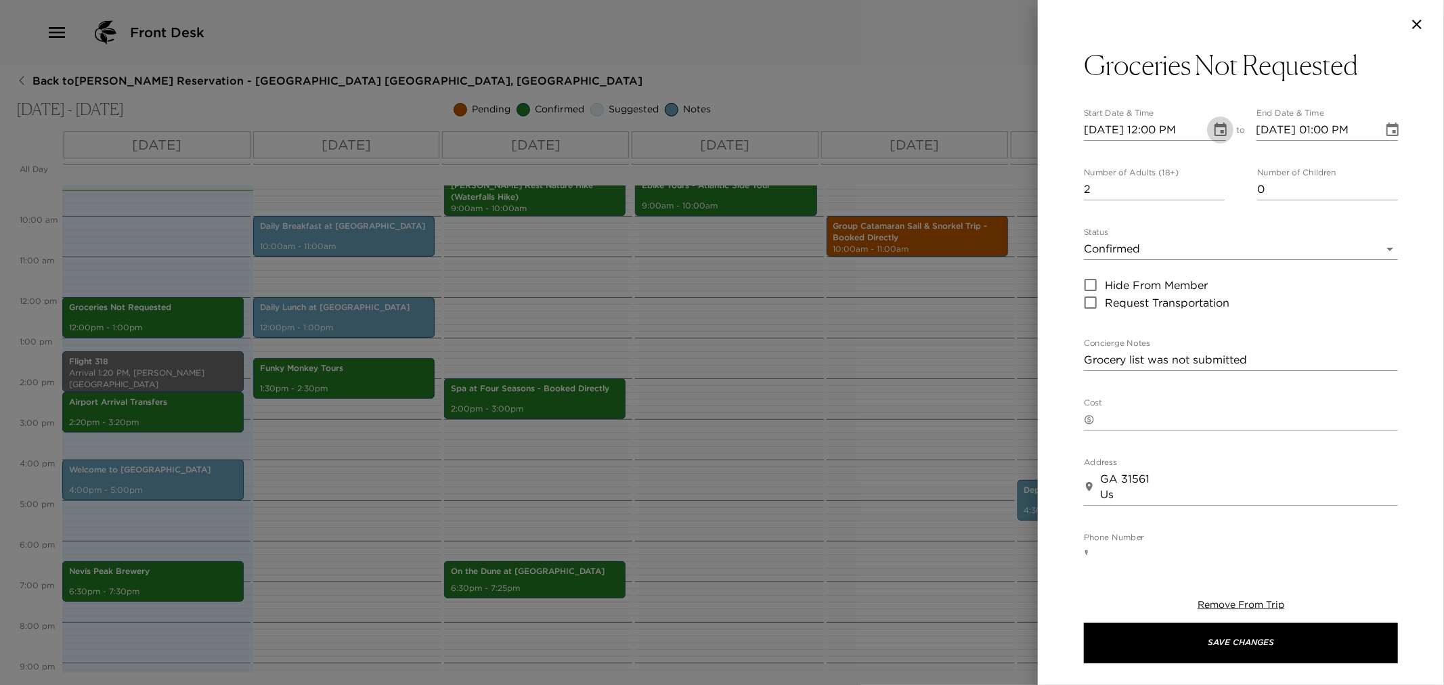
click at [1214, 125] on icon "Choose date, selected date is Sep 2, 2025" at bounding box center [1220, 130] width 12 height 14
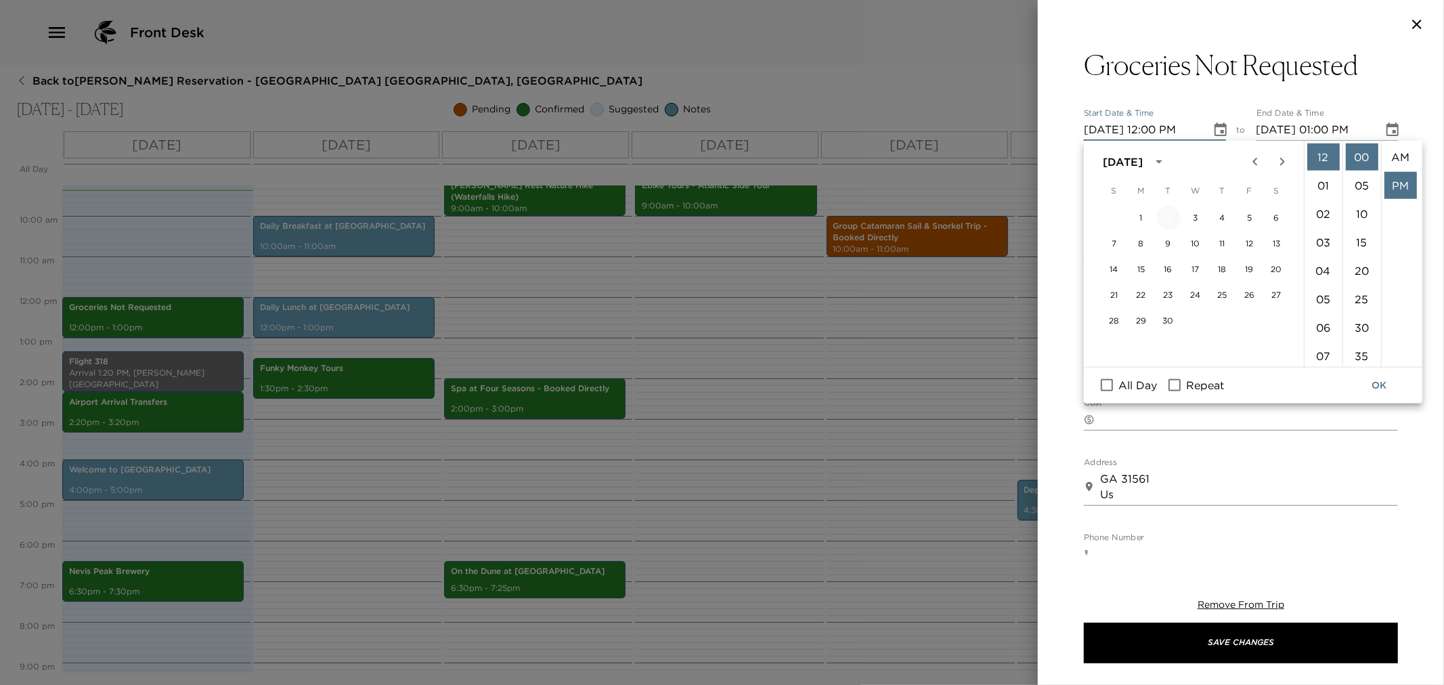
scroll to position [28, 0]
click at [1320, 319] on li "11" at bounding box center [1323, 319] width 32 height 27
type input "09/02/2025 11:00 PM"
type input "09/02/2025 12:00 AM"
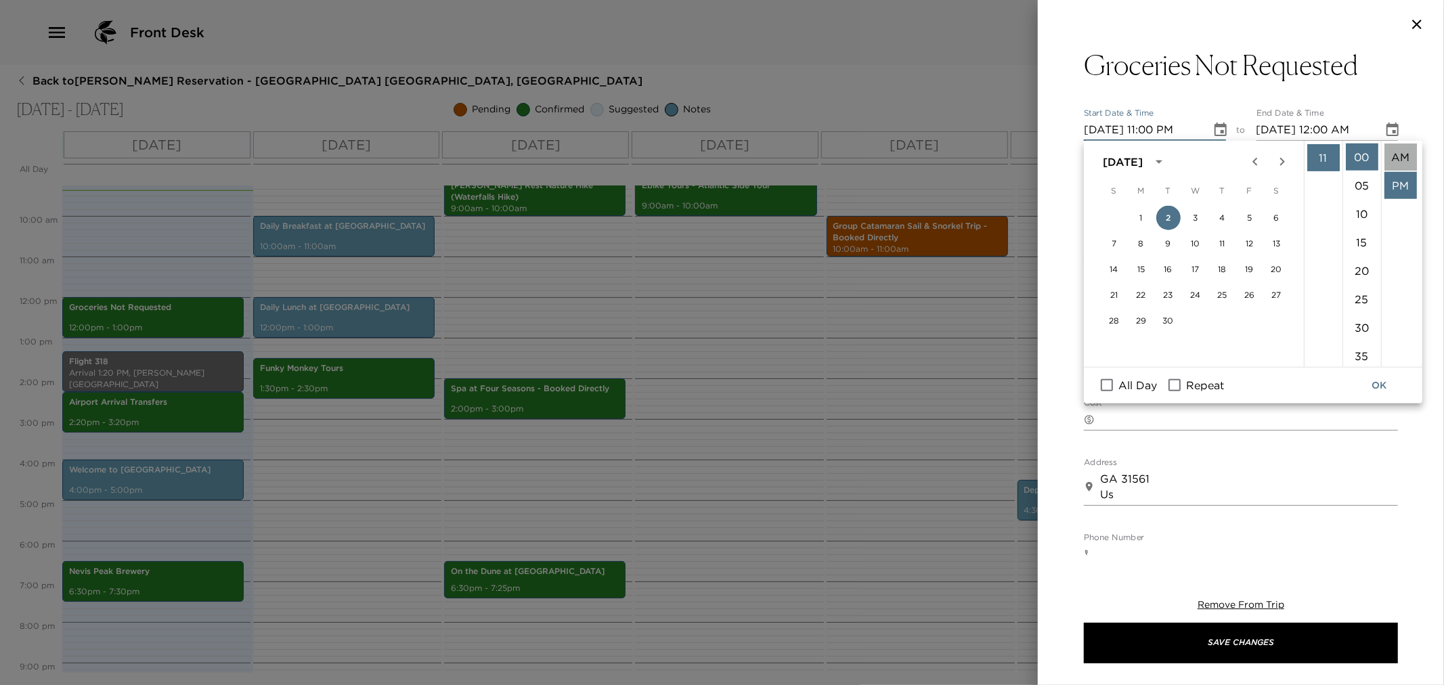
click at [1397, 158] on li "AM" at bounding box center [1400, 156] width 32 height 27
type input "09/02/2025 11:00 AM"
type input "09/02/2025 12:00 PM"
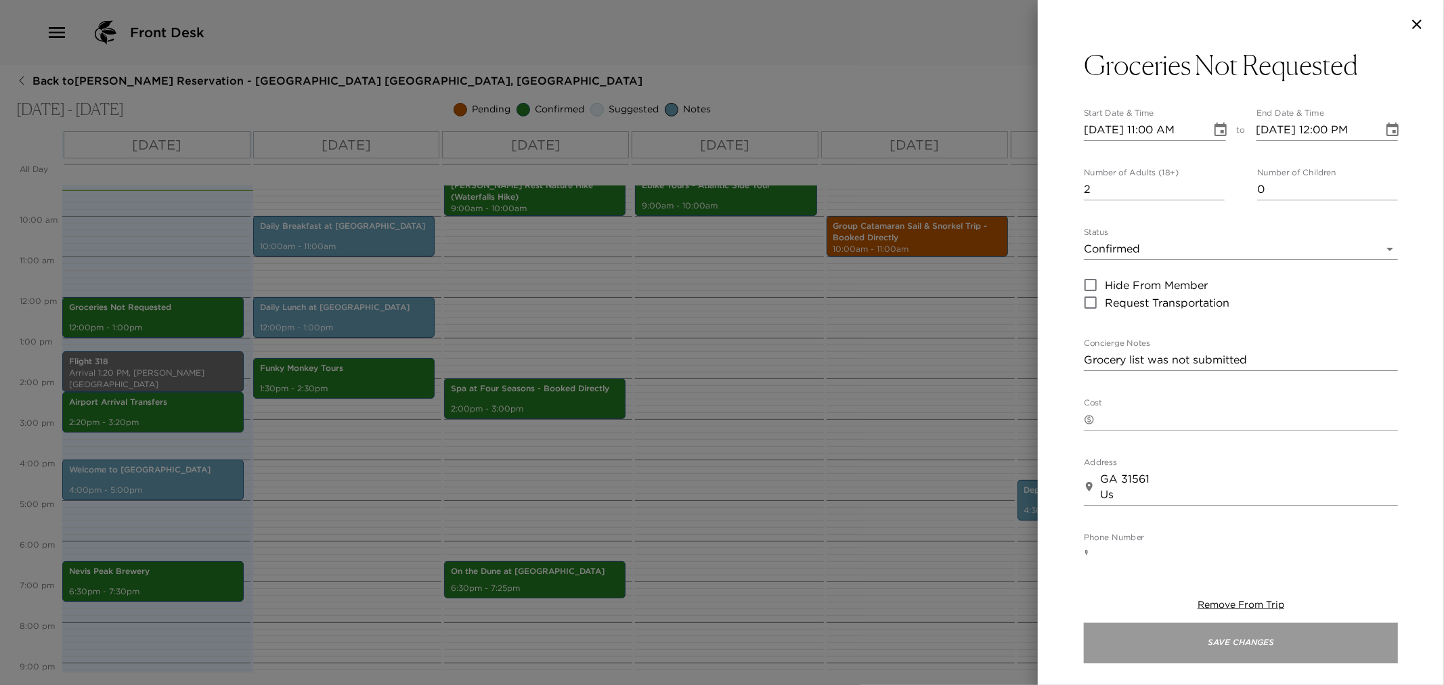
click at [1306, 646] on button "Save Changes" at bounding box center [1241, 643] width 314 height 41
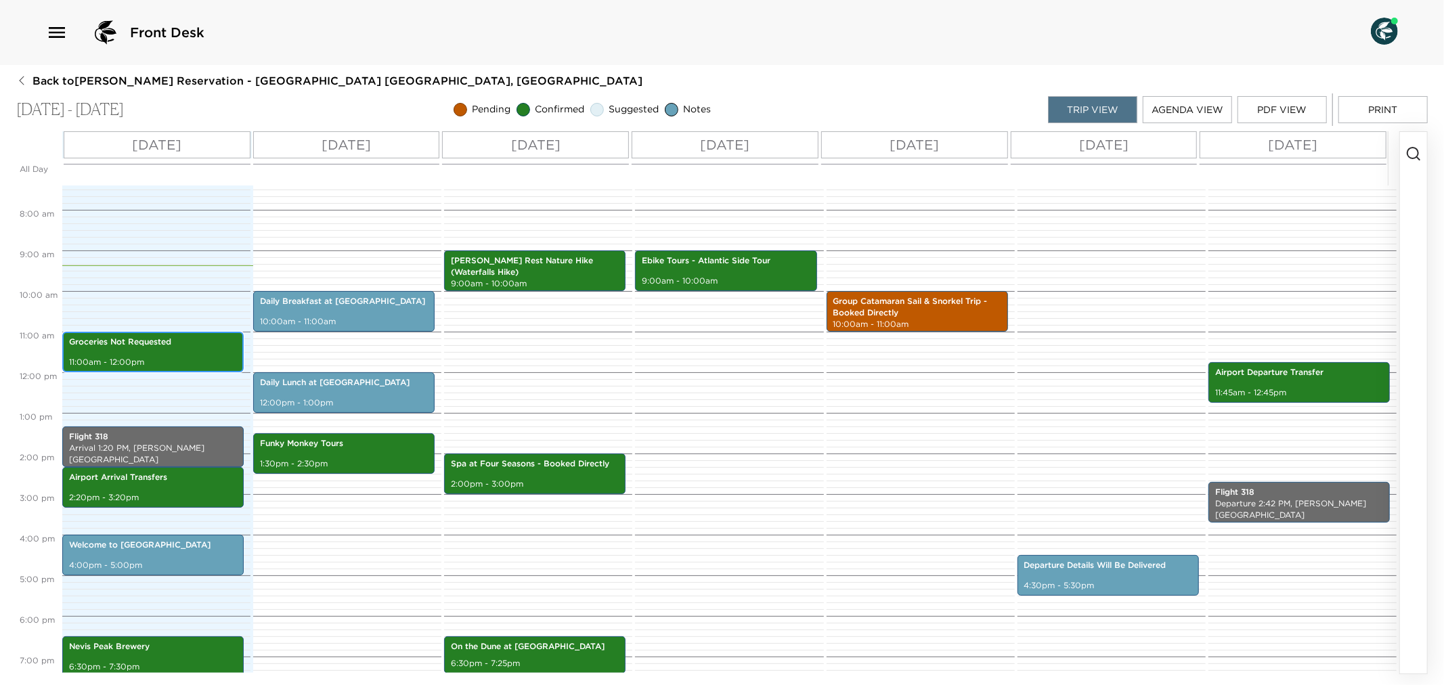
scroll to position [376, 0]
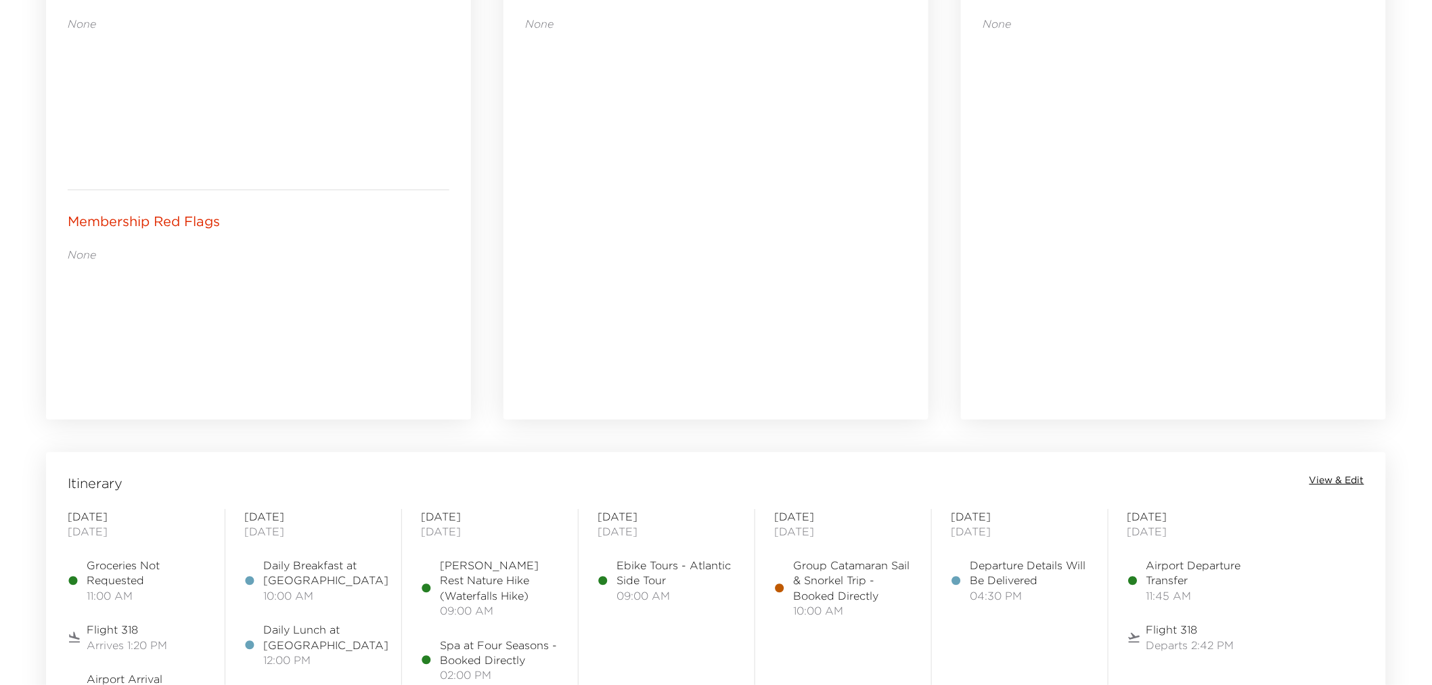
scroll to position [977, 0]
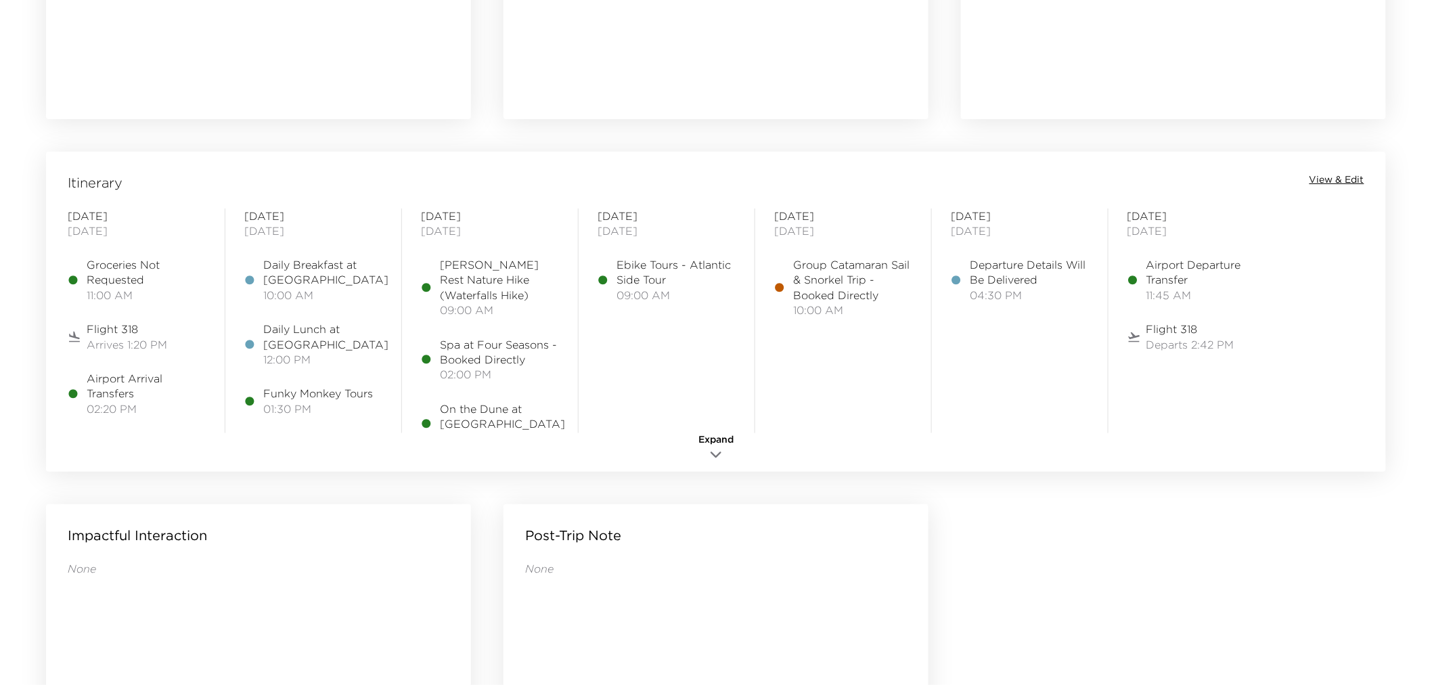
click at [1348, 179] on span "View & Edit" at bounding box center [1337, 180] width 55 height 14
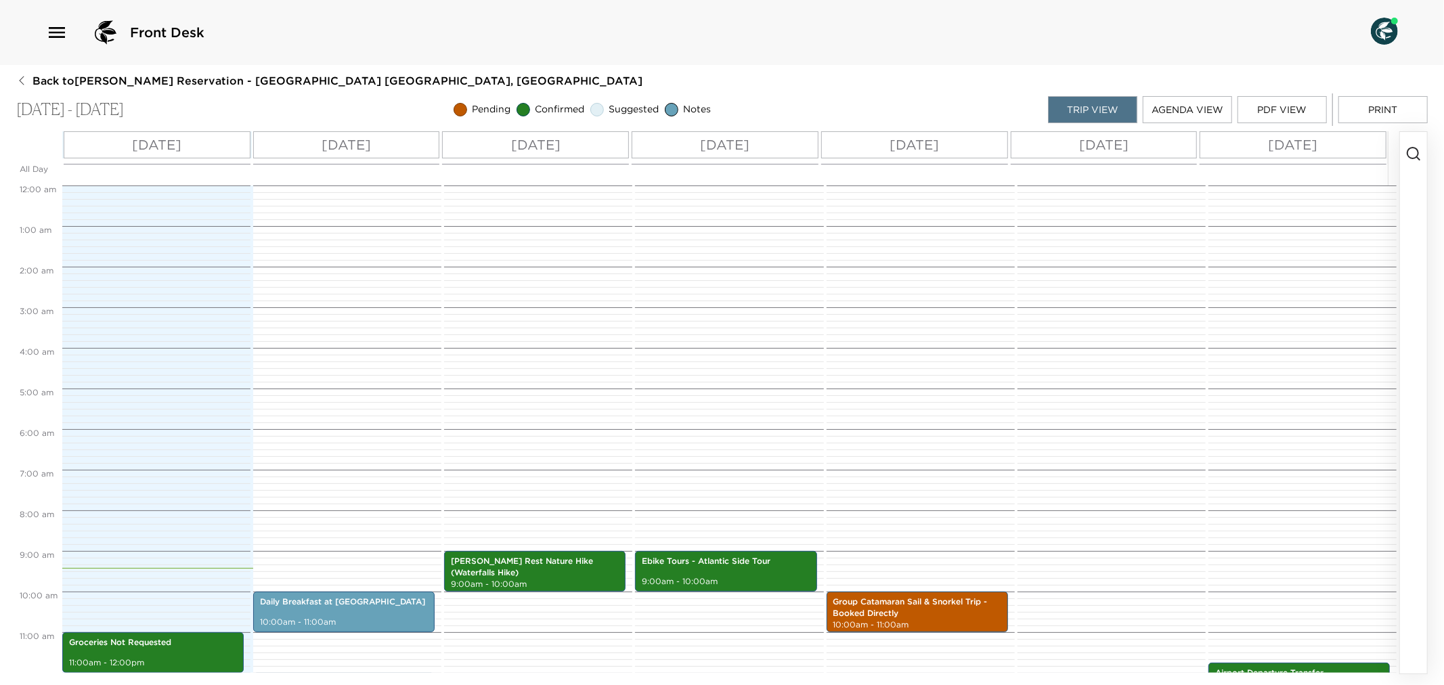
scroll to position [366, 0]
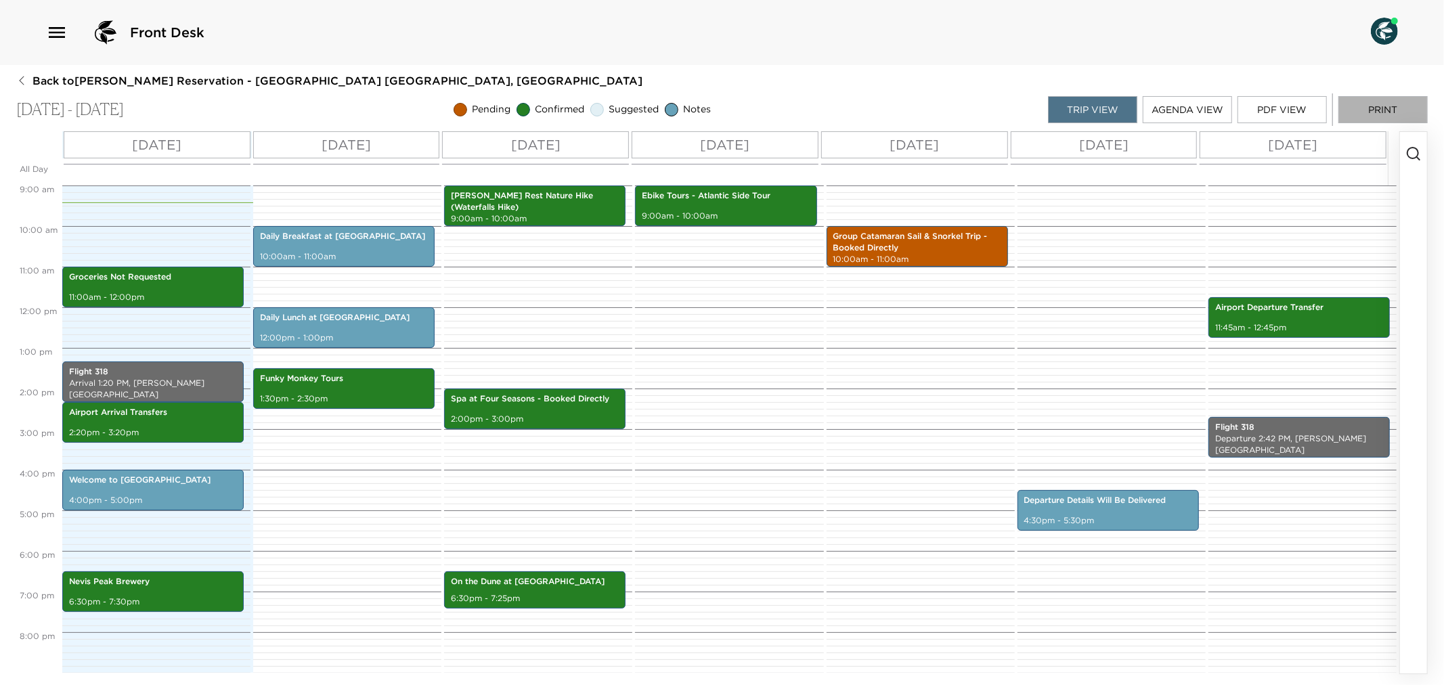
click at [1390, 110] on button "Print" at bounding box center [1382, 109] width 89 height 27
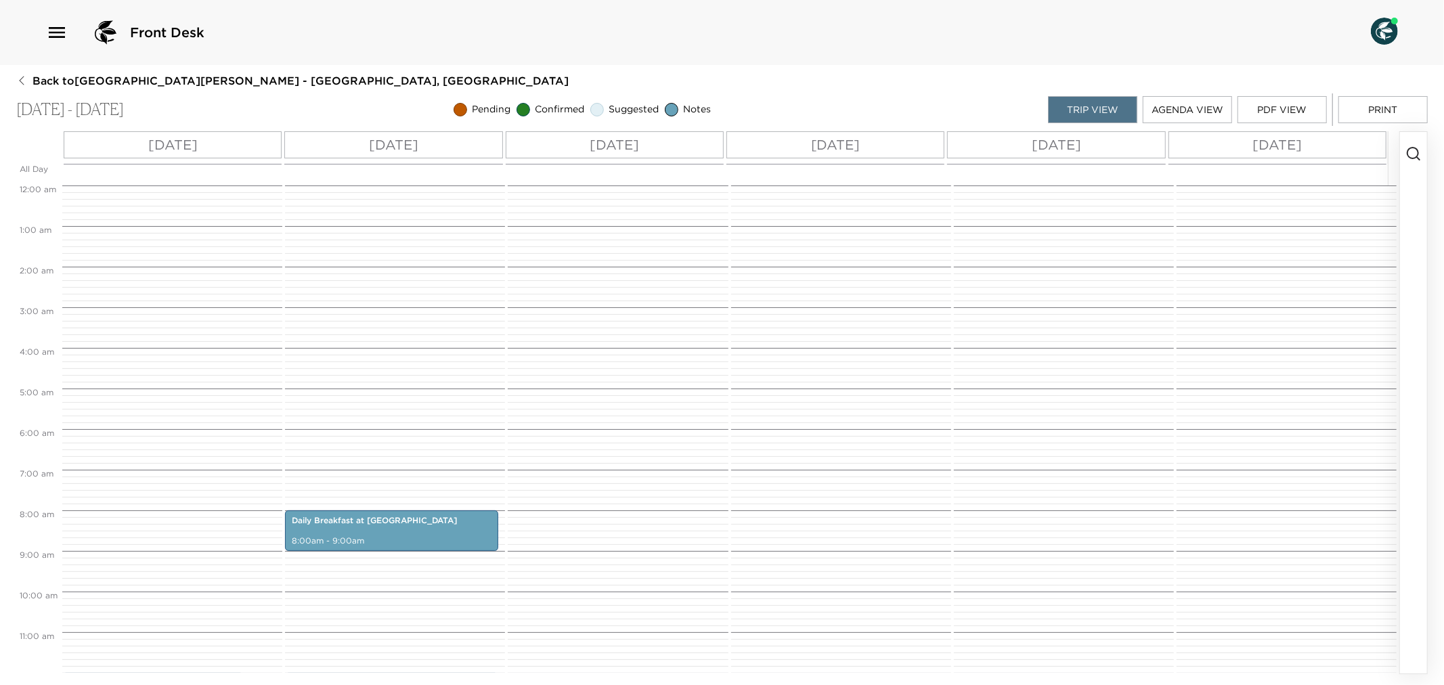
scroll to position [325, 0]
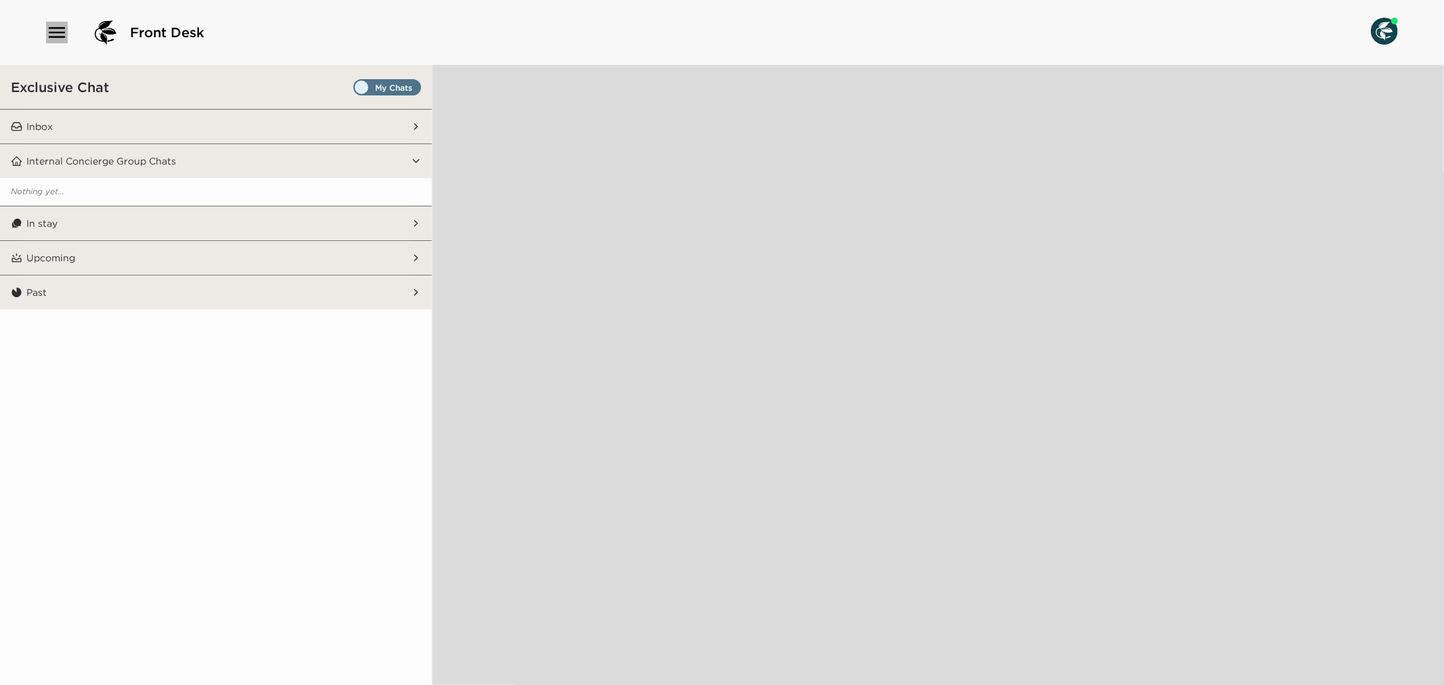
click at [49, 31] on icon "button" at bounding box center [57, 32] width 16 height 11
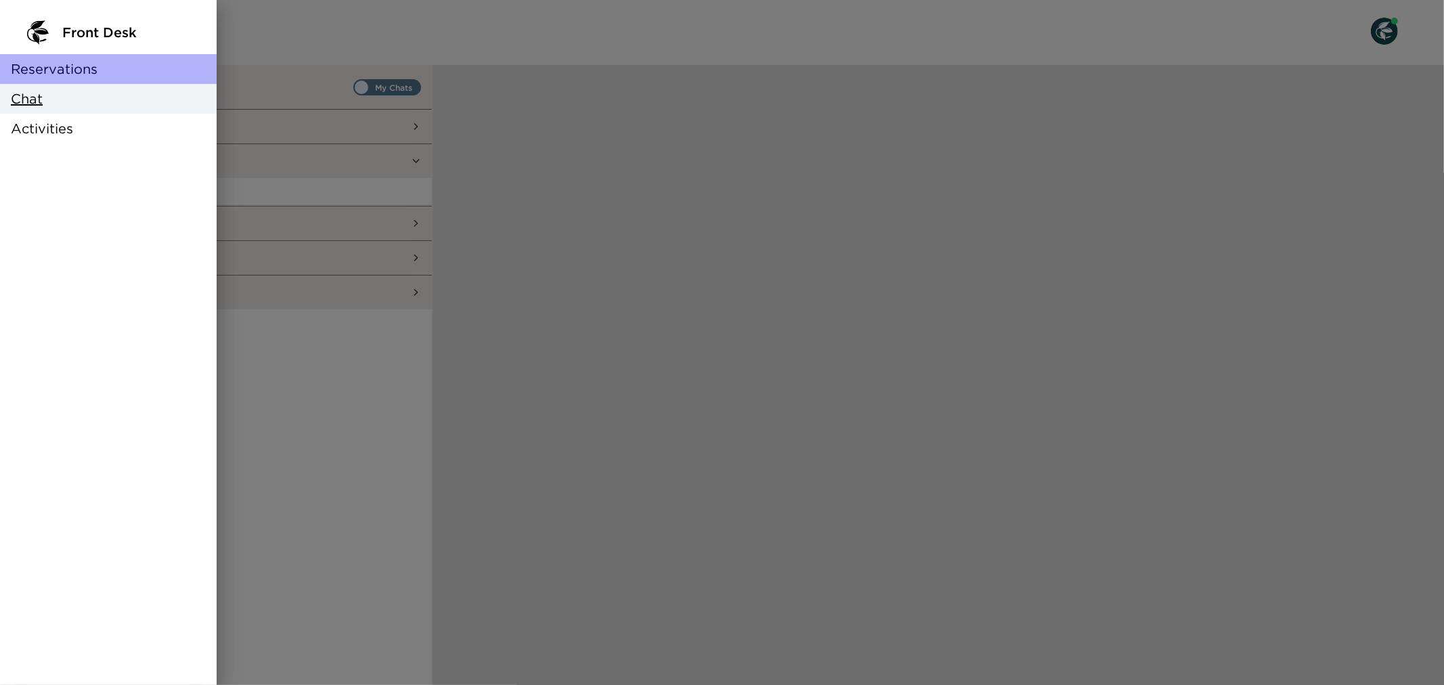
click at [91, 70] on span "Reservations" at bounding box center [54, 69] width 87 height 19
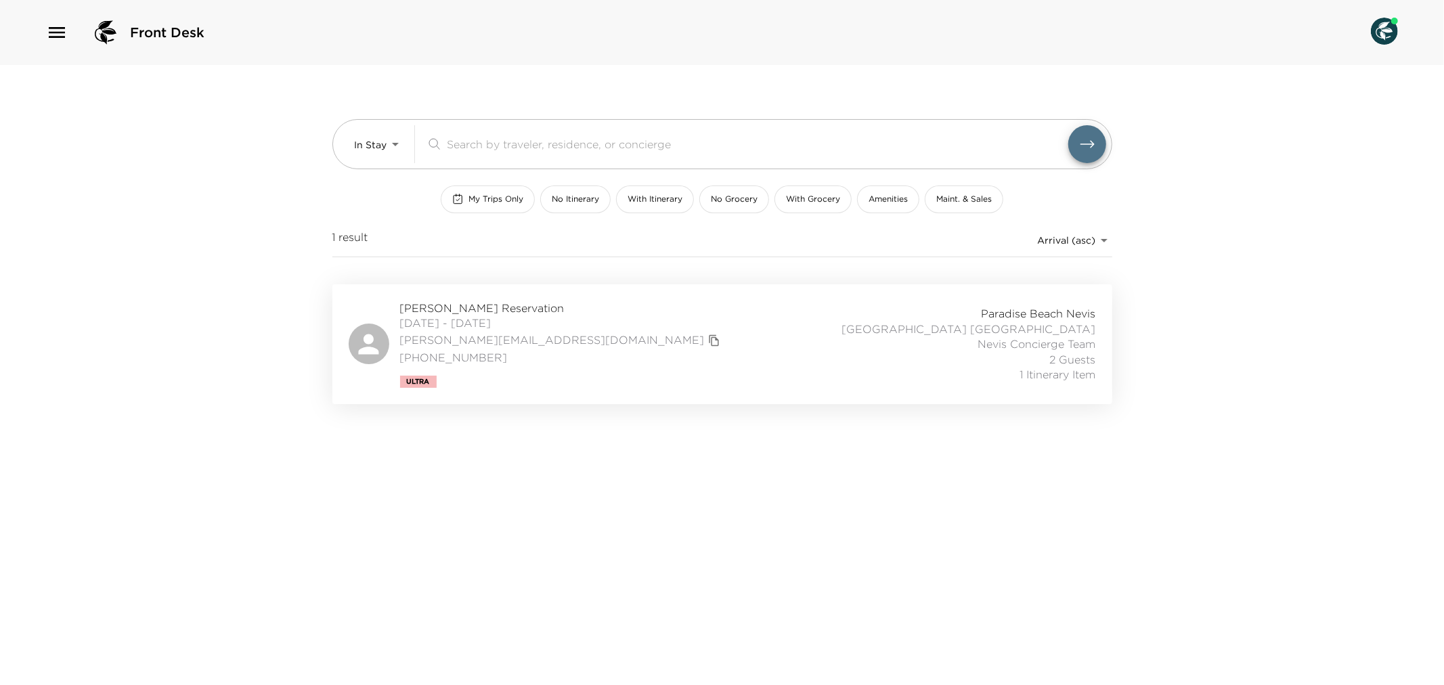
click at [666, 342] on div "[PERSON_NAME] Reservation [DATE] - [DATE] [PERSON_NAME][EMAIL_ADDRESS][DOMAIN_N…" at bounding box center [722, 344] width 747 height 87
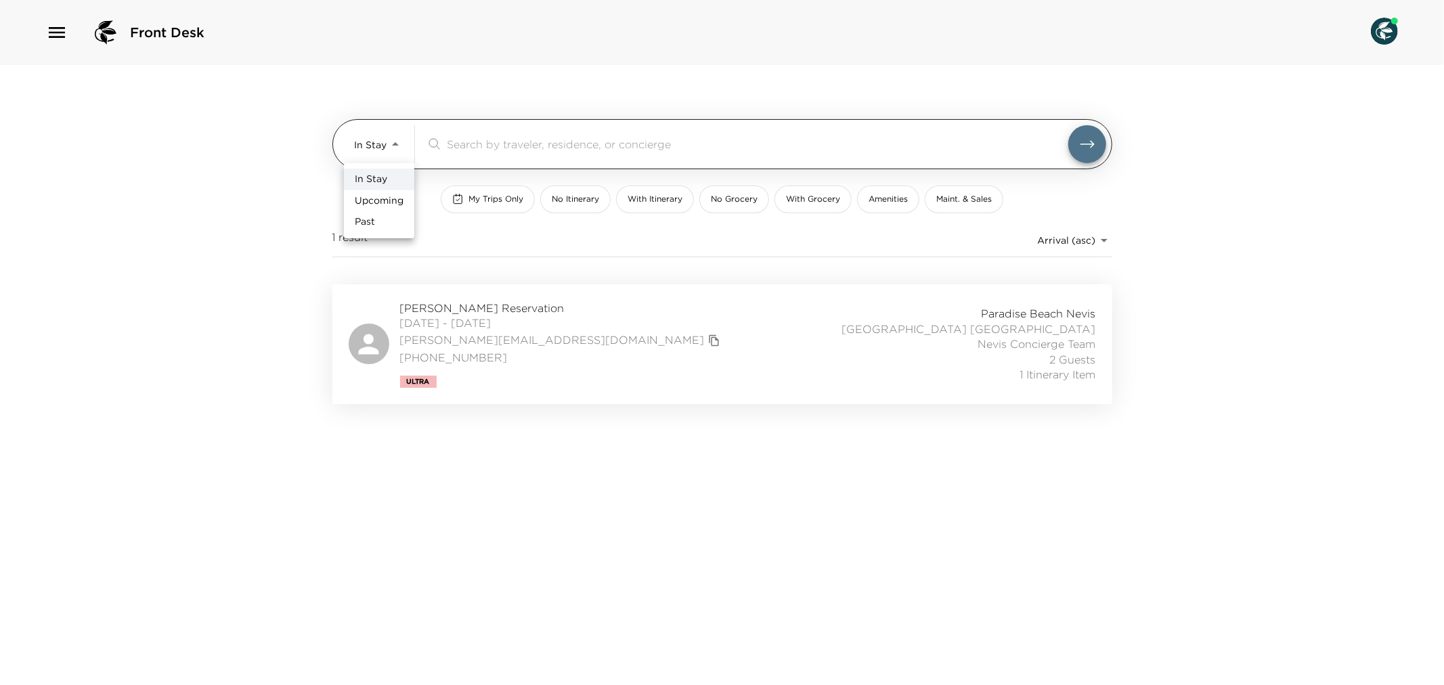
click at [398, 145] on body "Front Desk In Stay In-Stay ​ My Trips Only No Itinerary With Itinerary No Groce…" at bounding box center [722, 342] width 1444 height 685
drag, startPoint x: 397, startPoint y: 196, endPoint x: 489, endPoint y: 215, distance: 94.0
click at [397, 196] on span "Upcoming" at bounding box center [379, 201] width 49 height 14
type input "Upcoming"
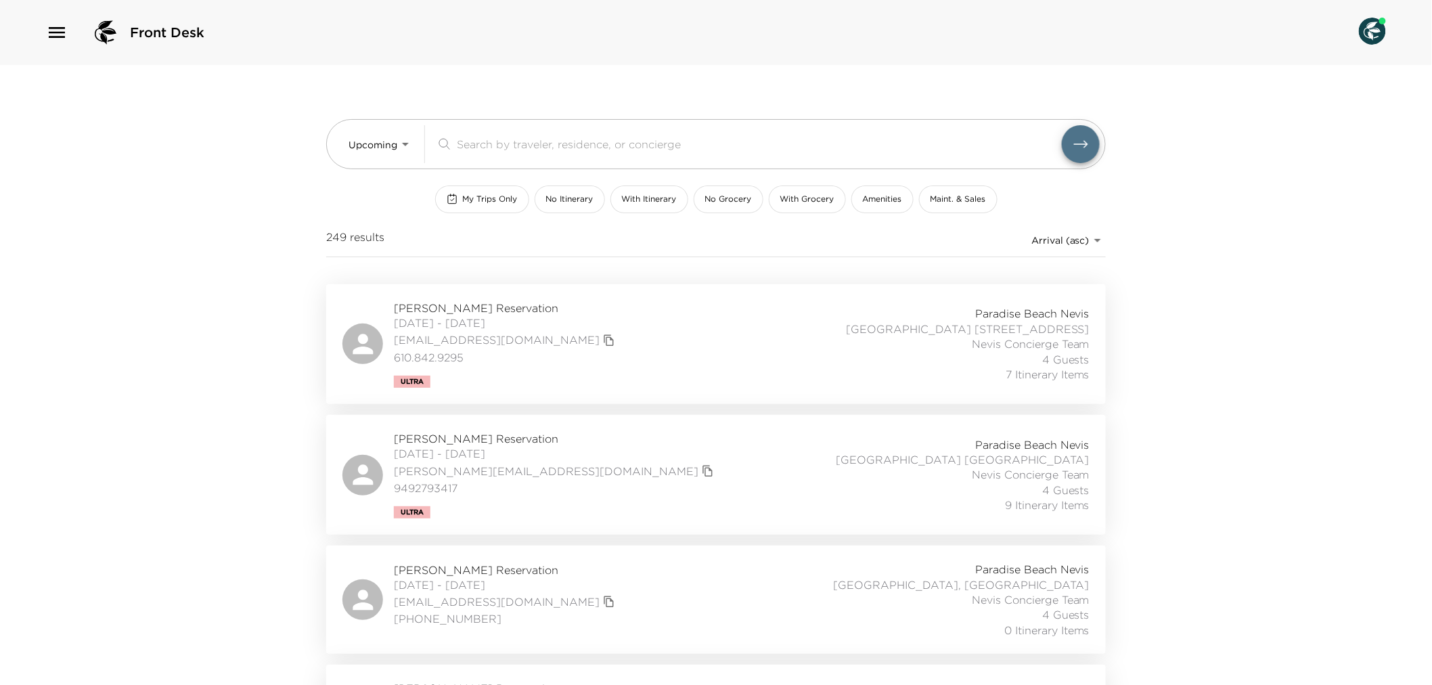
click at [635, 330] on div "[PERSON_NAME] Reservation [DATE] - [DATE] [EMAIL_ADDRESS][DOMAIN_NAME] 610.842.…" at bounding box center [715, 344] width 747 height 87
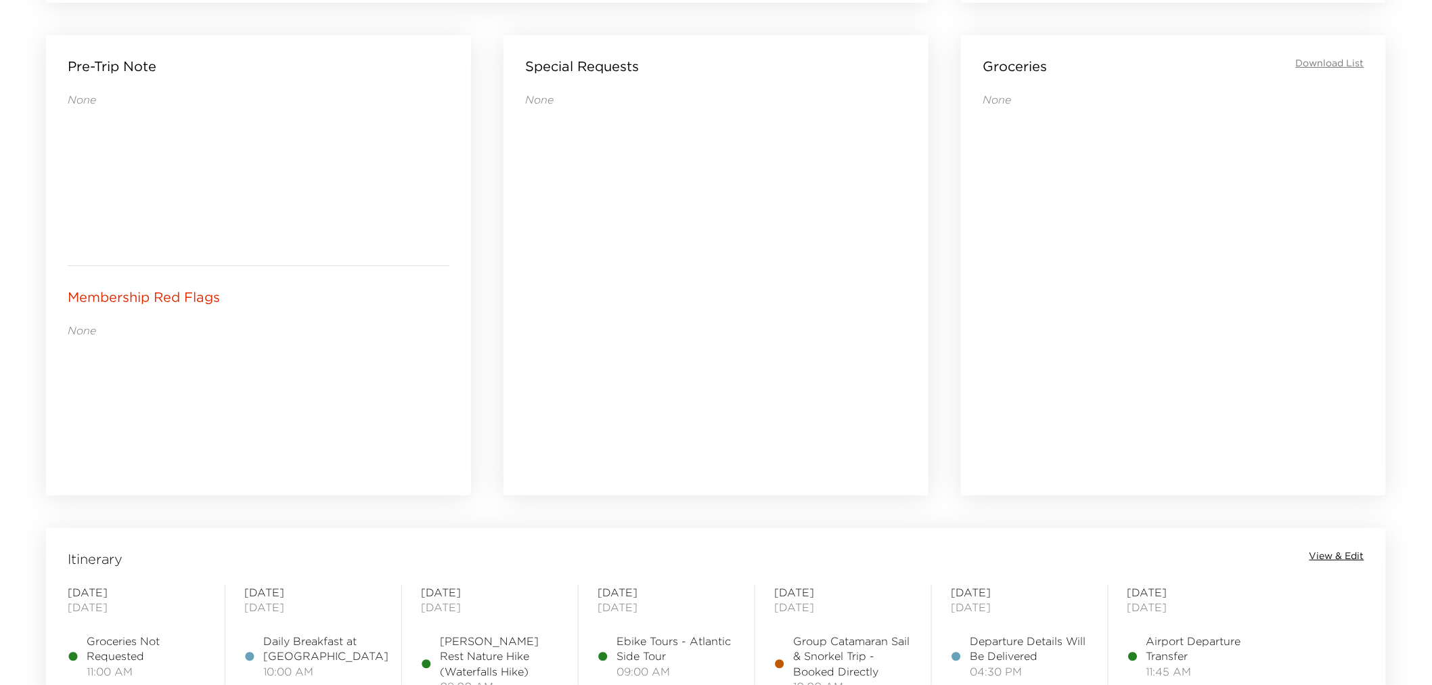
scroll to position [902, 0]
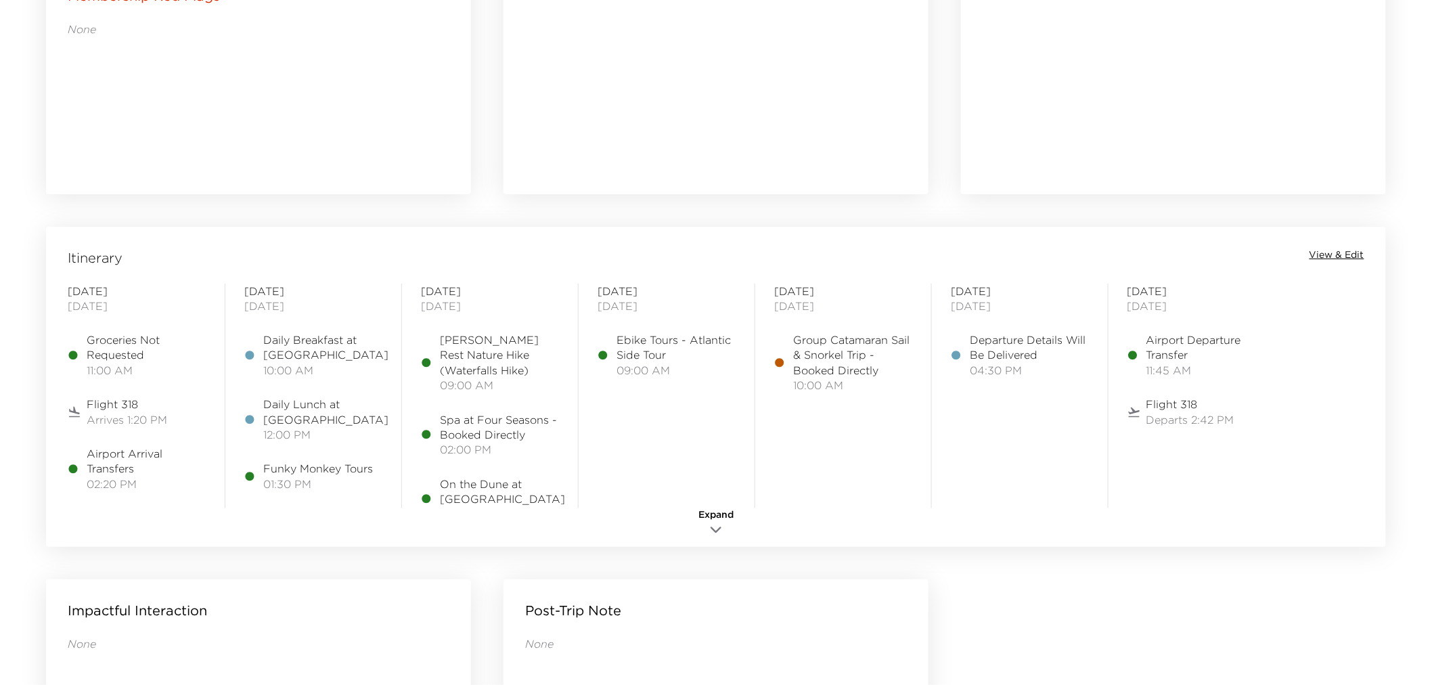
click at [1342, 248] on span "View & Edit" at bounding box center [1337, 255] width 55 height 14
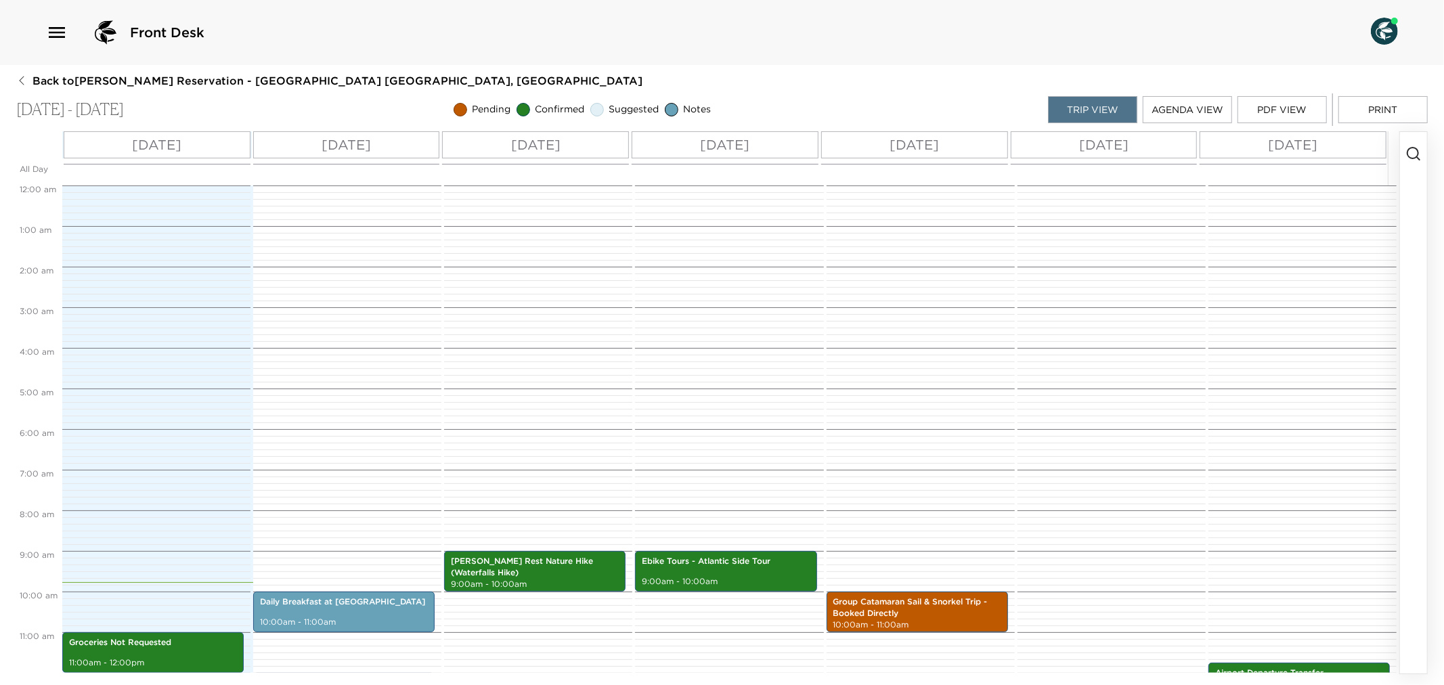
scroll to position [366, 0]
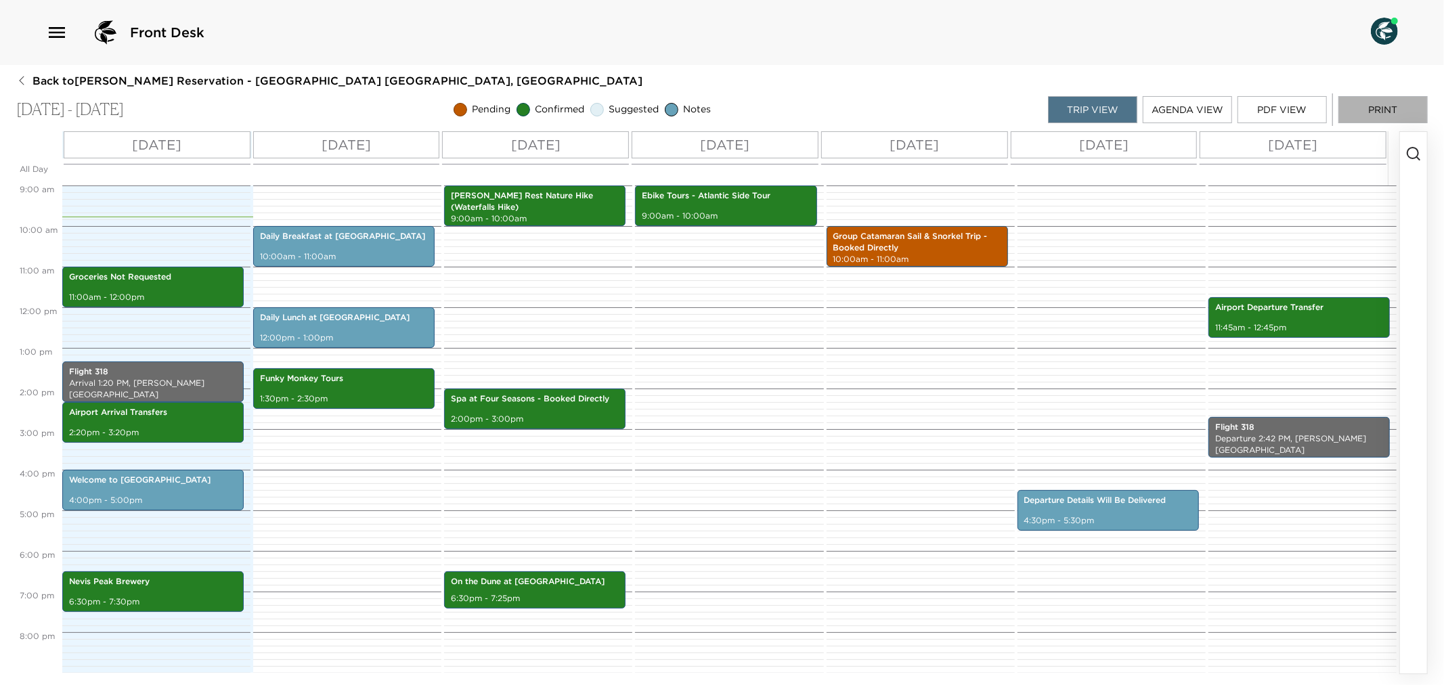
click at [1385, 106] on button "Print" at bounding box center [1382, 109] width 89 height 27
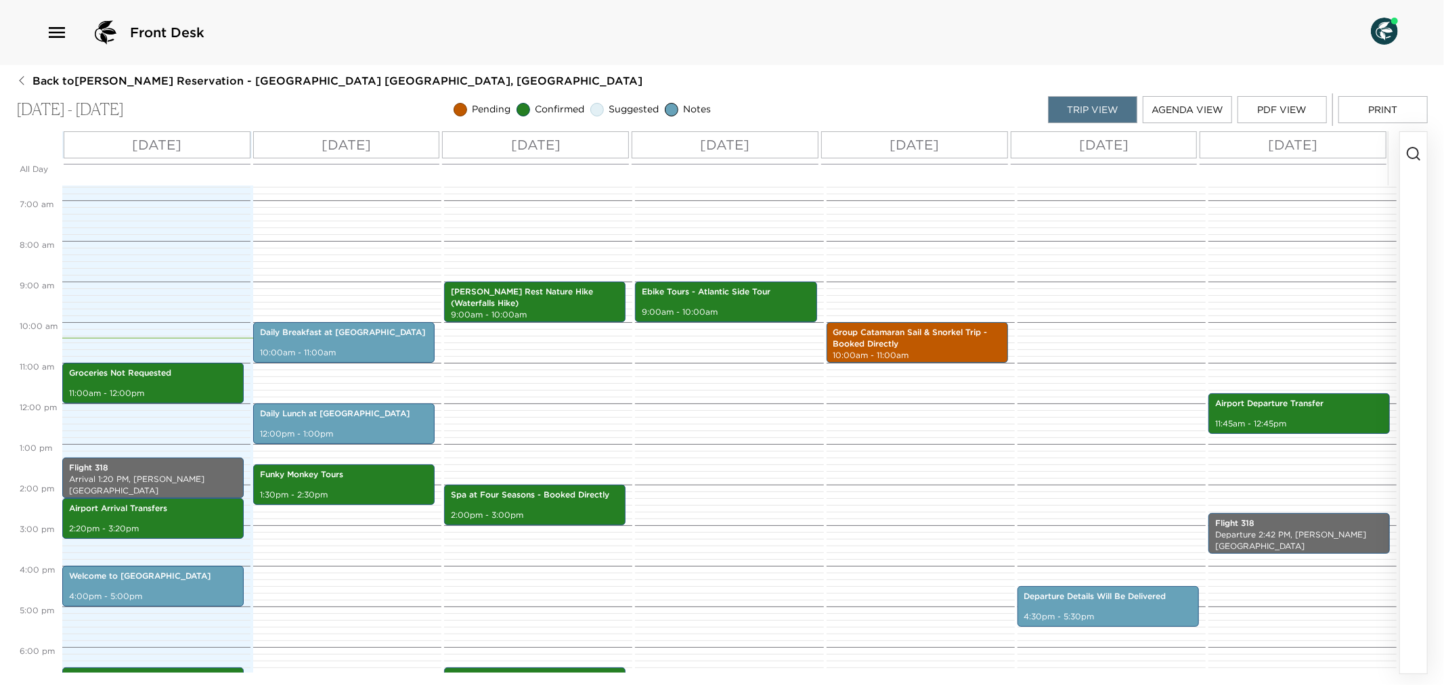
scroll to position [36, 0]
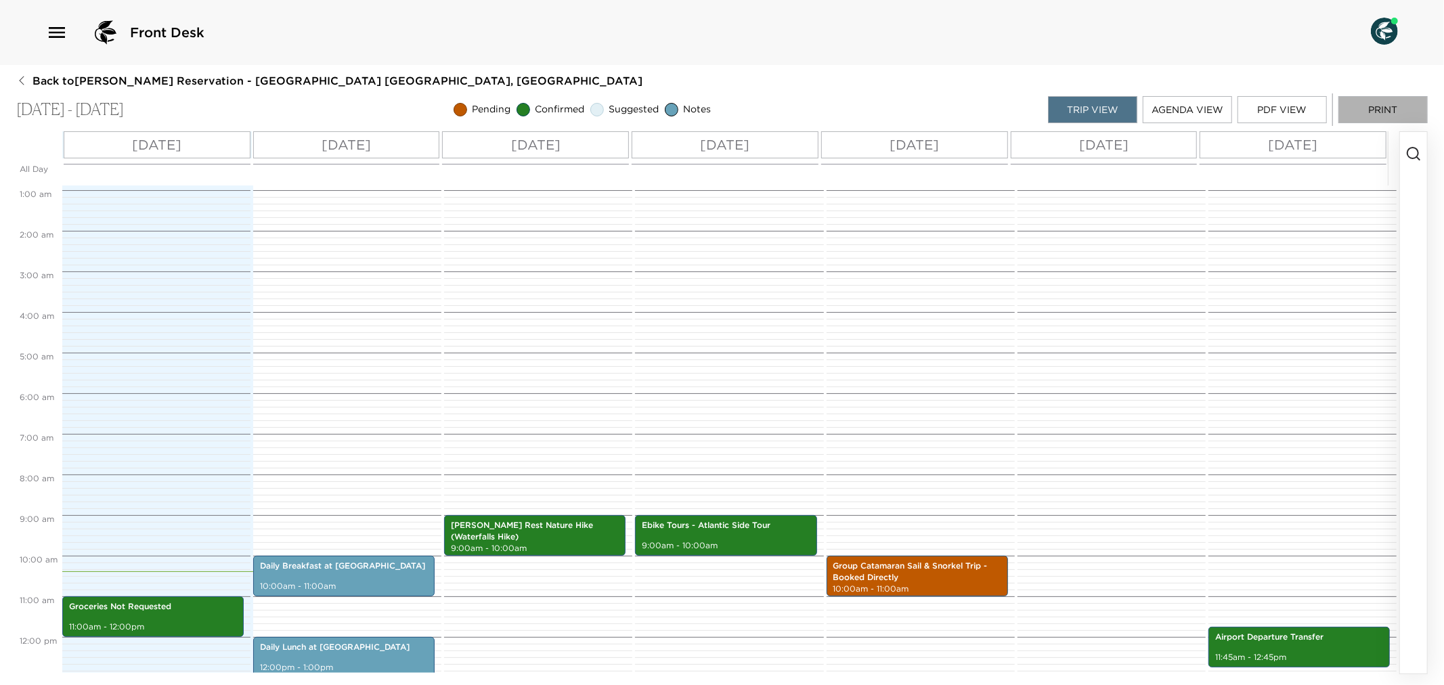
click at [1371, 110] on button "Print" at bounding box center [1382, 109] width 89 height 27
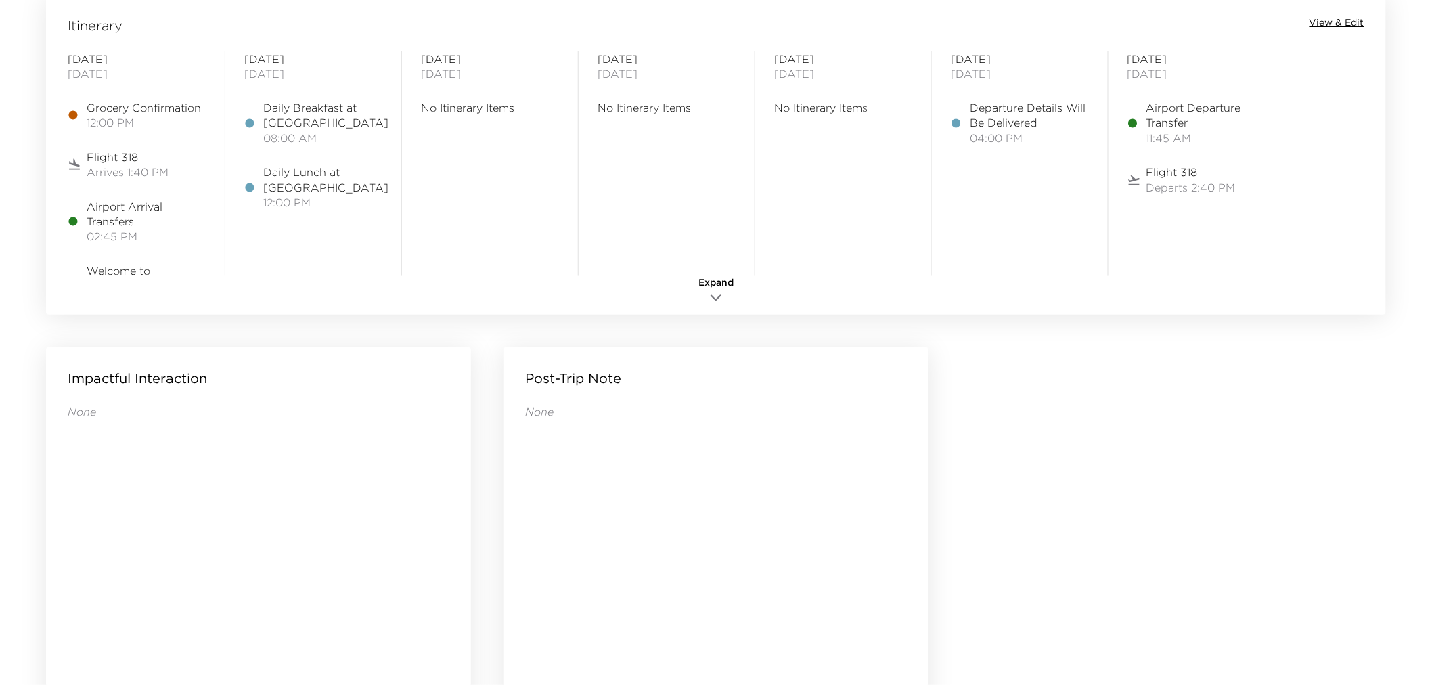
scroll to position [1053, 0]
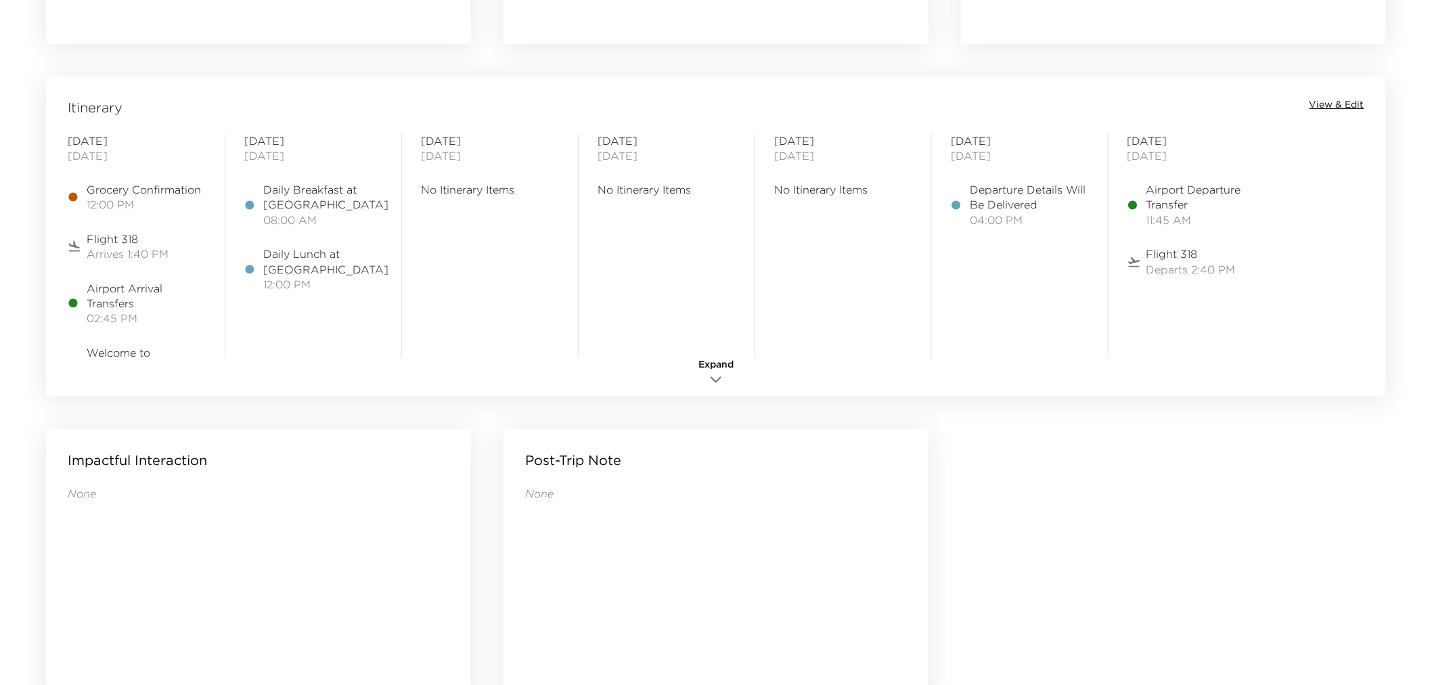
click at [1331, 105] on span "View & Edit" at bounding box center [1337, 105] width 55 height 14
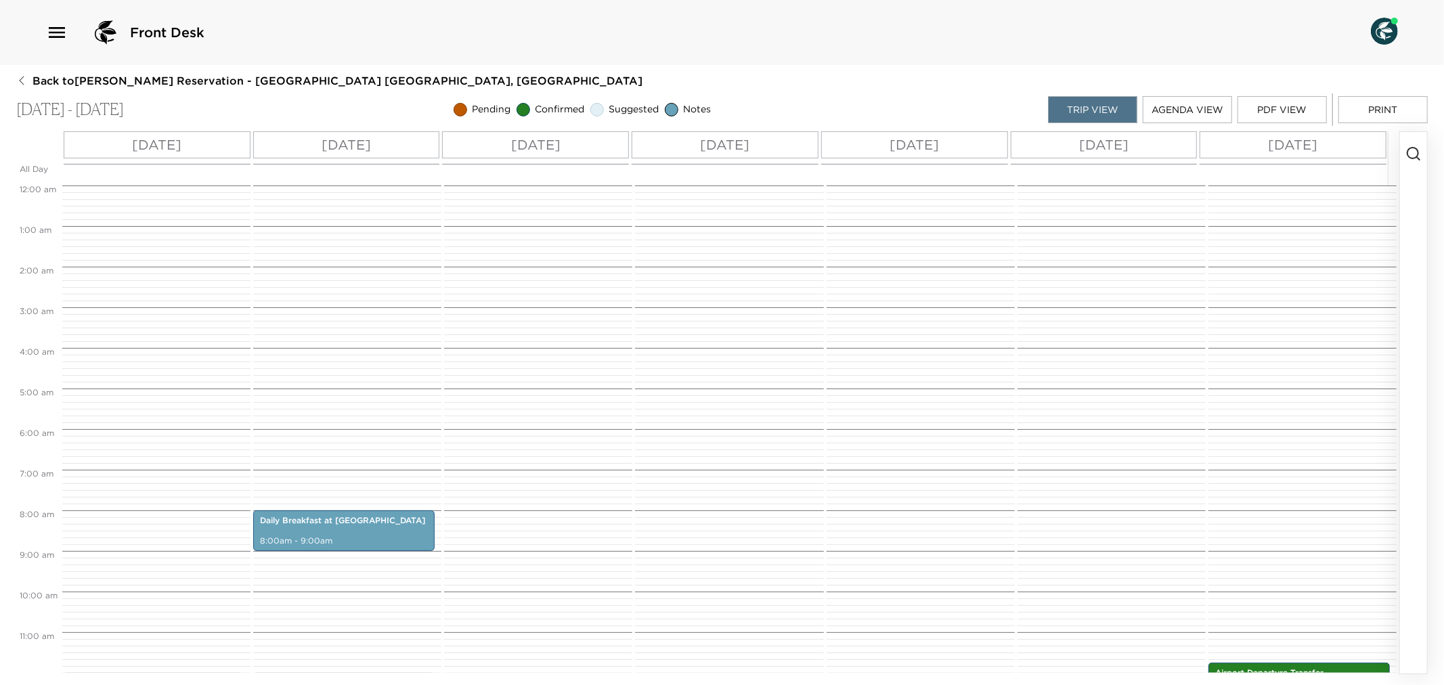
scroll to position [325, 0]
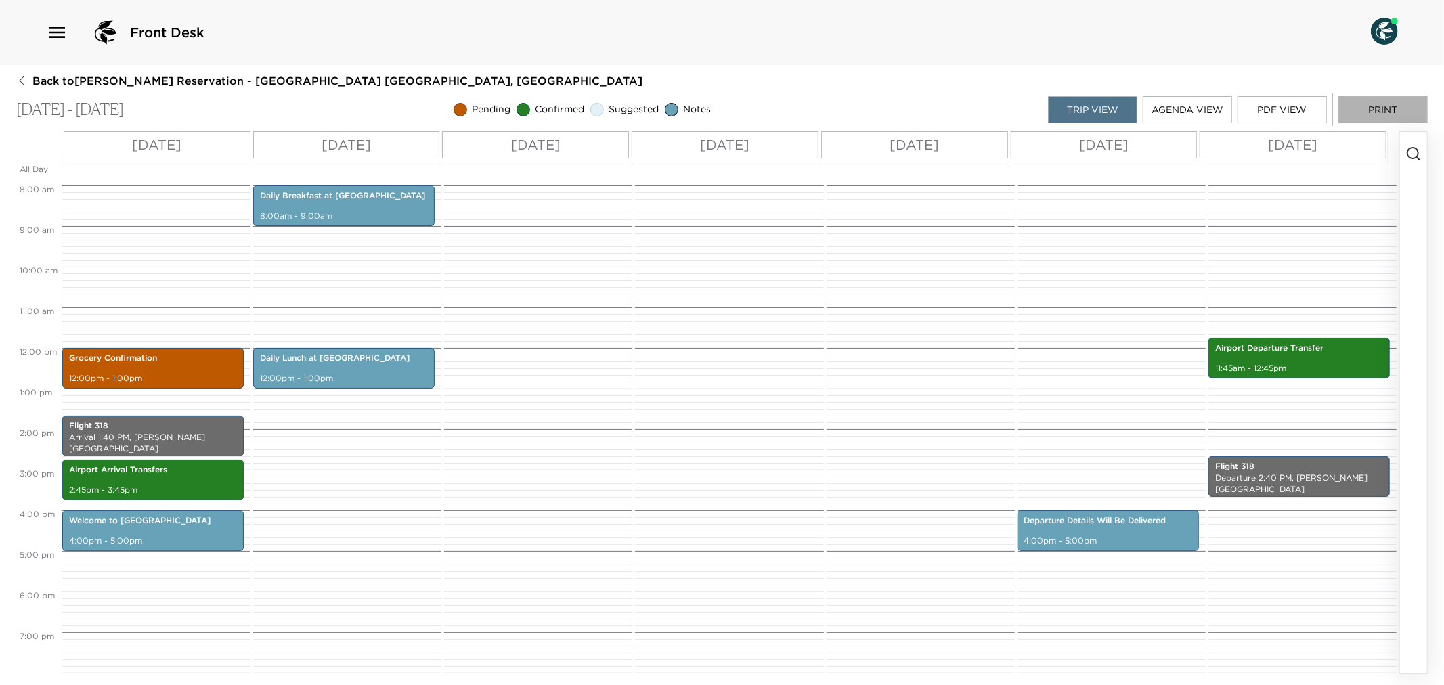
click at [1386, 111] on button "Print" at bounding box center [1382, 109] width 89 height 27
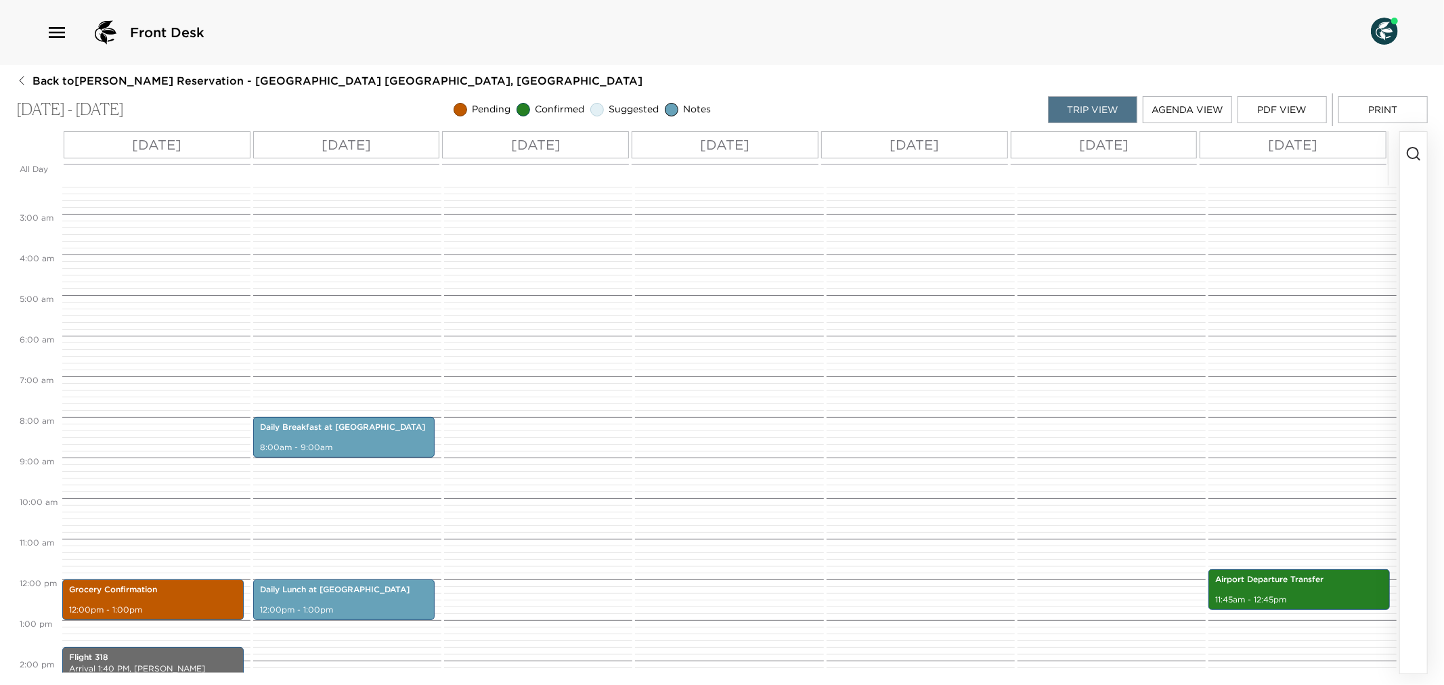
scroll to position [0, 0]
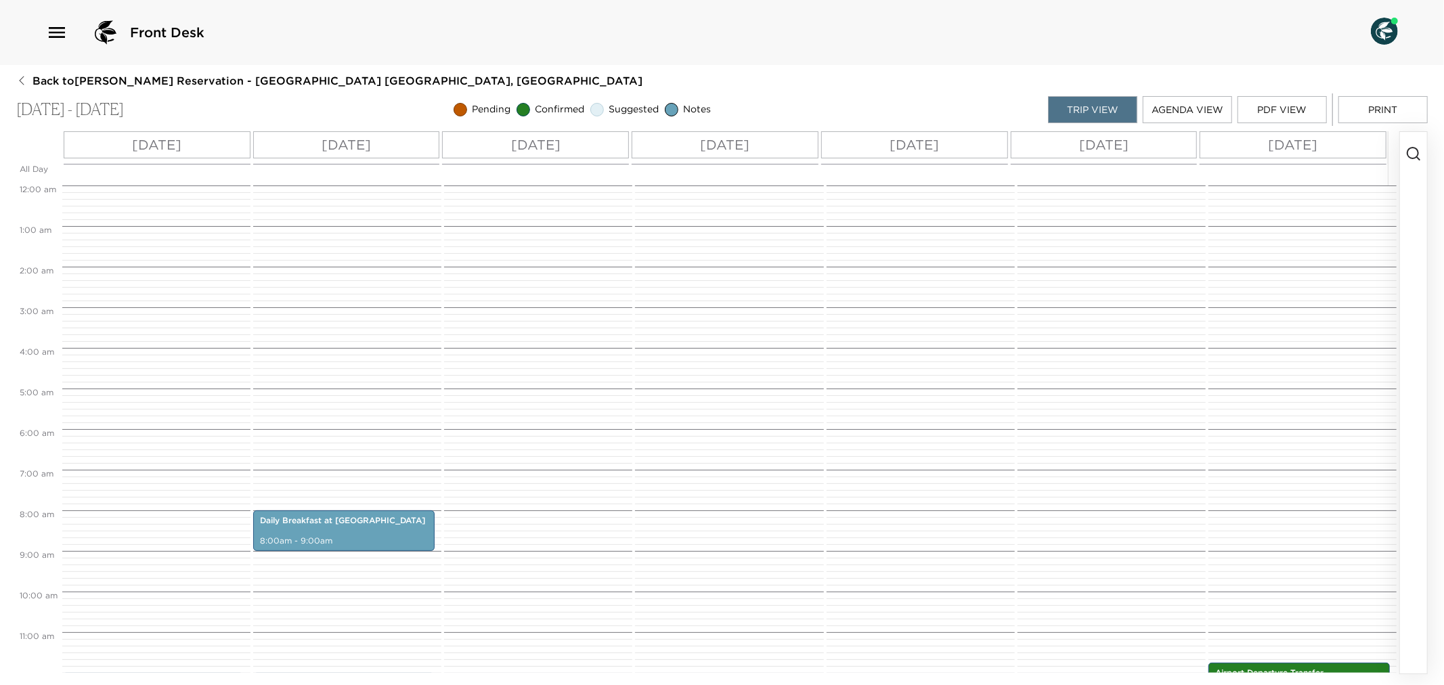
click at [1395, 105] on button "Print" at bounding box center [1382, 109] width 89 height 27
click at [1398, 110] on button "Print" at bounding box center [1382, 109] width 89 height 27
